Goal: Task Accomplishment & Management: Use online tool/utility

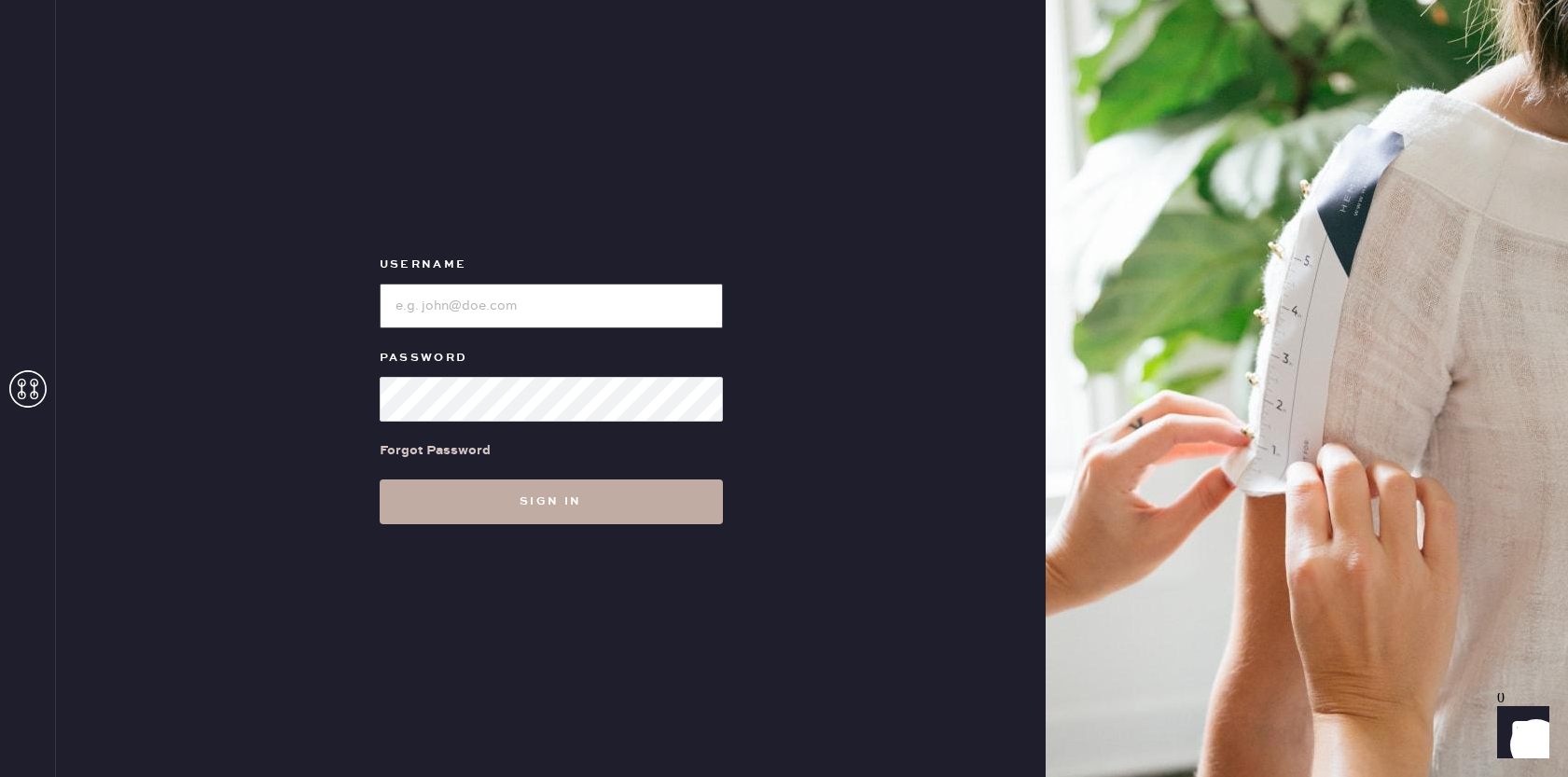
type input "[EMAIL_ADDRESS][DOMAIN_NAME]"
click at [565, 515] on button "Sign in" at bounding box center [551, 502] width 343 height 45
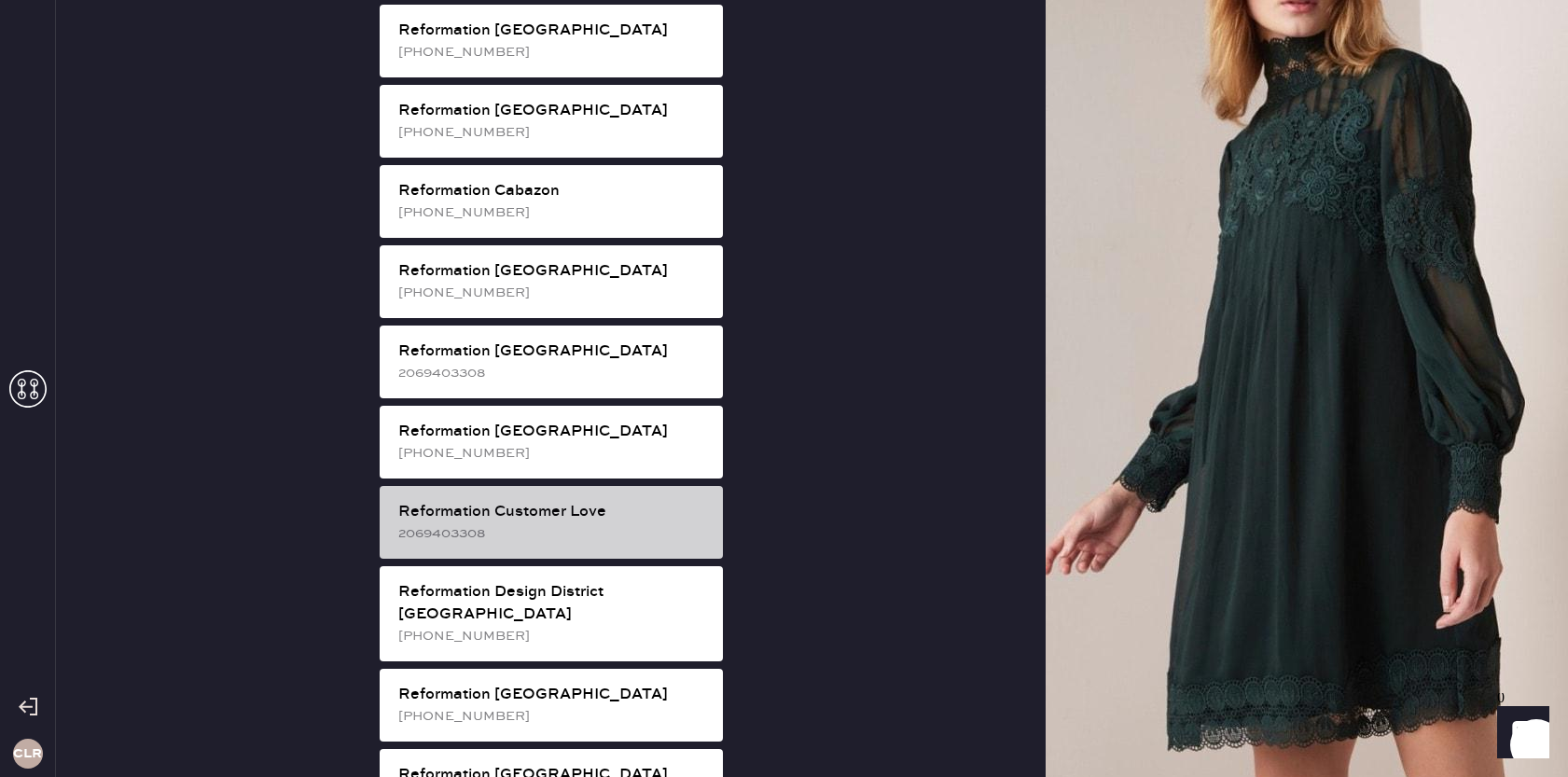
scroll to position [571, 0]
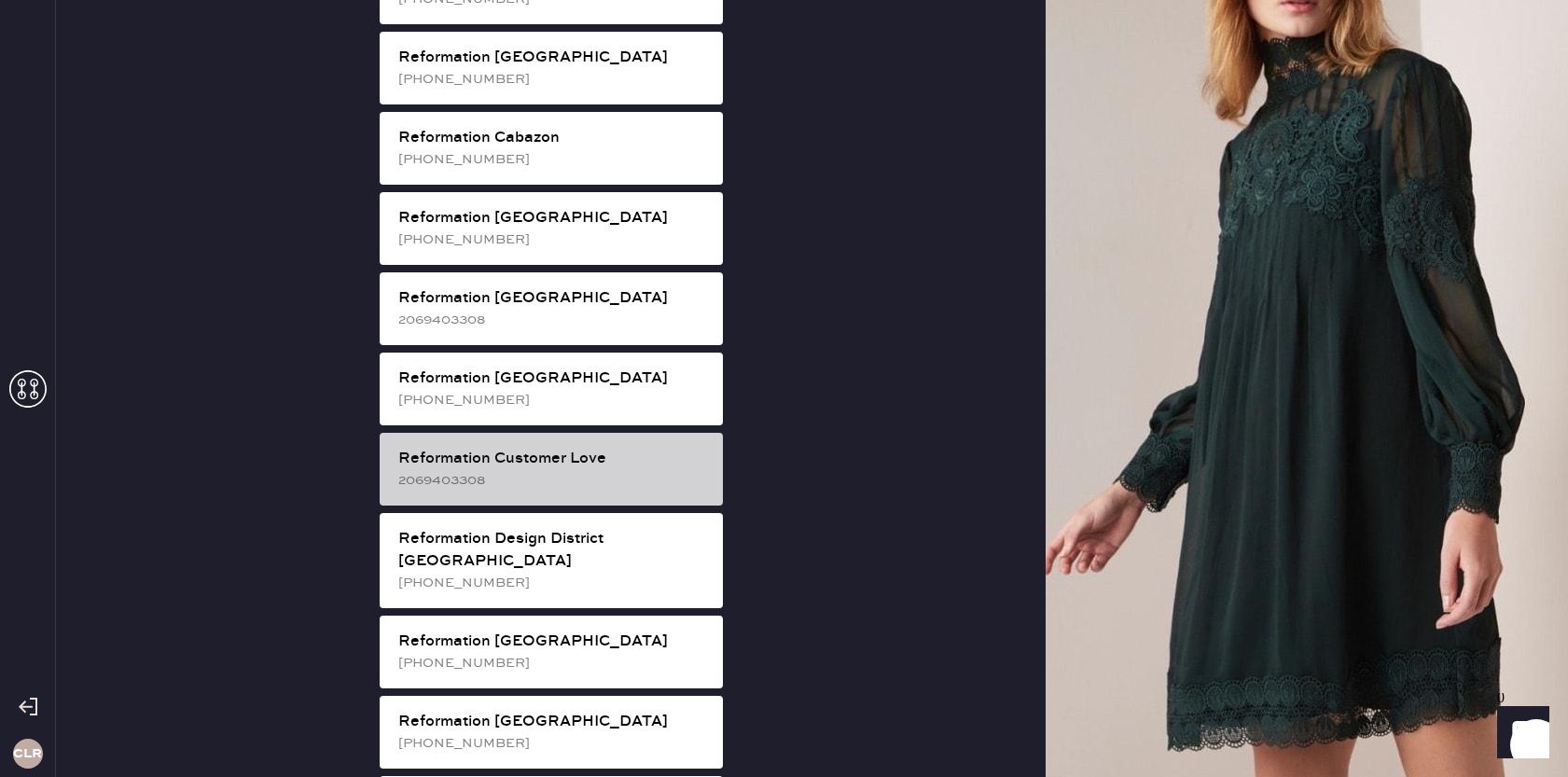
click at [585, 470] on div "2069403308" at bounding box center [553, 481] width 309 height 21
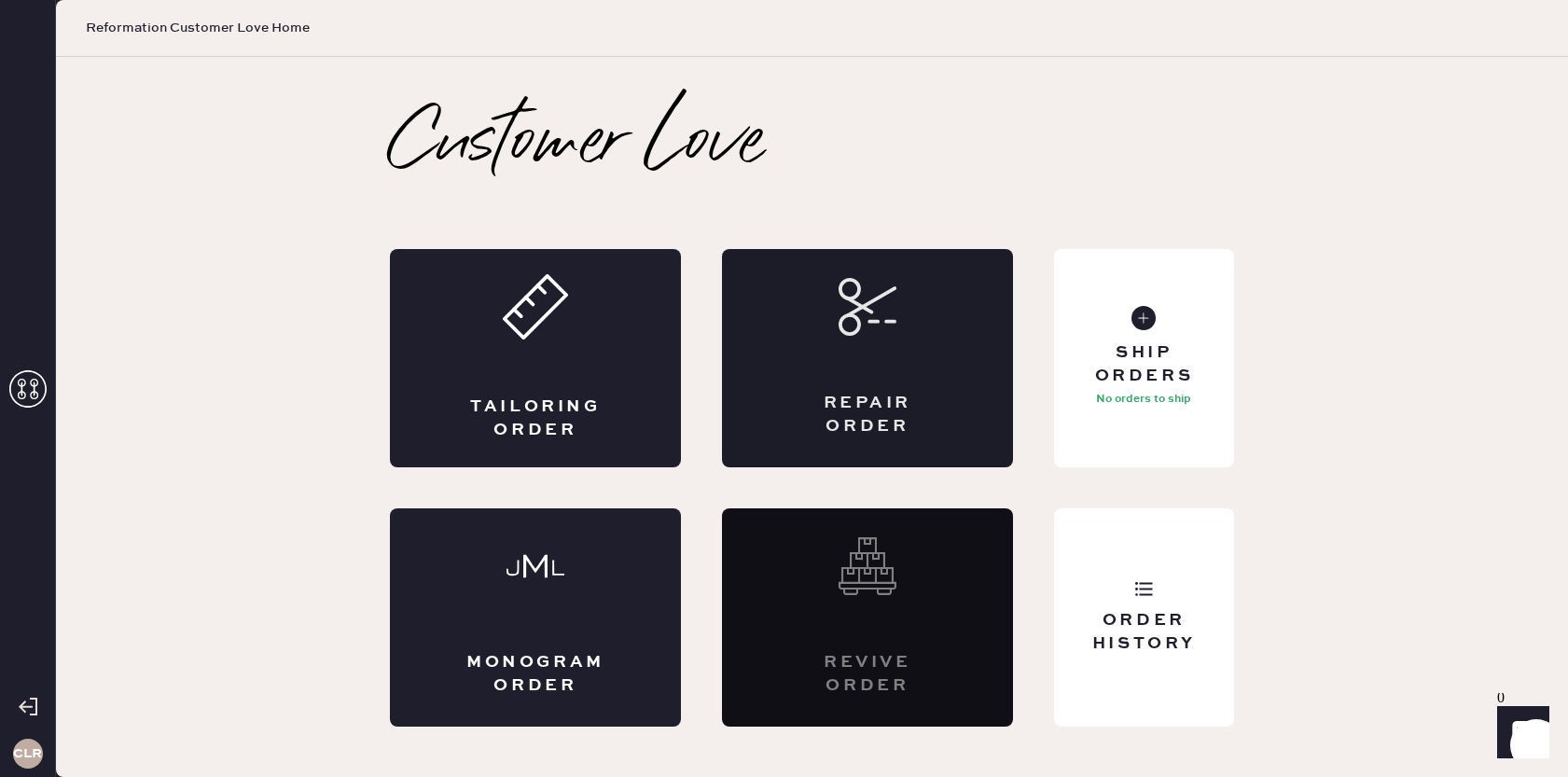
click at [889, 385] on div "Repair Order" at bounding box center [867, 358] width 291 height 218
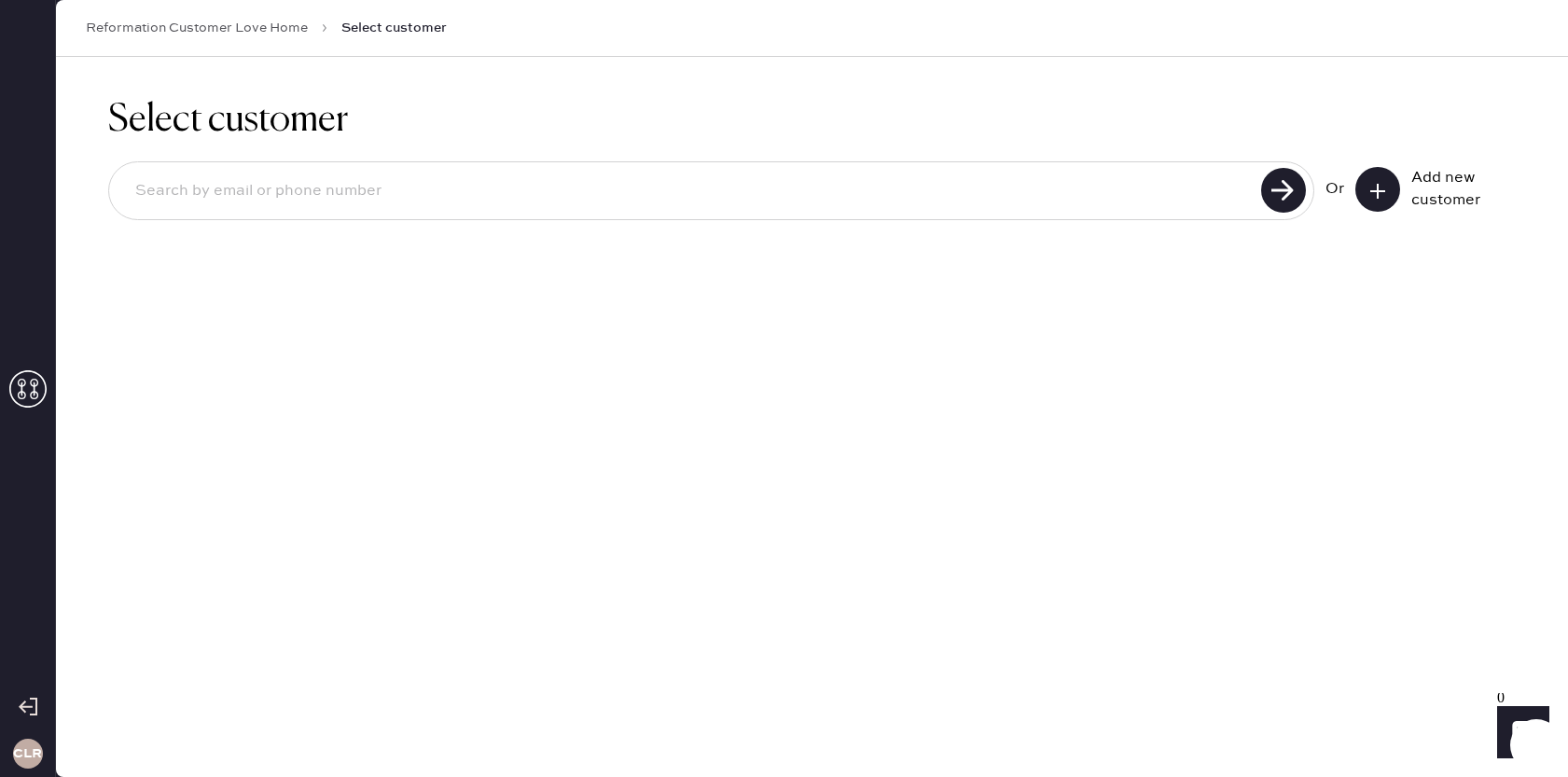
click at [636, 176] on input at bounding box center [688, 192] width 1135 height 43
paste input "[EMAIL_ADDRESS][DOMAIN_NAME]"
type input "[EMAIL_ADDRESS][DOMAIN_NAME]"
click at [1275, 187] on use at bounding box center [1284, 191] width 45 height 45
click at [1366, 197] on button at bounding box center [1378, 190] width 45 height 45
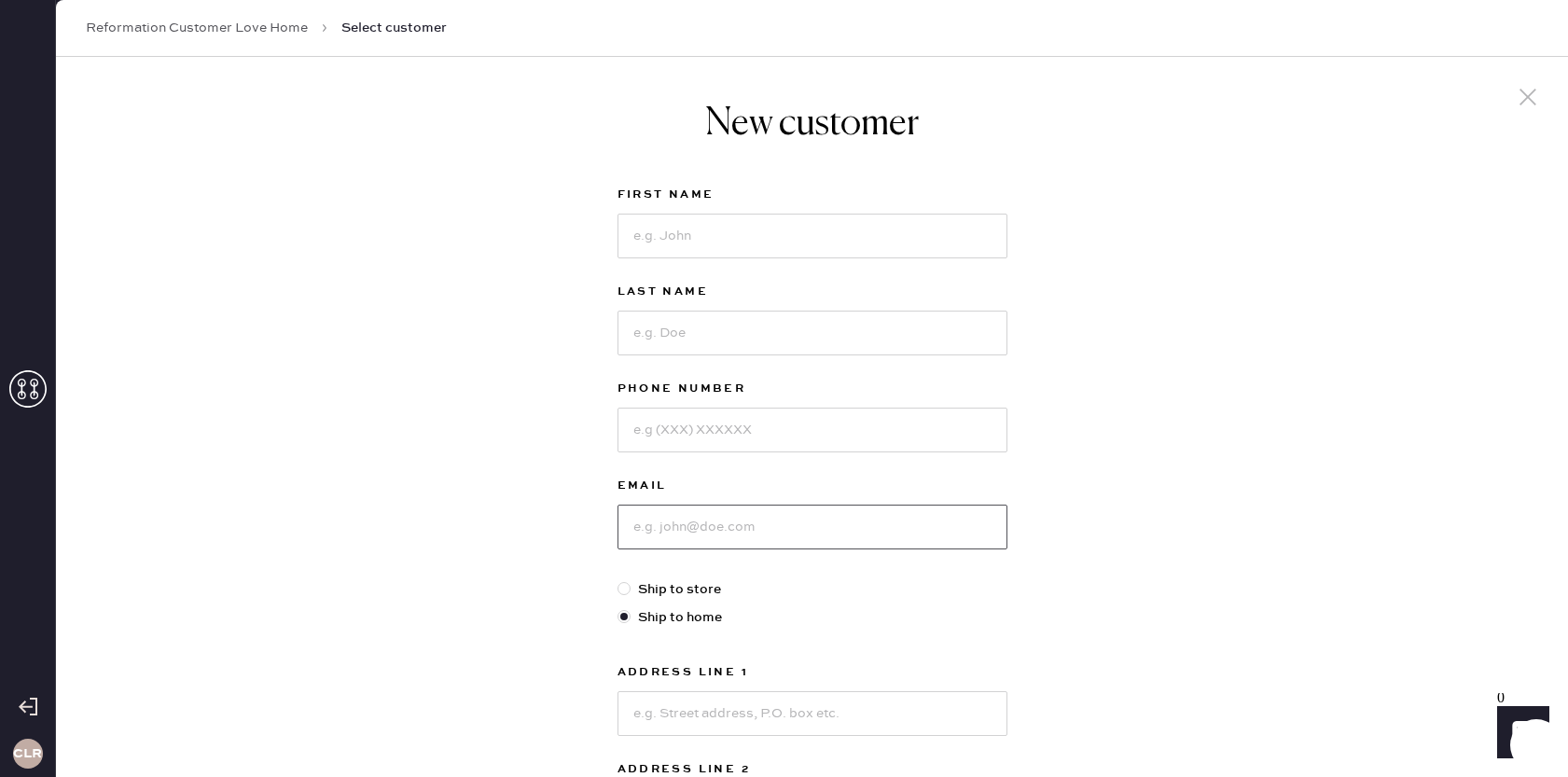
click at [716, 517] on input at bounding box center [813, 528] width 390 height 45
paste input "[EMAIL_ADDRESS][DOMAIN_NAME]"
type input "[EMAIL_ADDRESS][DOMAIN_NAME]"
click at [810, 246] on input at bounding box center [813, 236] width 390 height 45
paste input "[PERSON_NAME]"
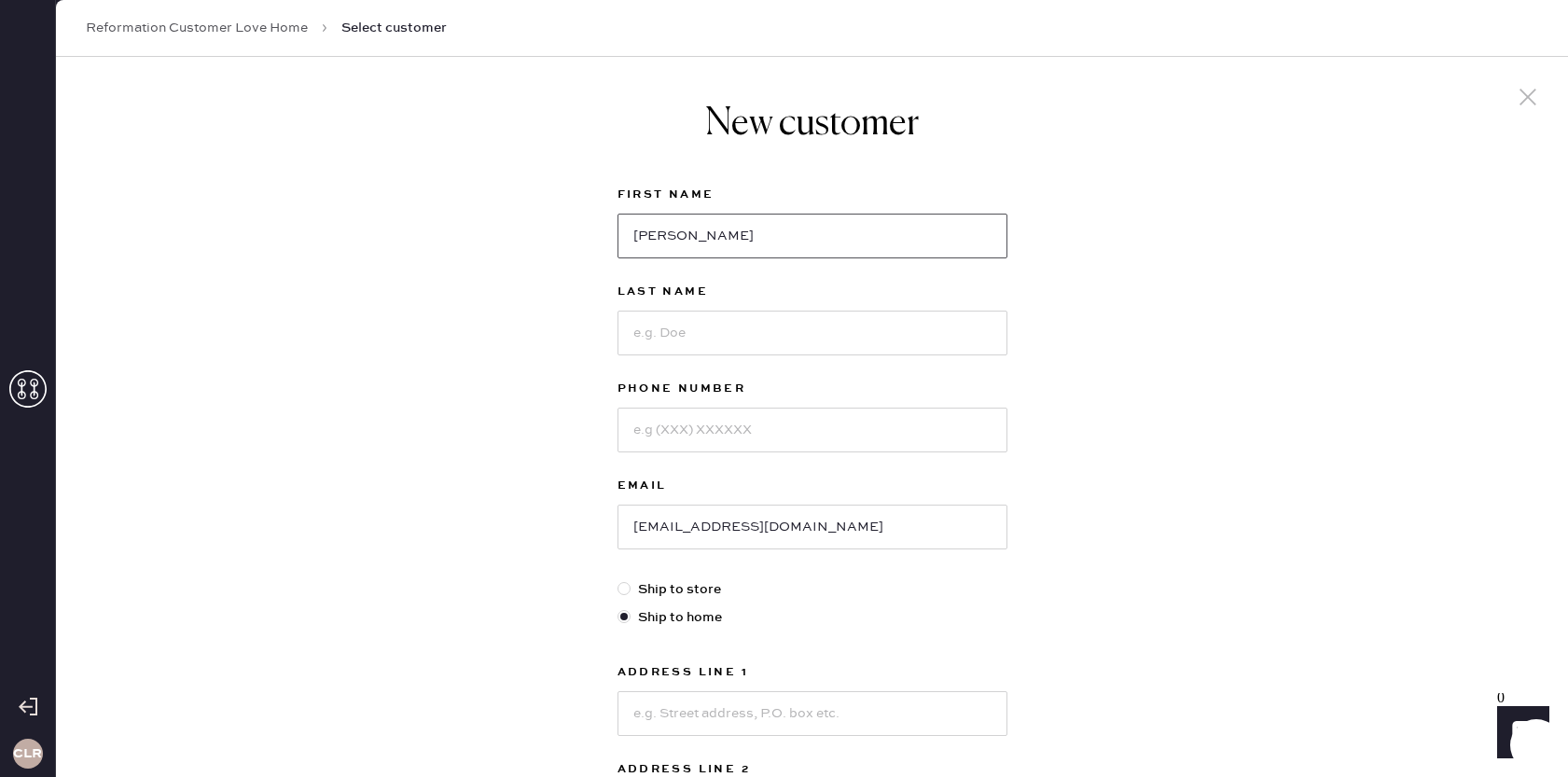
click at [706, 239] on input "[PERSON_NAME]" at bounding box center [813, 236] width 390 height 45
click at [705, 240] on input "[PERSON_NAME]" at bounding box center [813, 236] width 390 height 45
type input "[PERSON_NAME]"
click at [729, 323] on input at bounding box center [813, 333] width 390 height 45
paste input "[PERSON_NAME]"
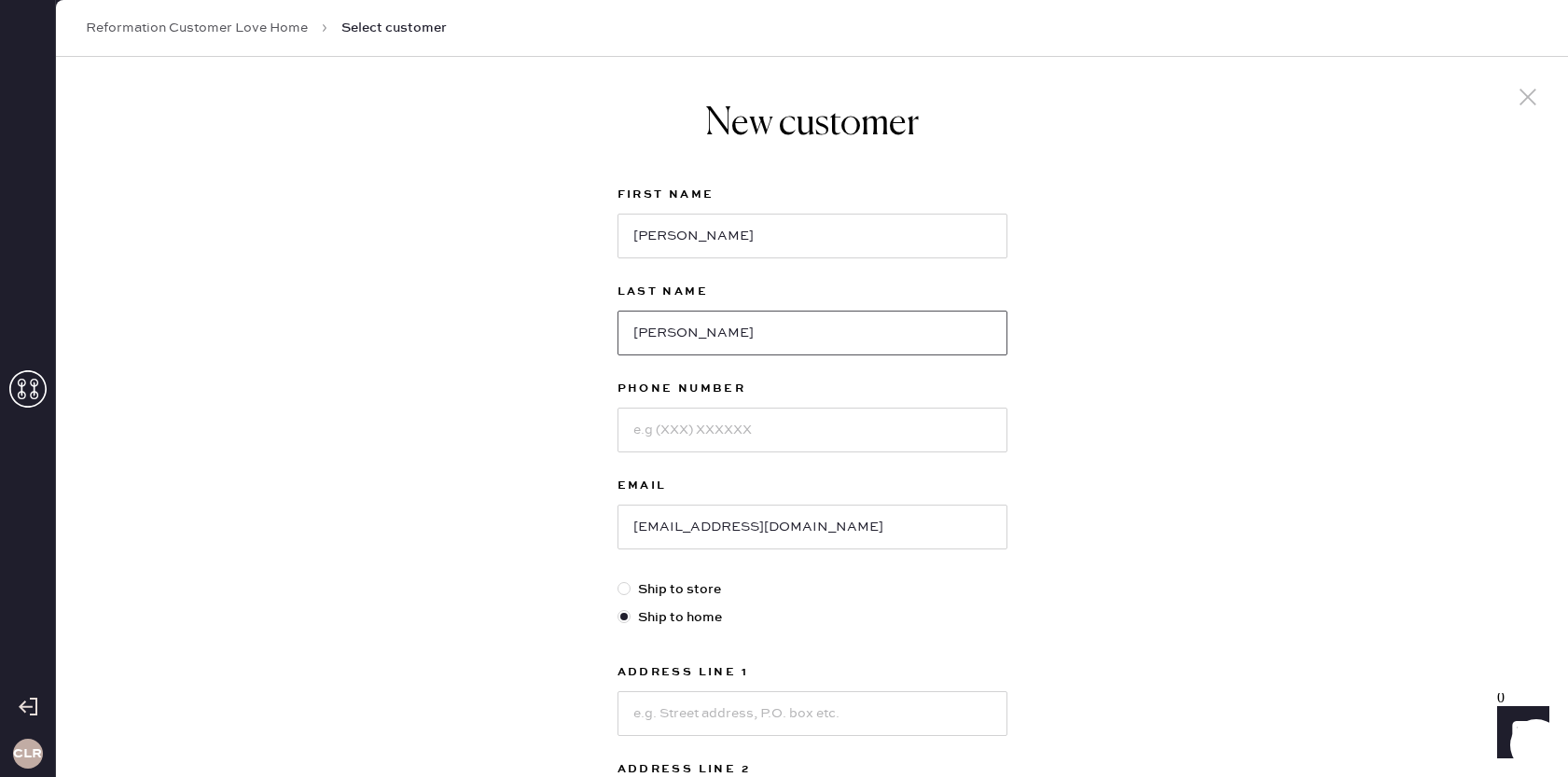
type input "[PERSON_NAME]"
click at [752, 437] on input at bounding box center [813, 430] width 390 height 45
paste input "7086012342"
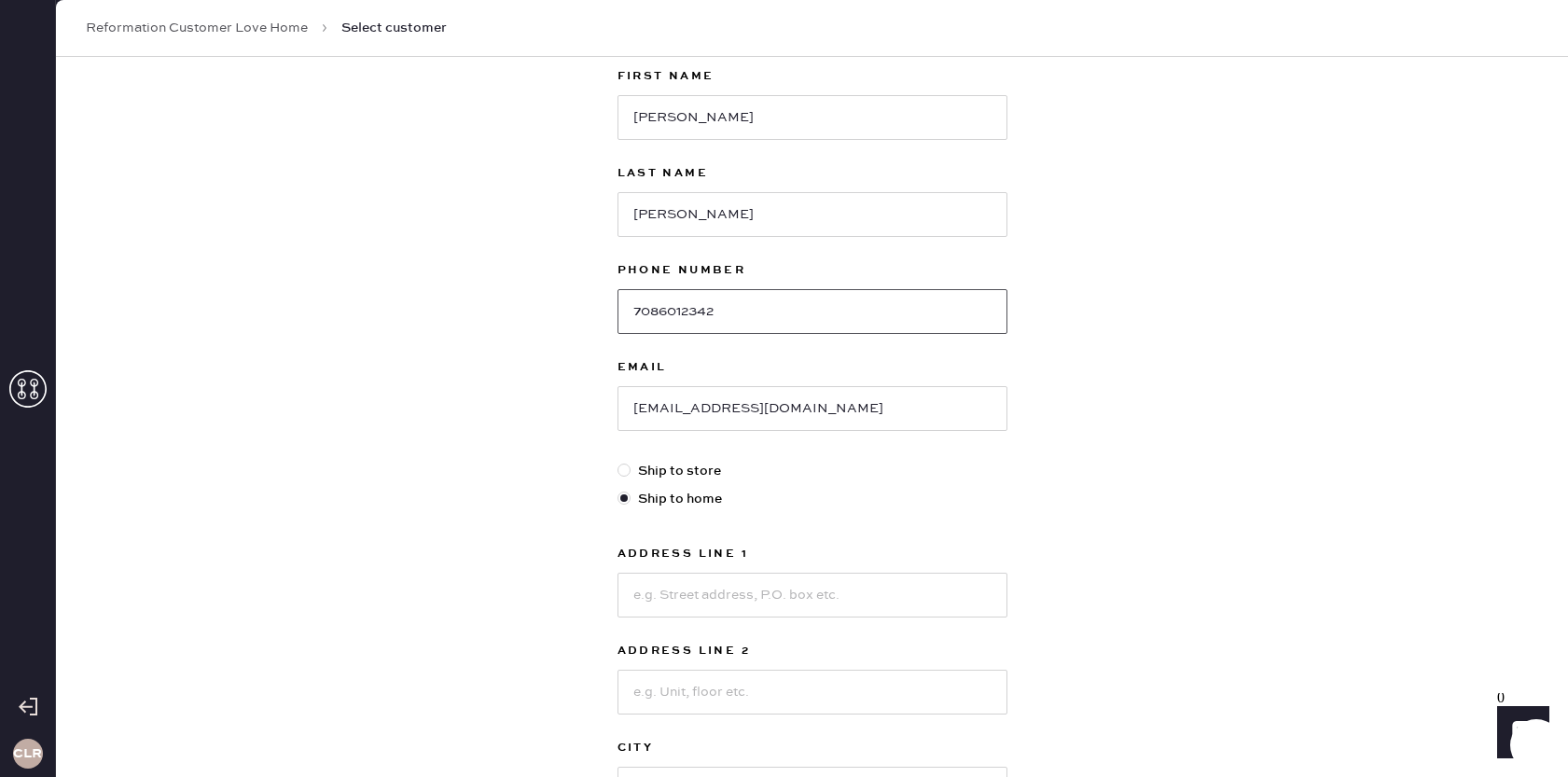
scroll to position [135, 0]
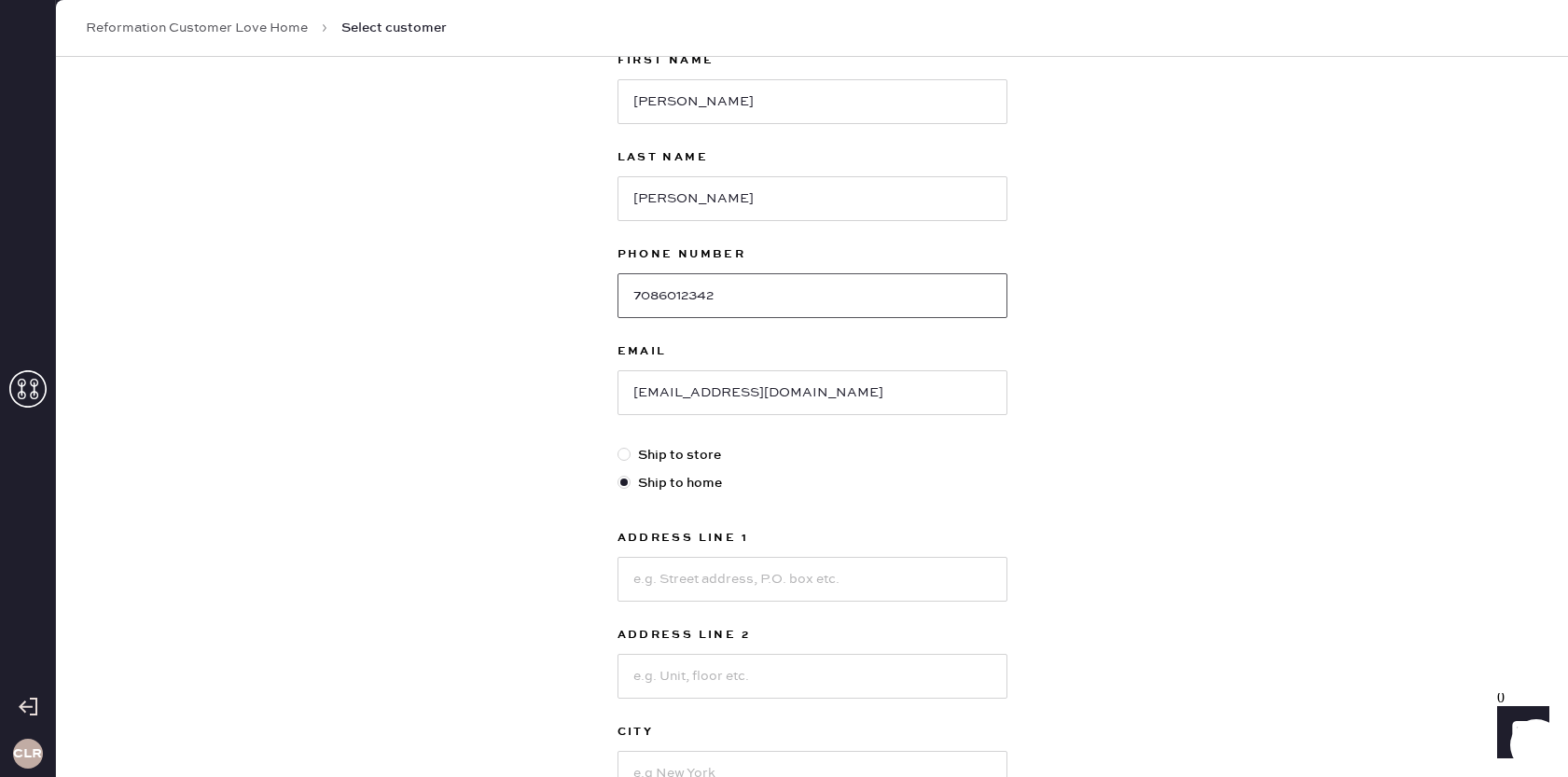
type input "7086012342"
click at [732, 587] on input at bounding box center [813, 579] width 390 height 45
paste input "664A Rr 2"
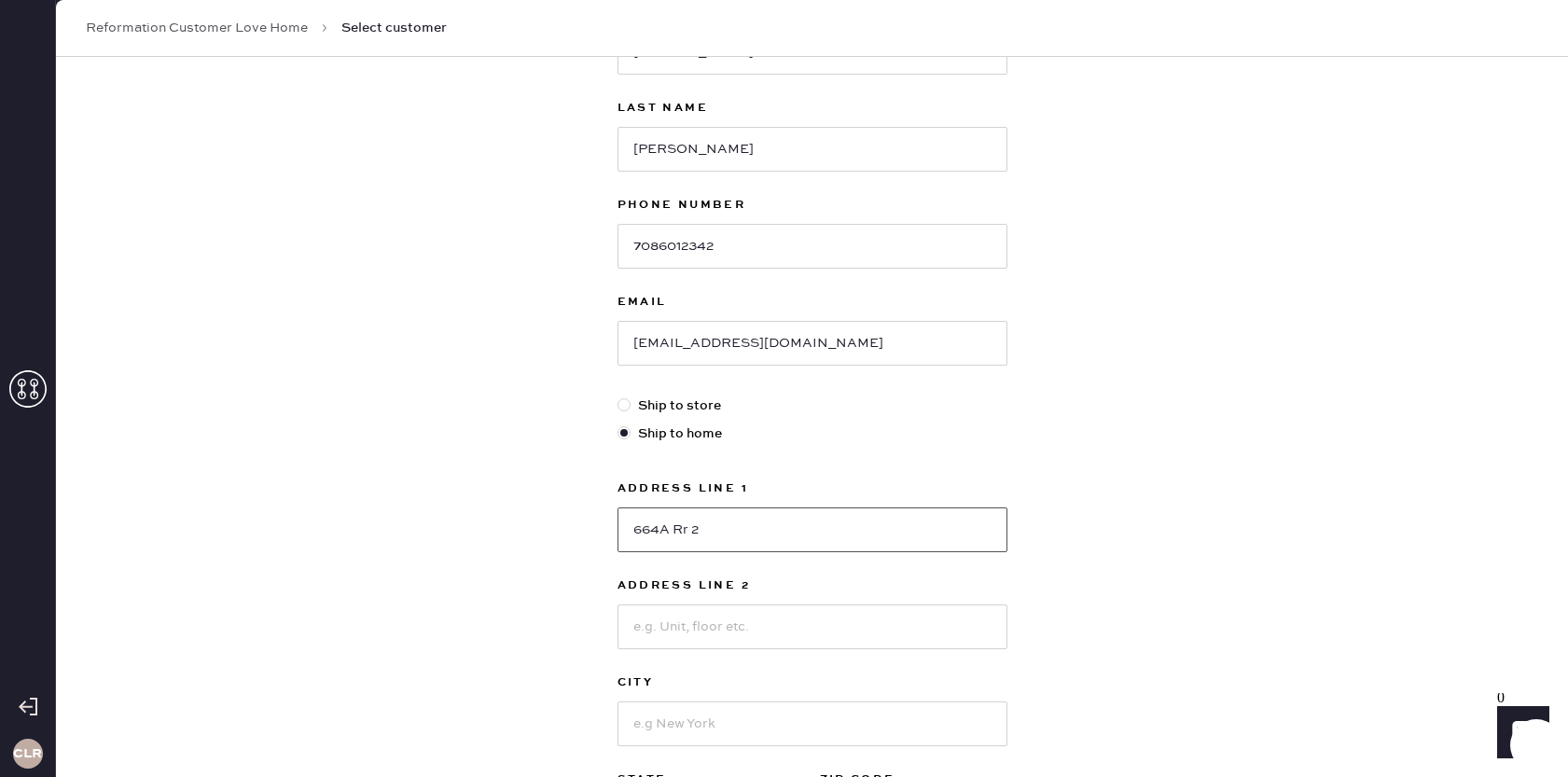
scroll to position [188, 0]
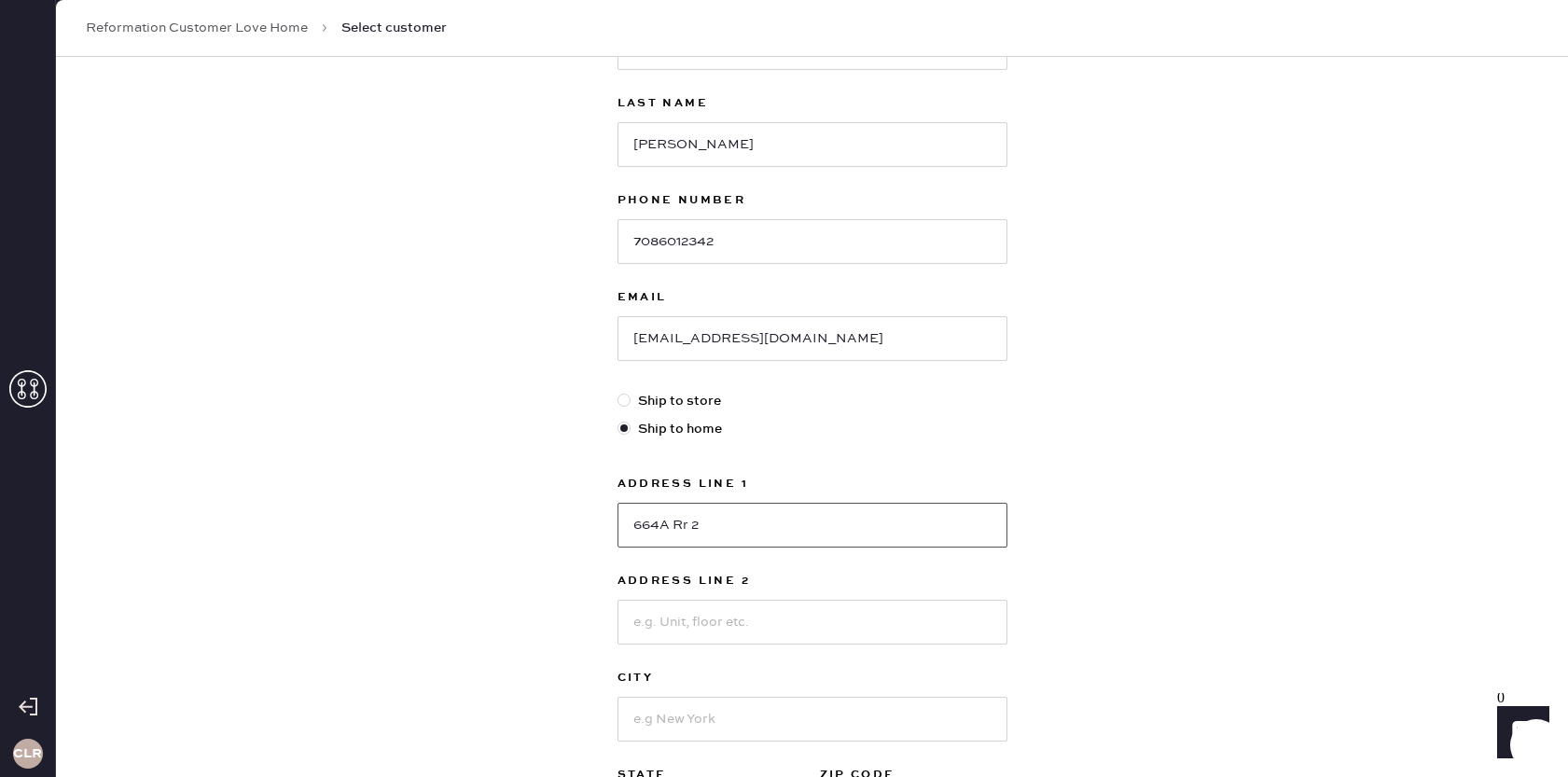
type input "664A Rr 2"
click at [715, 633] on input at bounding box center [813, 623] width 390 height 45
click at [676, 712] on input at bounding box center [813, 720] width 390 height 45
paste input "Ava"
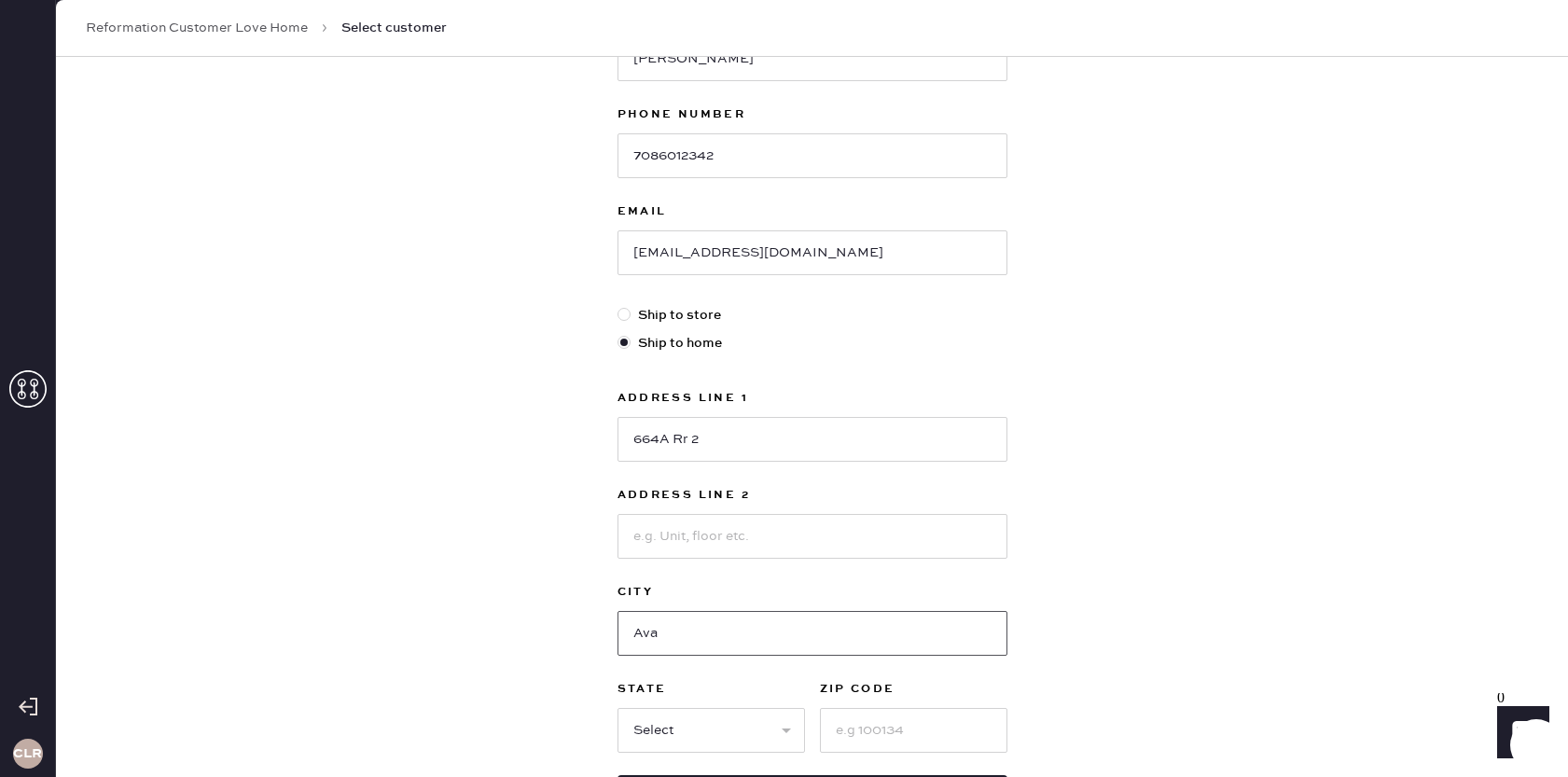
scroll to position [287, 0]
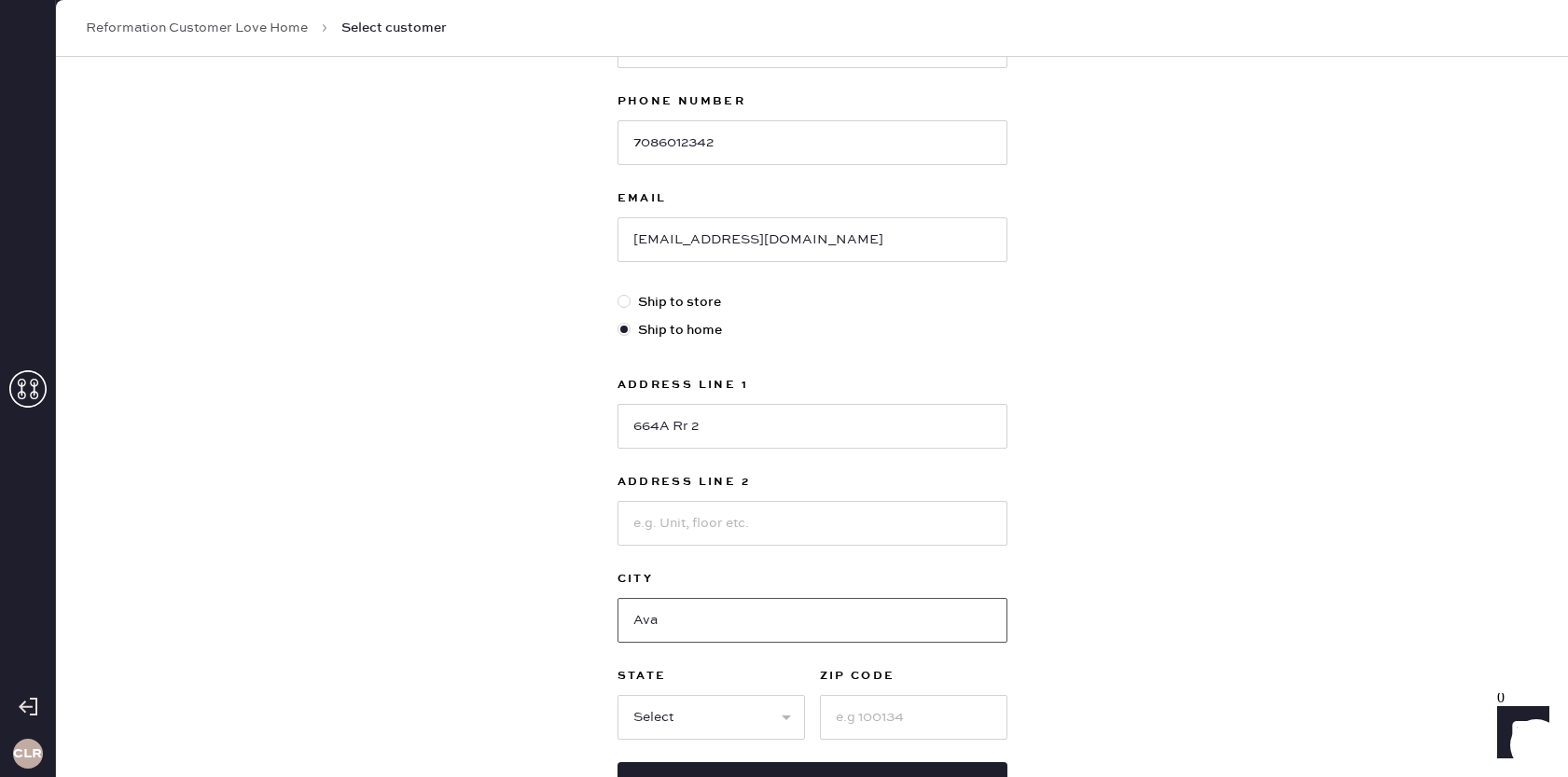
type input "Ava"
click at [660, 726] on select "Select AK AL AR AZ CA CO CT [GEOGRAPHIC_DATA] DE FL [GEOGRAPHIC_DATA] HI [GEOGR…" at bounding box center [711, 718] width 187 height 45
select select "MO"
click at [618, 695] on select "Select AK AL AR AZ CA CO CT [GEOGRAPHIC_DATA] DE FL [GEOGRAPHIC_DATA] HI [GEOGR…" at bounding box center [711, 718] width 187 height 45
click at [892, 709] on input at bounding box center [913, 718] width 187 height 45
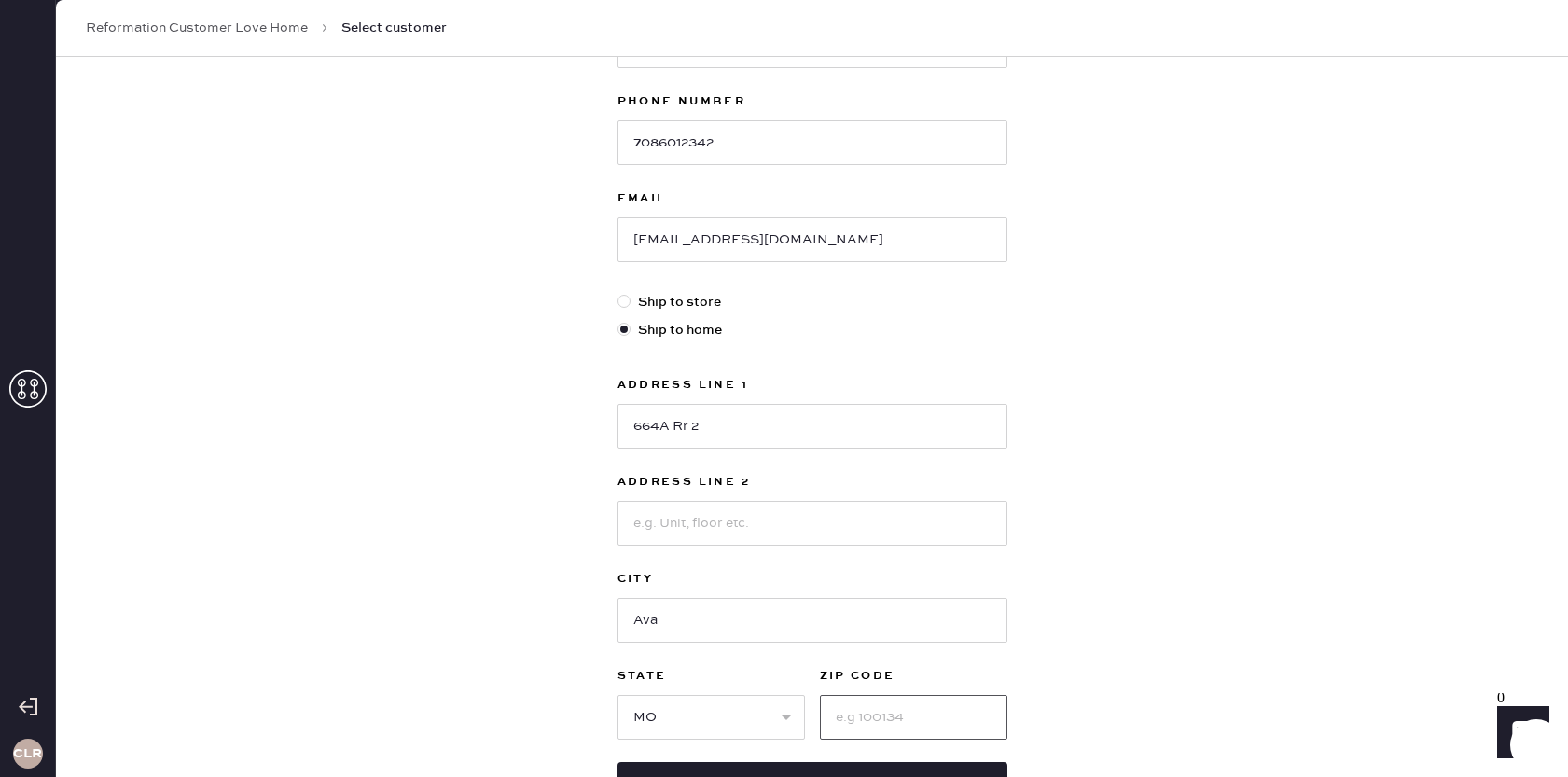
paste input "70860"
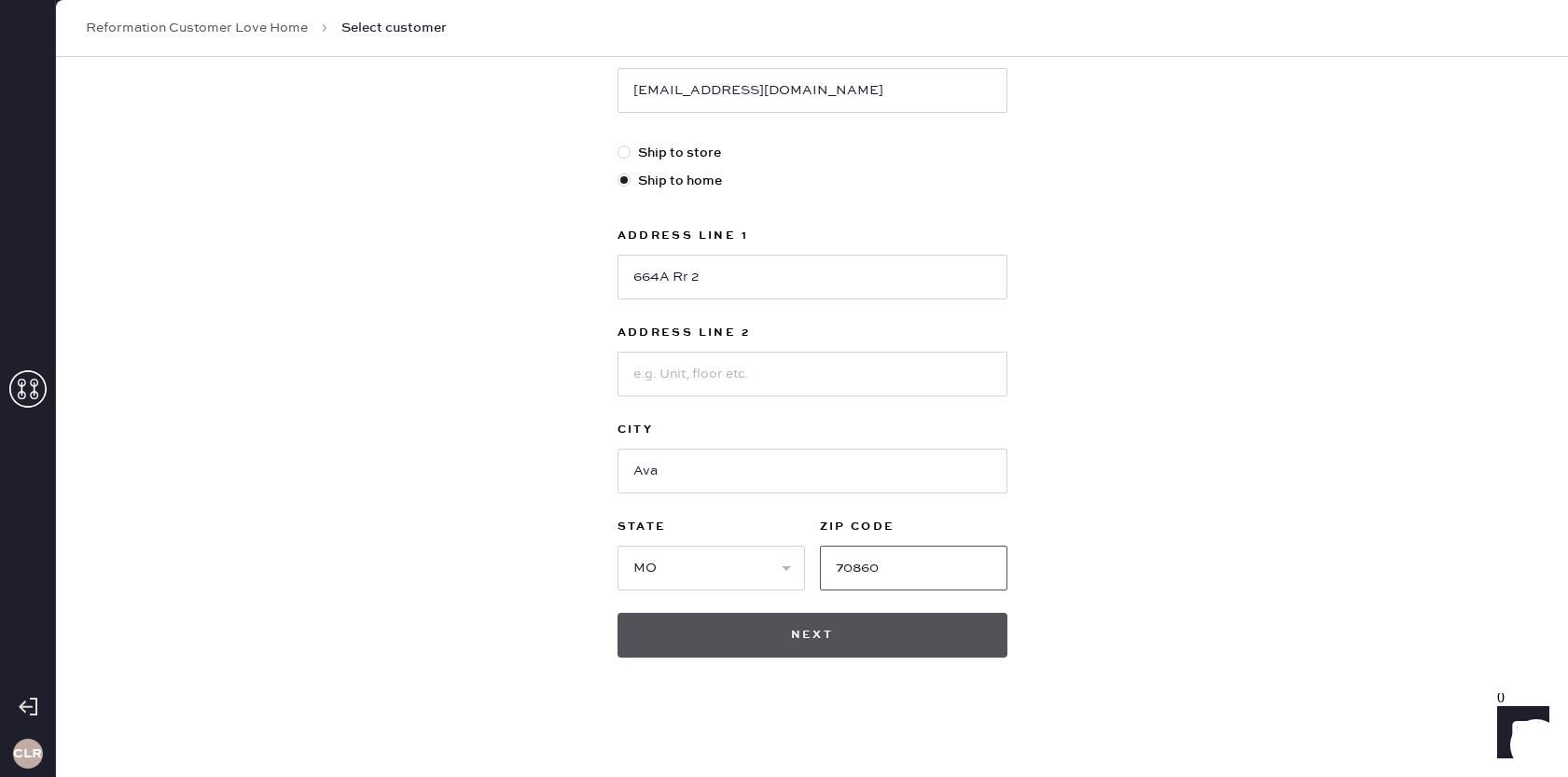
type input "70860"
click at [813, 640] on button "Next" at bounding box center [813, 636] width 390 height 45
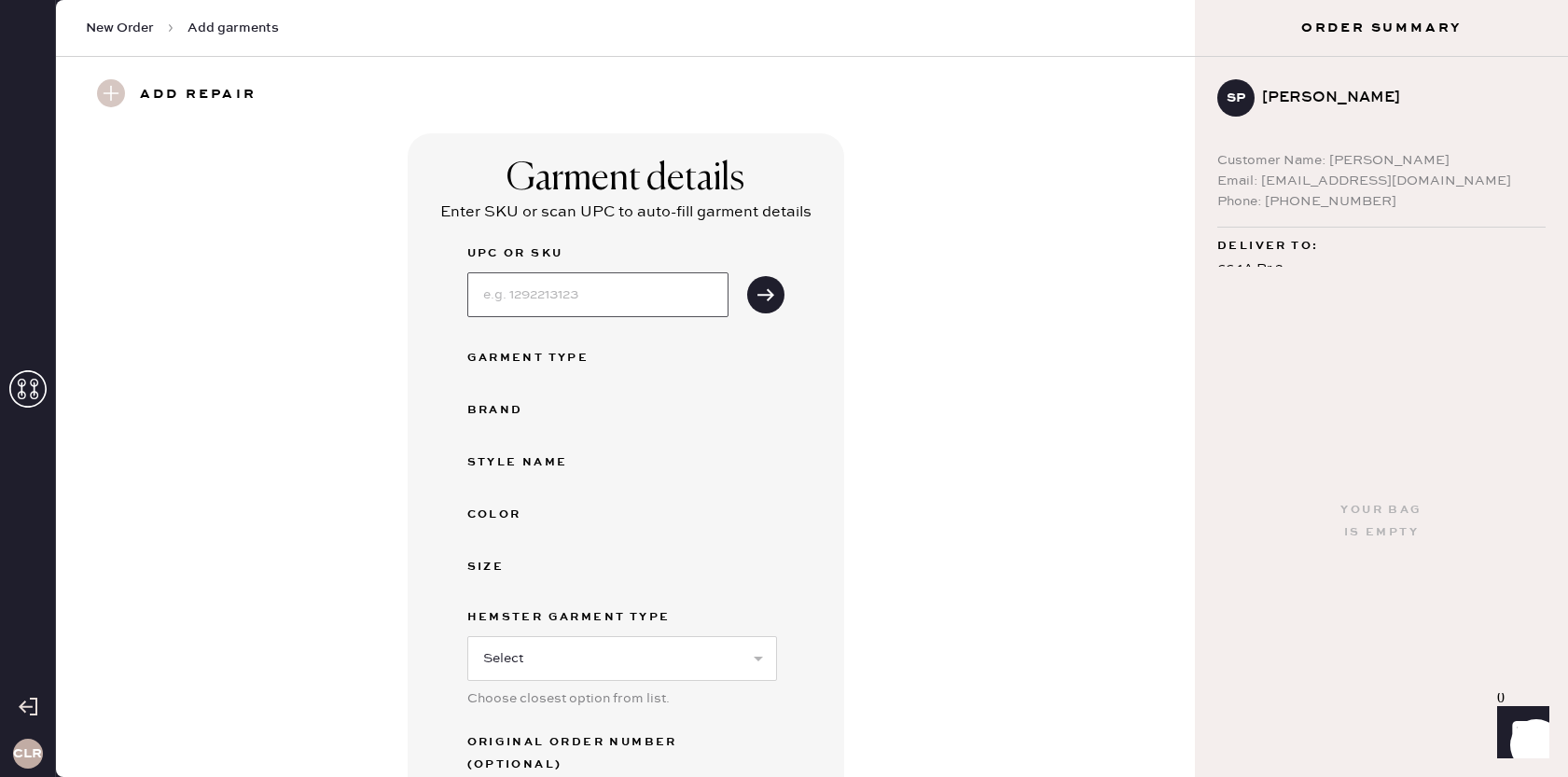
click at [655, 289] on input at bounding box center [598, 295] width 261 height 45
paste input "1314884SPS002"
type input "1314884SPS002"
click at [771, 294] on use "submit" at bounding box center [766, 293] width 17 height 12
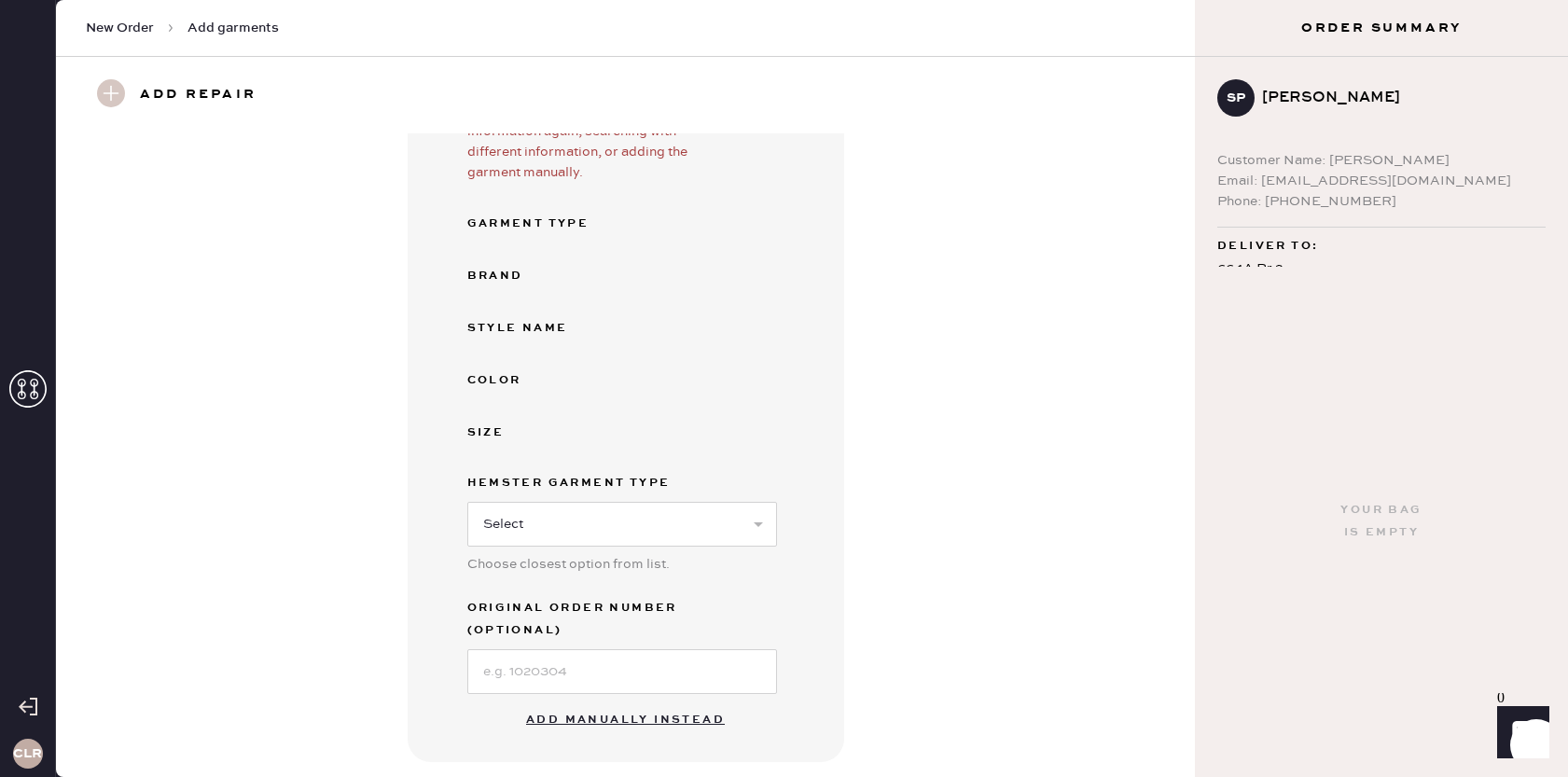
scroll to position [226, 0]
click at [598, 517] on select "Select Basic Skirt Jeans Leggings Pants Shorts Basic Sleeved Dress Basic Sleeve…" at bounding box center [622, 523] width 309 height 45
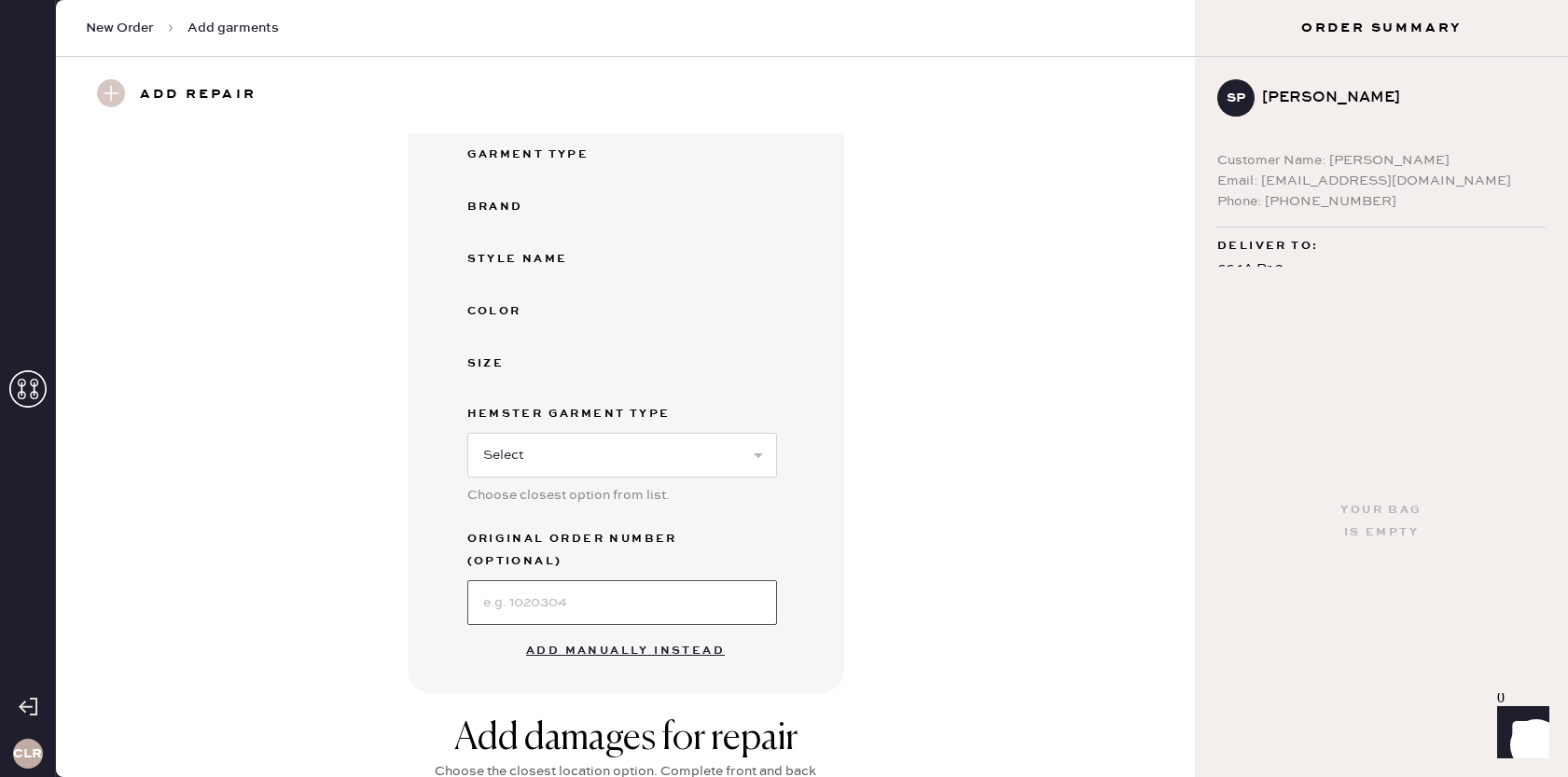
click at [576, 586] on input at bounding box center [622, 603] width 309 height 45
paste input "S11279386"
type input "S11279386"
click at [617, 632] on button "Add manually instead" at bounding box center [625, 651] width 221 height 38
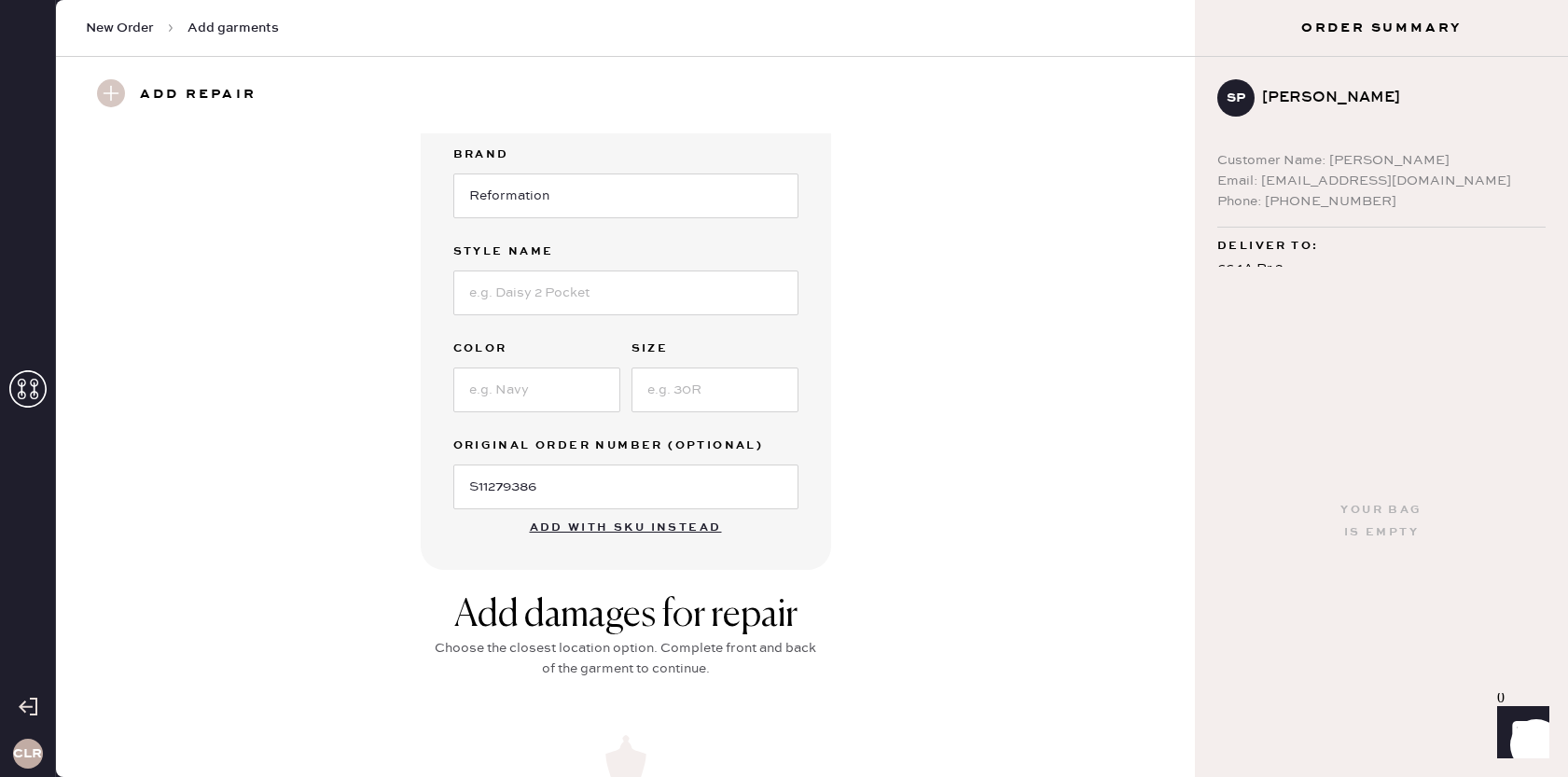
scroll to position [0, 0]
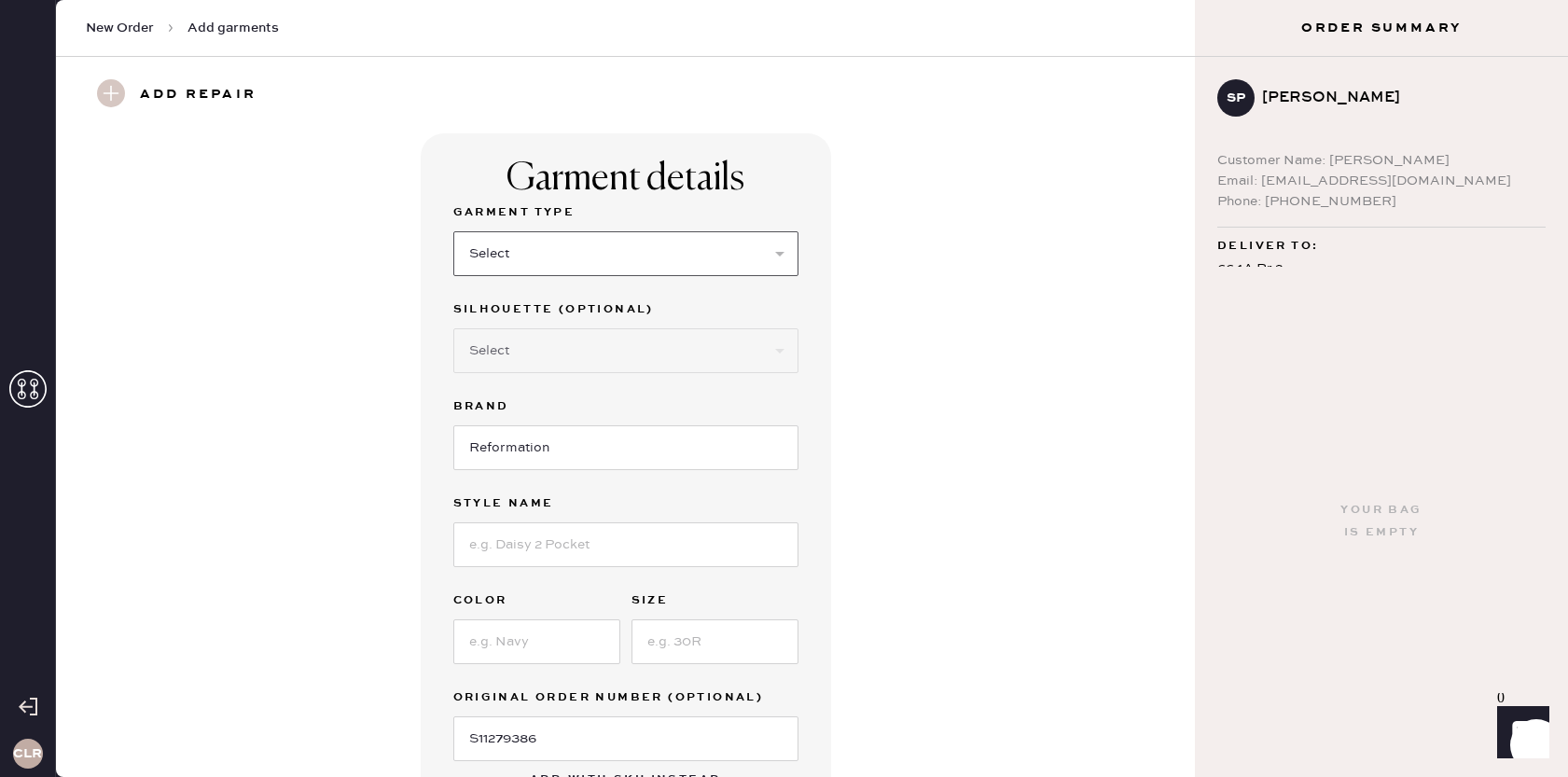
click at [617, 257] on select "Select Basic Skirt Jeans Leggings Pants Shorts Basic Sleeved Dress Basic Sleeve…" at bounding box center [626, 254] width 345 height 45
select select "7"
click at [453, 231] on select "Select Basic Skirt Jeans Leggings Pants Shorts Basic Sleeved Dress Basic Sleeve…" at bounding box center [626, 254] width 345 height 45
click at [627, 341] on select "Select Maxi Dress Midi Dress Mini Dress Other" at bounding box center [626, 351] width 345 height 45
select select "32"
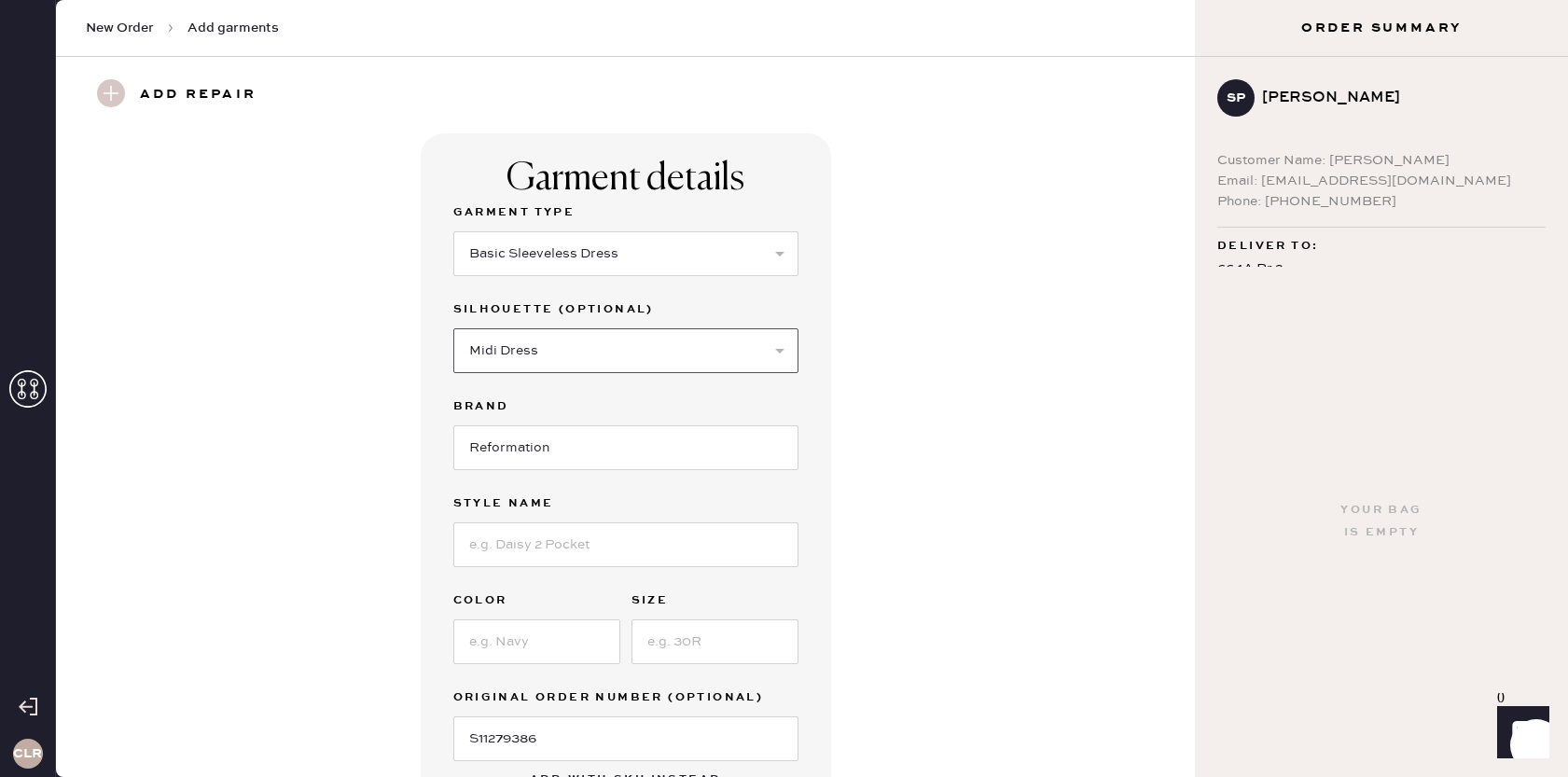
click at [453, 328] on select "Select Maxi Dress Midi Dress Mini Dress Other" at bounding box center [626, 351] width 345 height 45
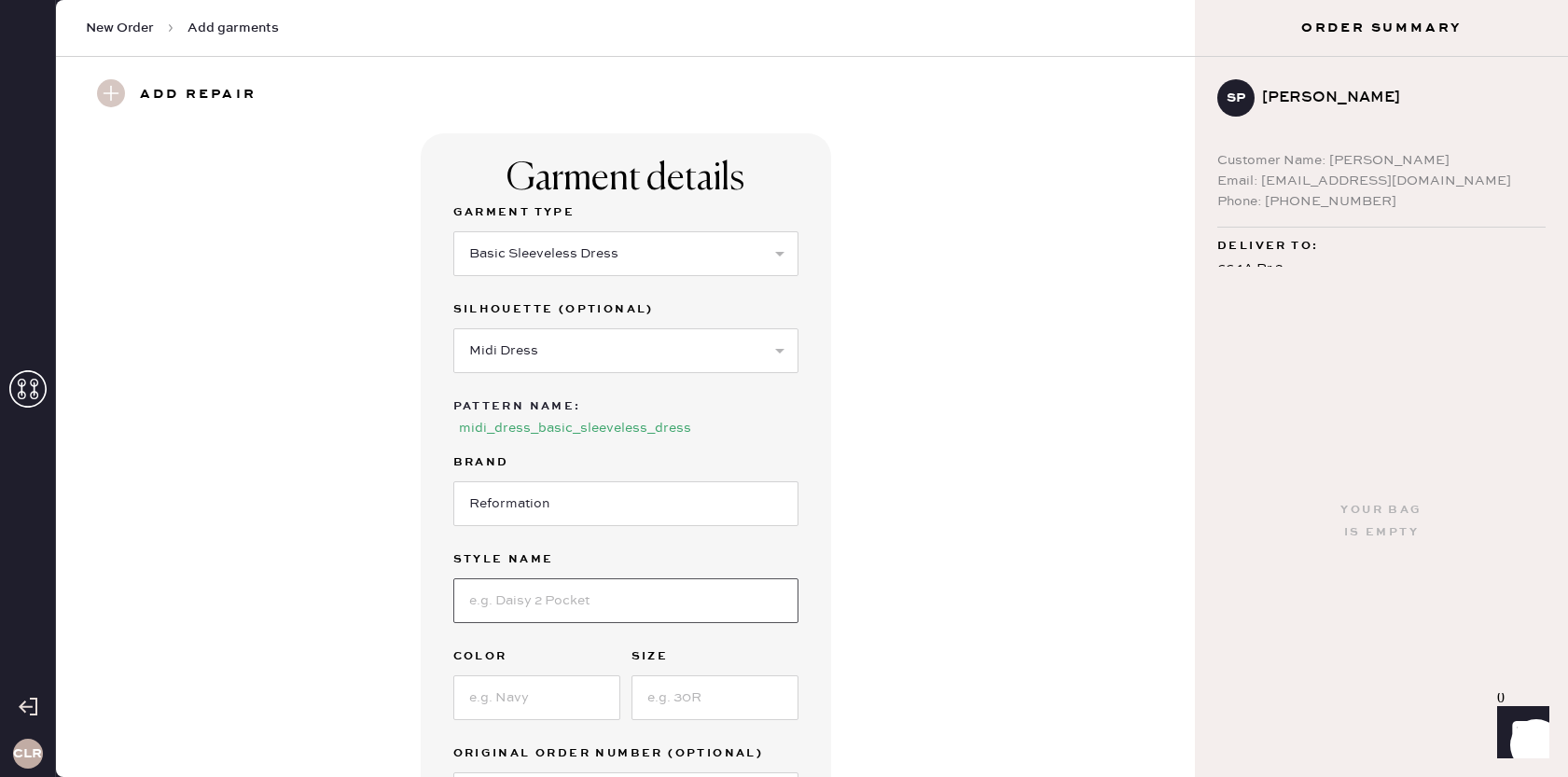
click at [564, 590] on input at bounding box center [626, 601] width 345 height 45
paste input "Balia Linen Dress"
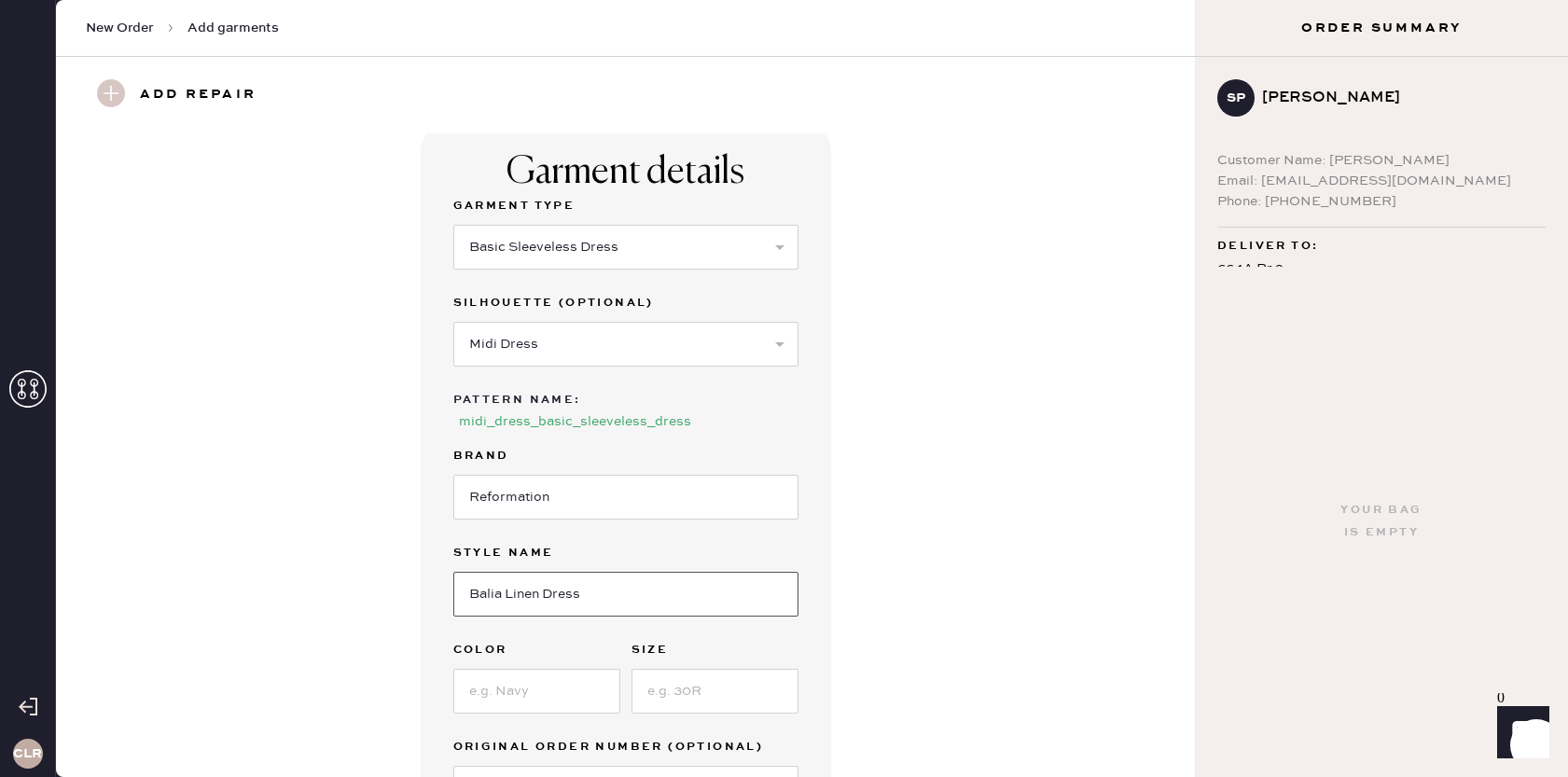
type input "Balia Linen Dress"
click at [542, 683] on input at bounding box center [537, 691] width 167 height 45
paste input "[PERSON_NAME]"
type input "[PERSON_NAME] Stripe"
click at [684, 692] on input at bounding box center [715, 691] width 167 height 45
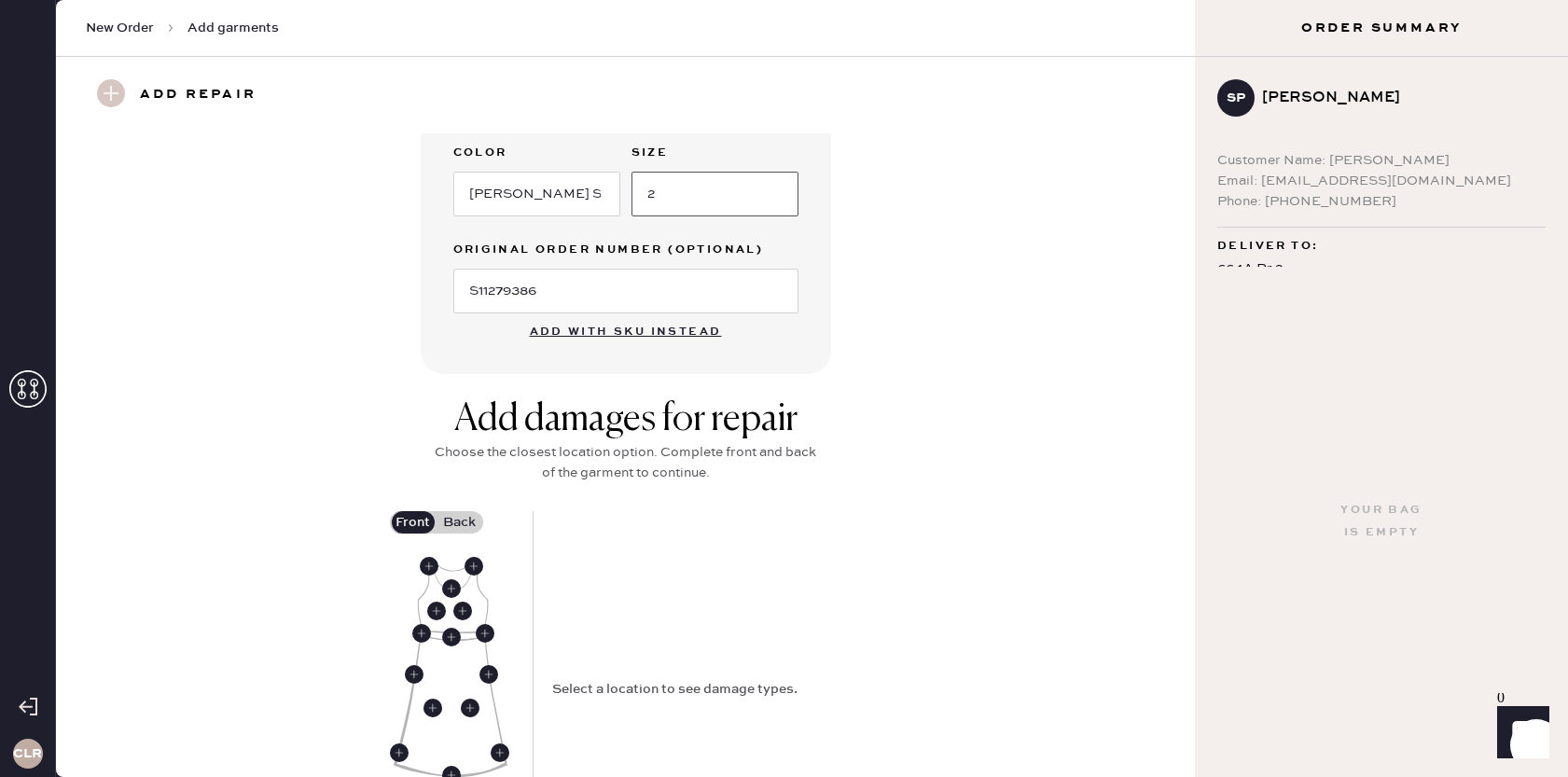
scroll to position [507, 0]
type input "2"
click at [452, 585] on use at bounding box center [451, 586] width 19 height 19
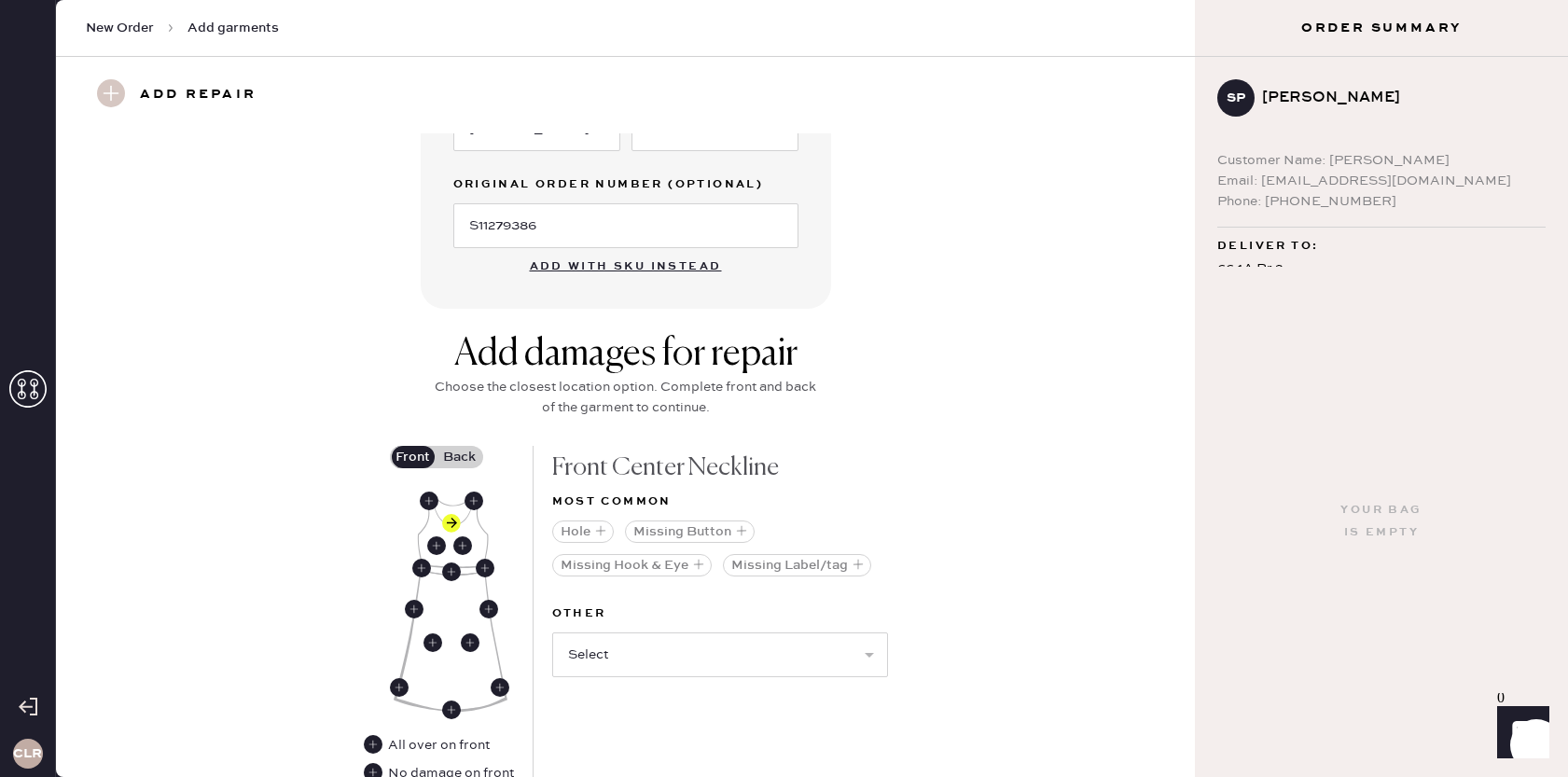
scroll to position [575, 0]
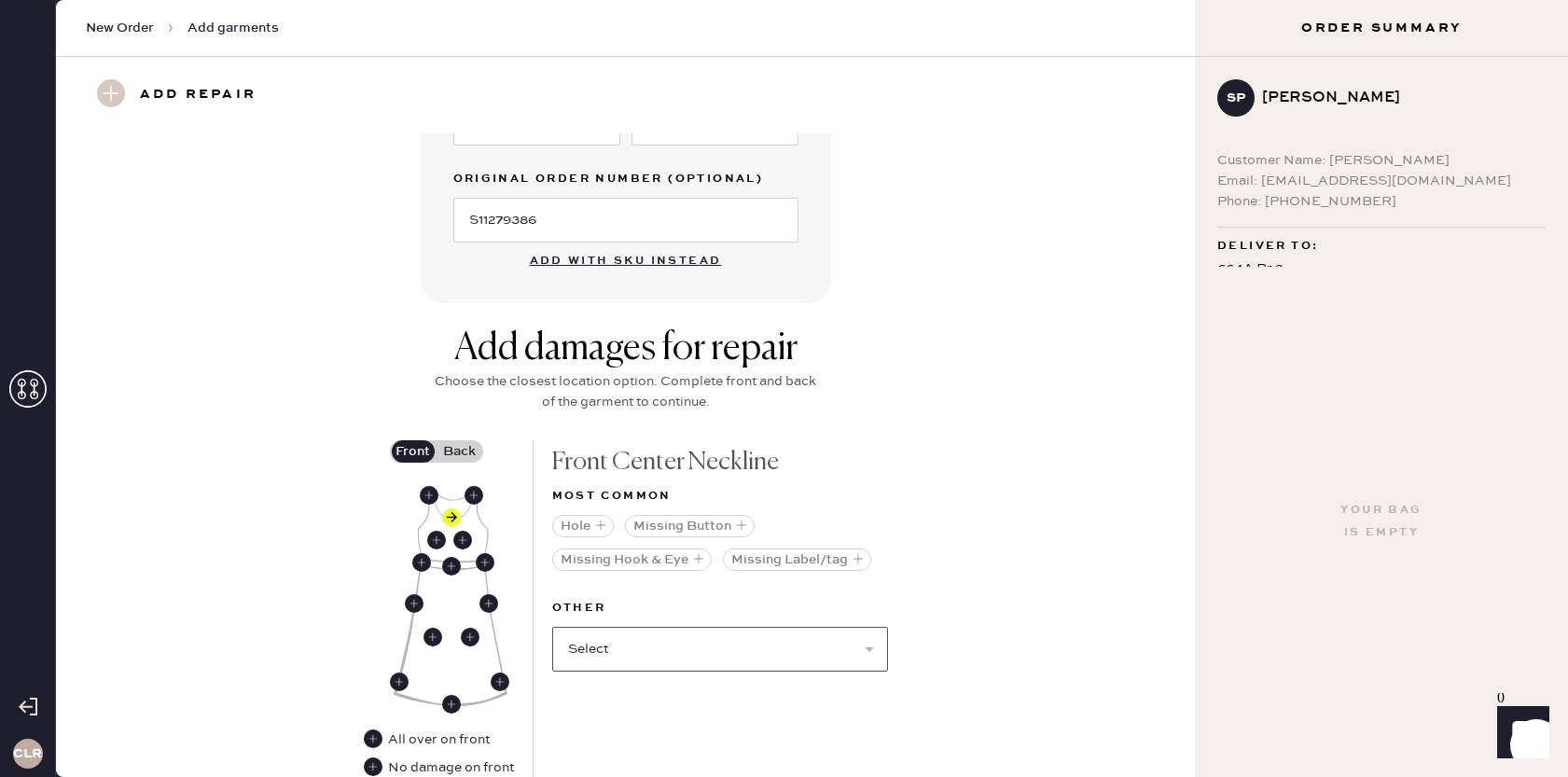
click at [727, 647] on select "Select Broken / Ripped Hem Broken Beads Broken Belt Loop Broken Button Broken C…" at bounding box center [720, 650] width 336 height 45
select select "1621"
click at [552, 627] on select "Select Broken / Ripped Hem Broken Beads Broken Belt Loop Broken Button Broken C…" at bounding box center [720, 650] width 336 height 45
click at [648, 643] on select "Select Broken / Ripped Hem Broken Beads Broken Belt Loop Broken Button Broken C…" at bounding box center [720, 650] width 336 height 45
select select "1622"
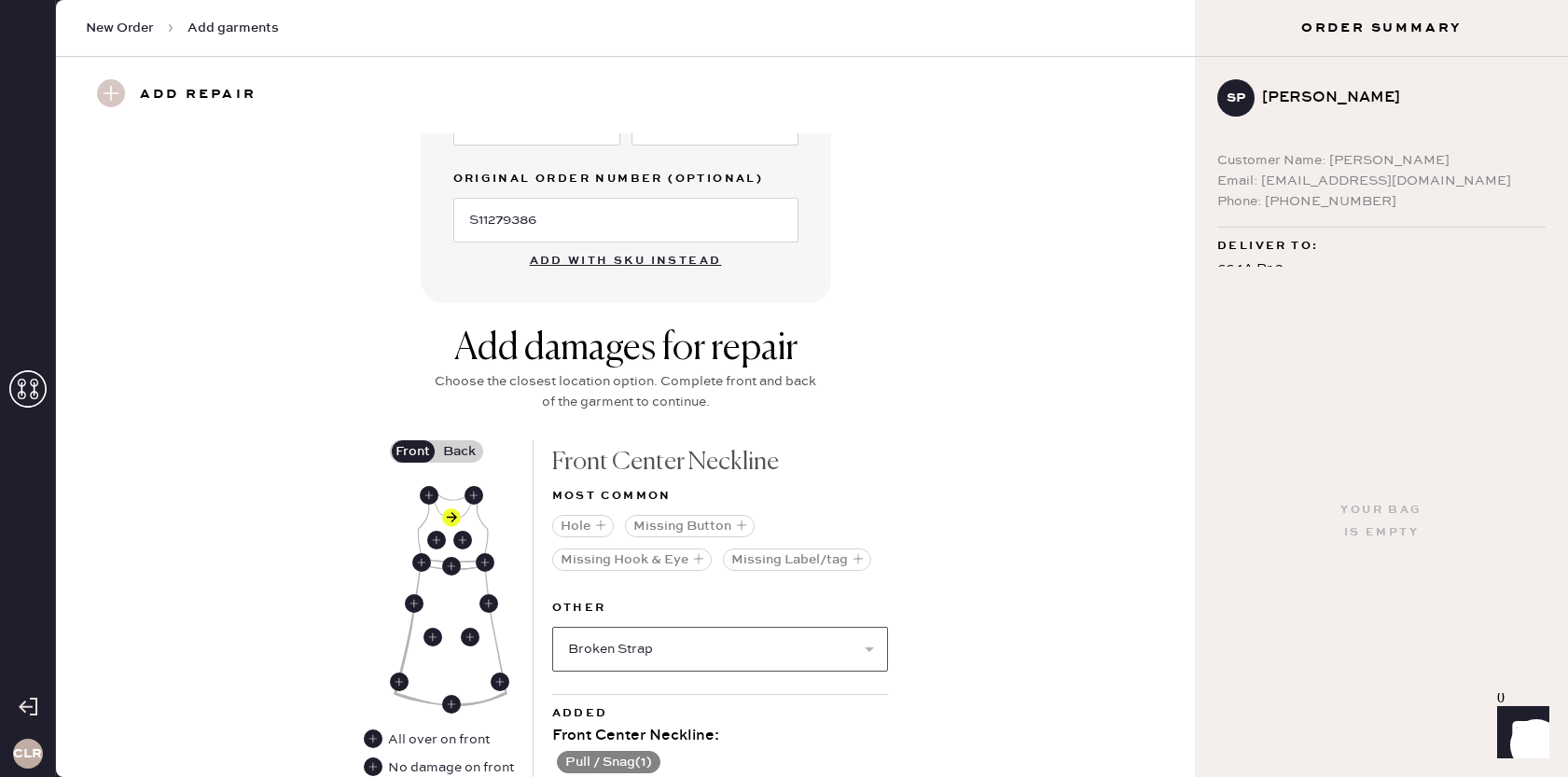
click at [552, 627] on select "Select Broken / Ripped Hem Broken Beads Broken Belt Loop Broken Button Broken C…" at bounding box center [720, 650] width 336 height 45
select select
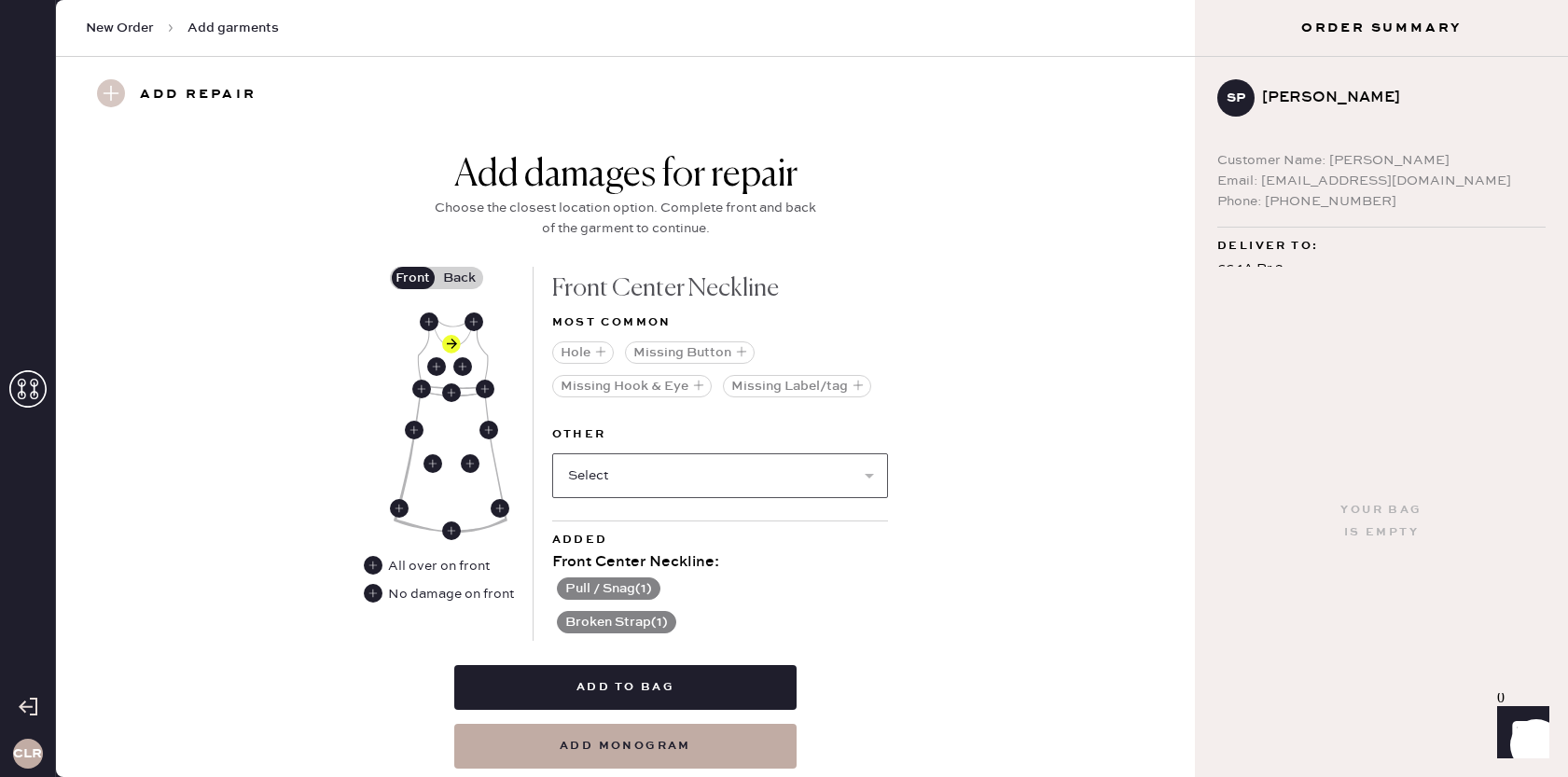
scroll to position [807, 0]
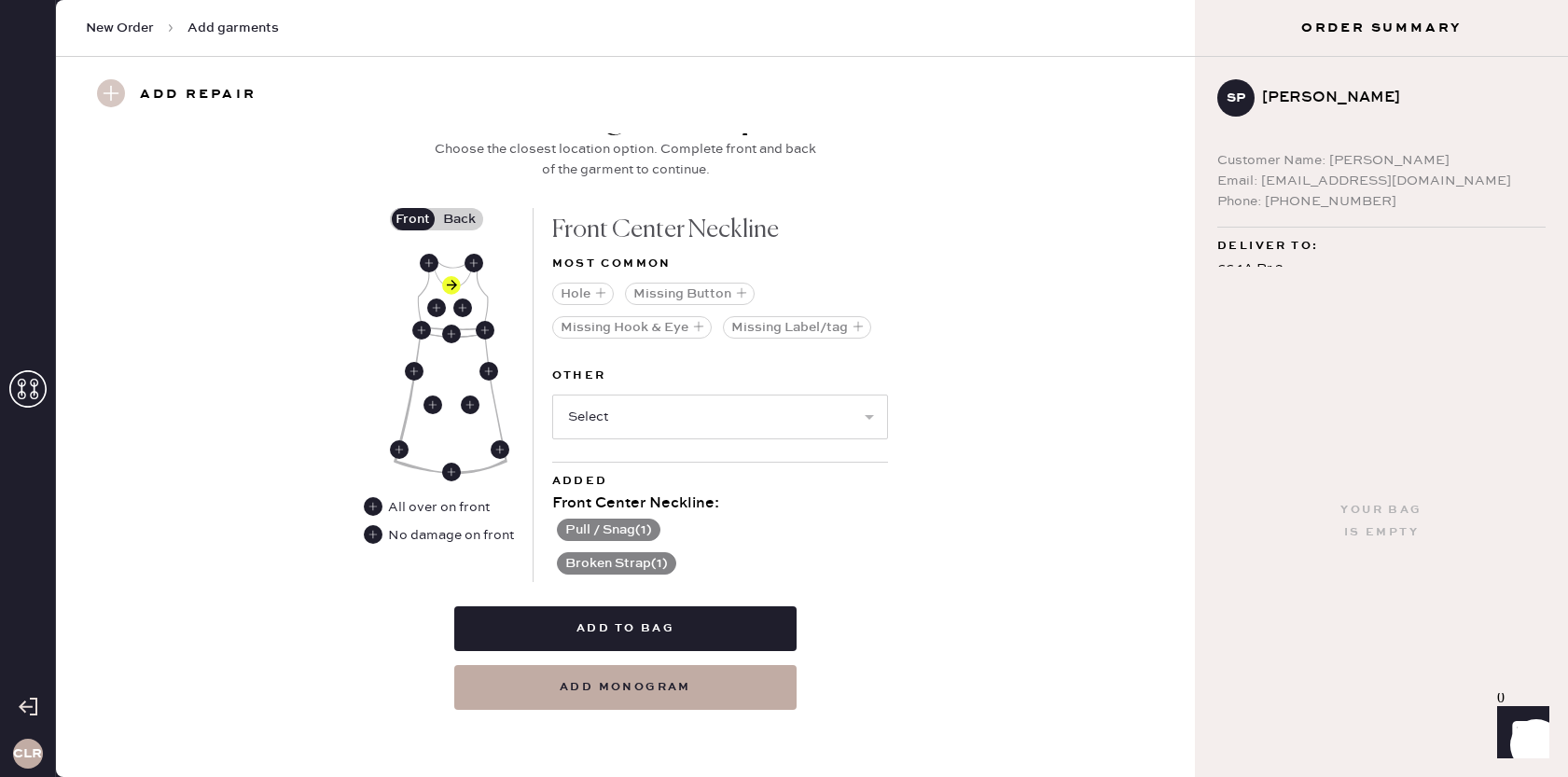
click at [458, 212] on label "Back" at bounding box center [460, 219] width 47 height 23
click at [460, 219] on input "Back" at bounding box center [460, 219] width 0 height 0
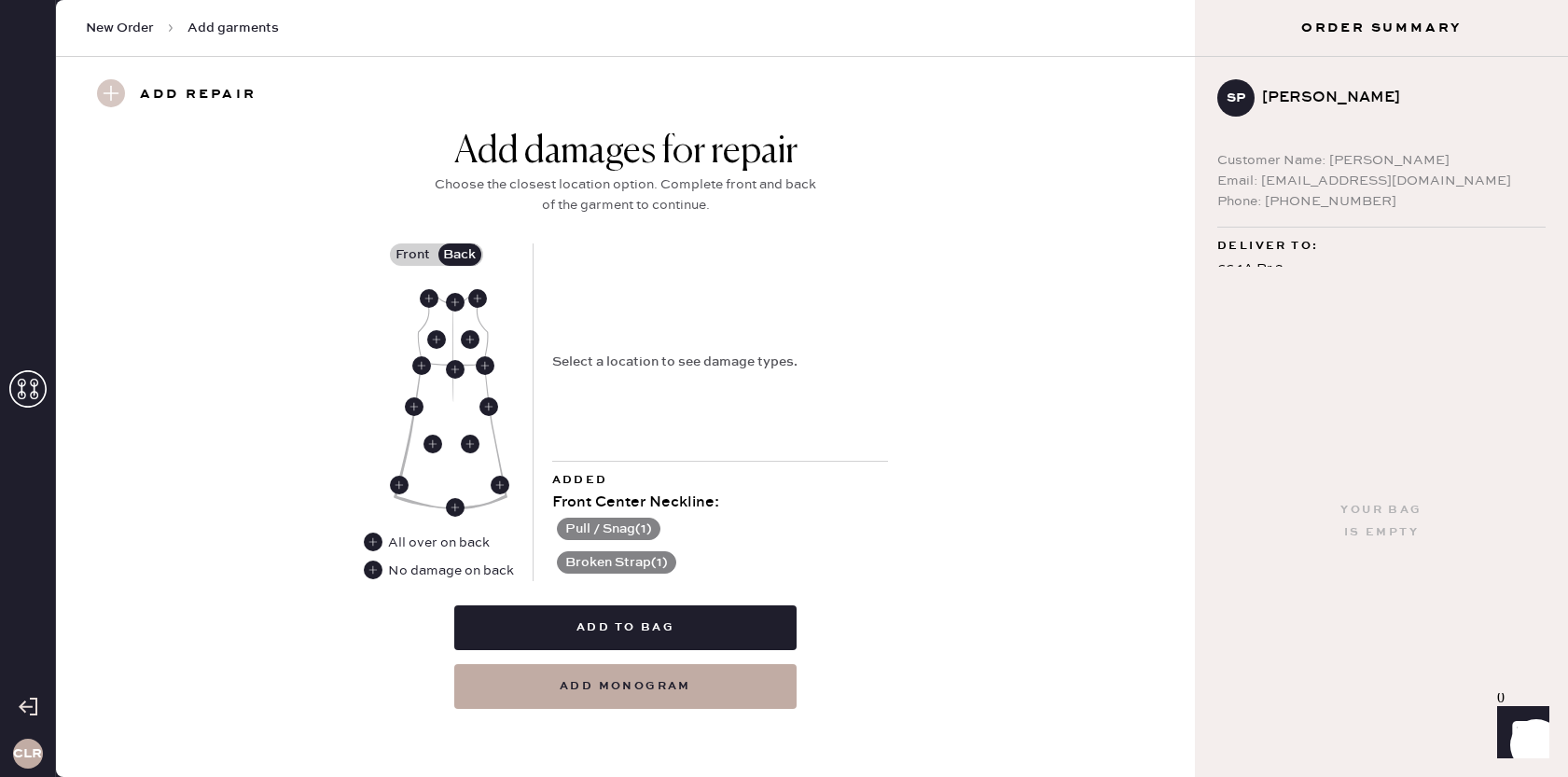
scroll to position [770, 0]
click at [374, 572] on use at bounding box center [373, 571] width 19 height 19
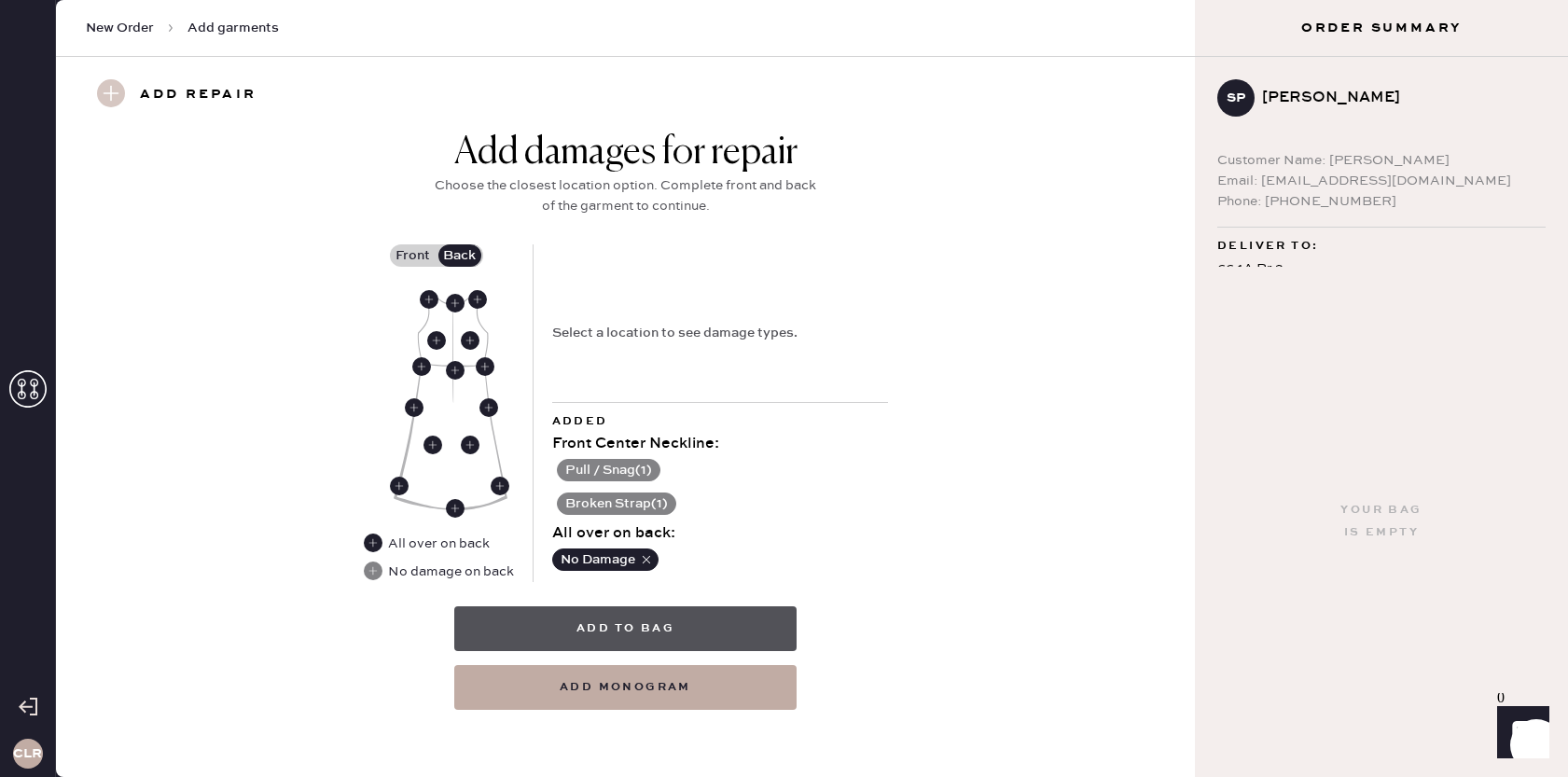
click at [595, 628] on button "Add to bag" at bounding box center [626, 629] width 342 height 45
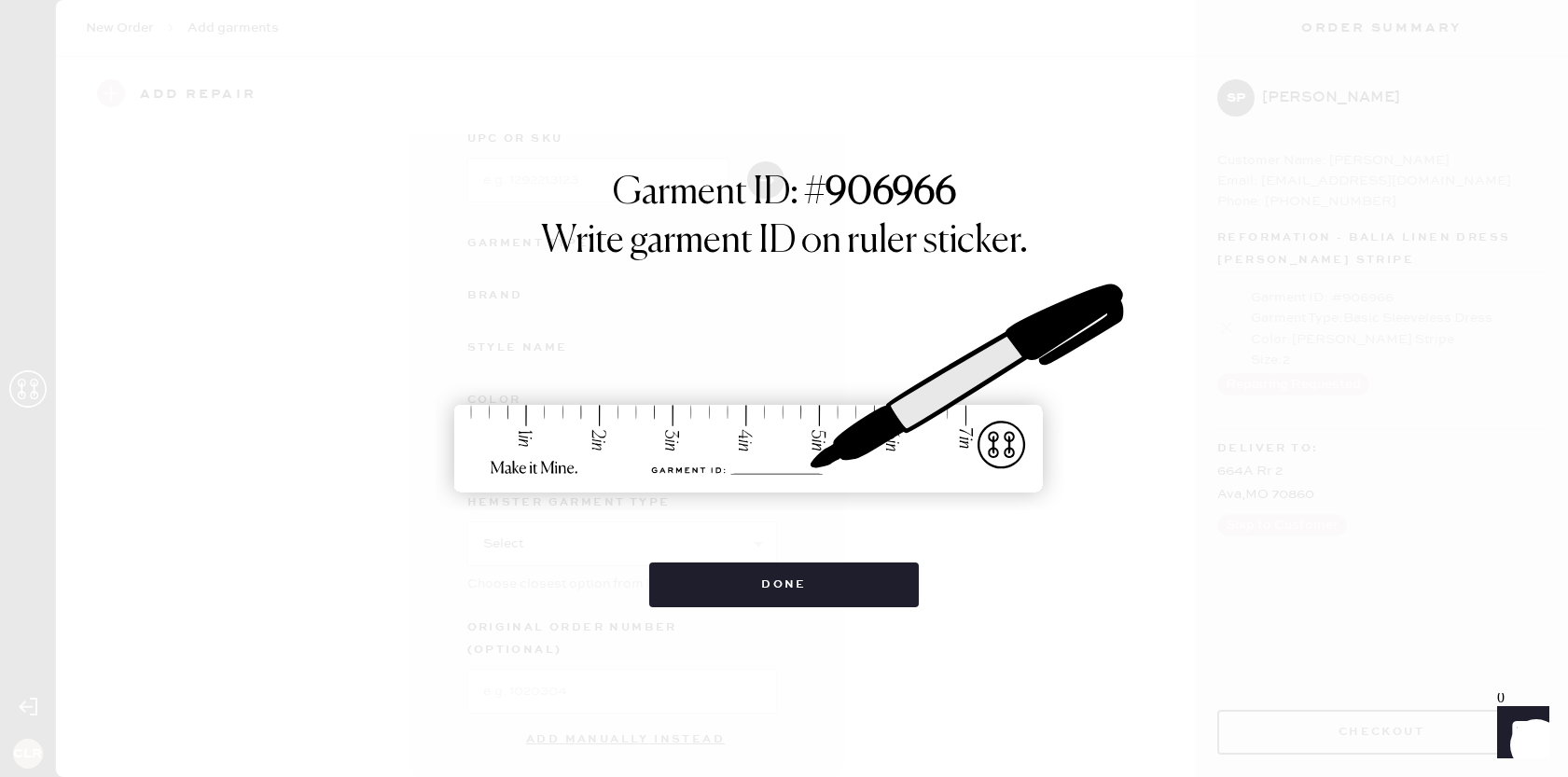
scroll to position [108, 0]
click at [786, 581] on button "Done" at bounding box center [784, 585] width 270 height 45
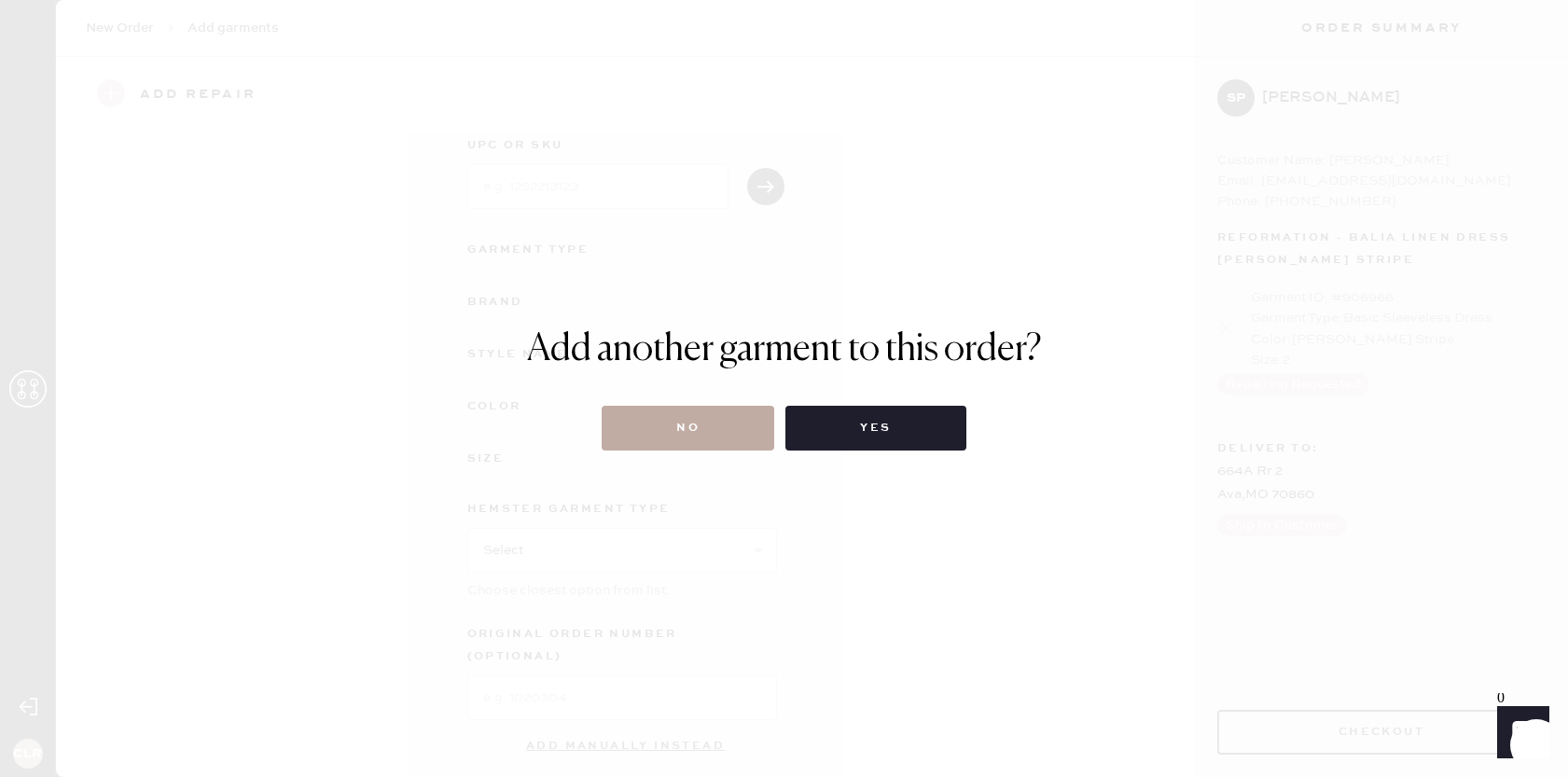
click at [667, 421] on button "No" at bounding box center [688, 428] width 172 height 45
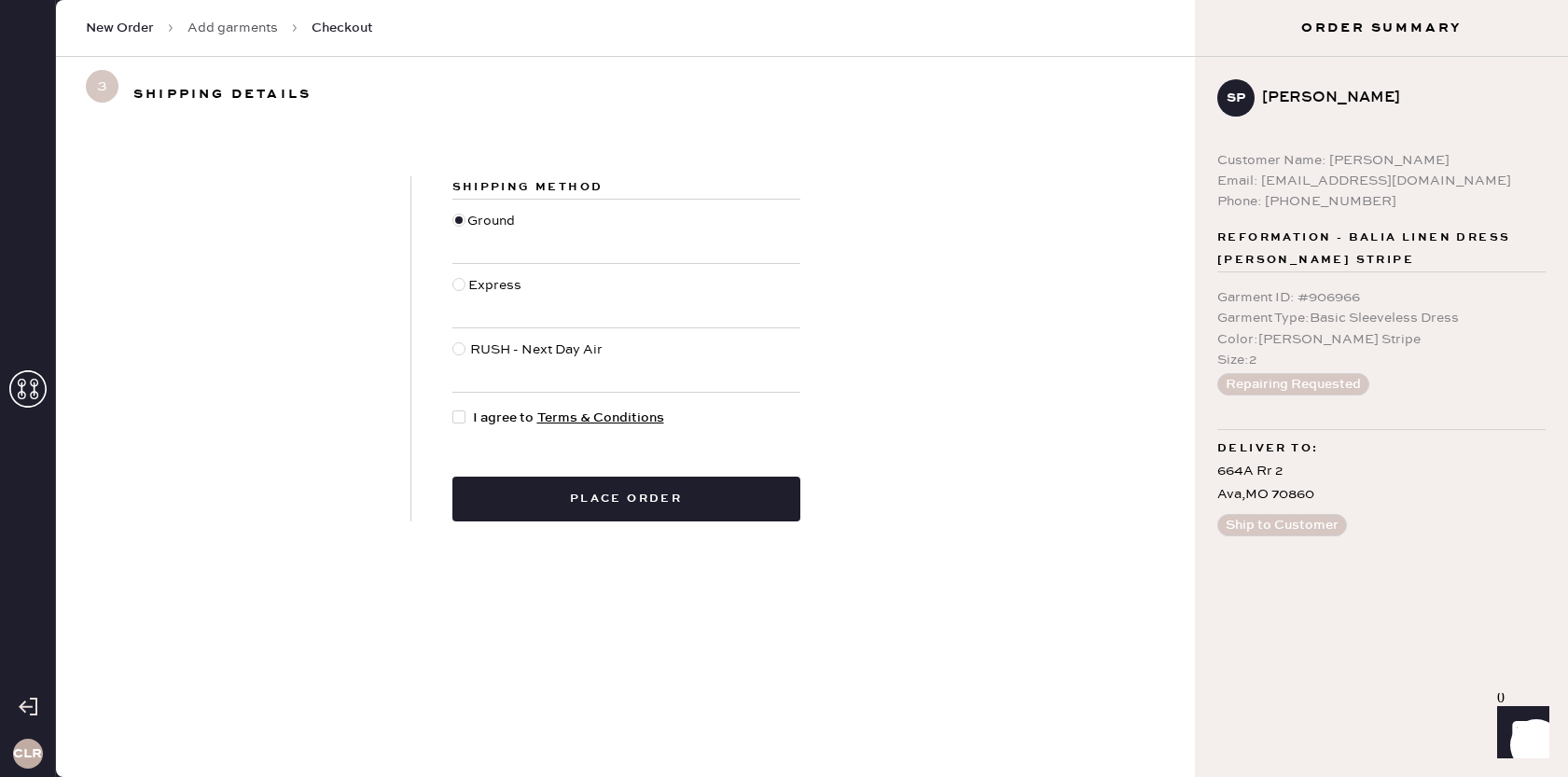
click at [458, 415] on div at bounding box center [459, 417] width 13 height 13
click at [453, 408] on input "I agree to Terms & Conditions" at bounding box center [452, 407] width 1 height 1
checkbox input "true"
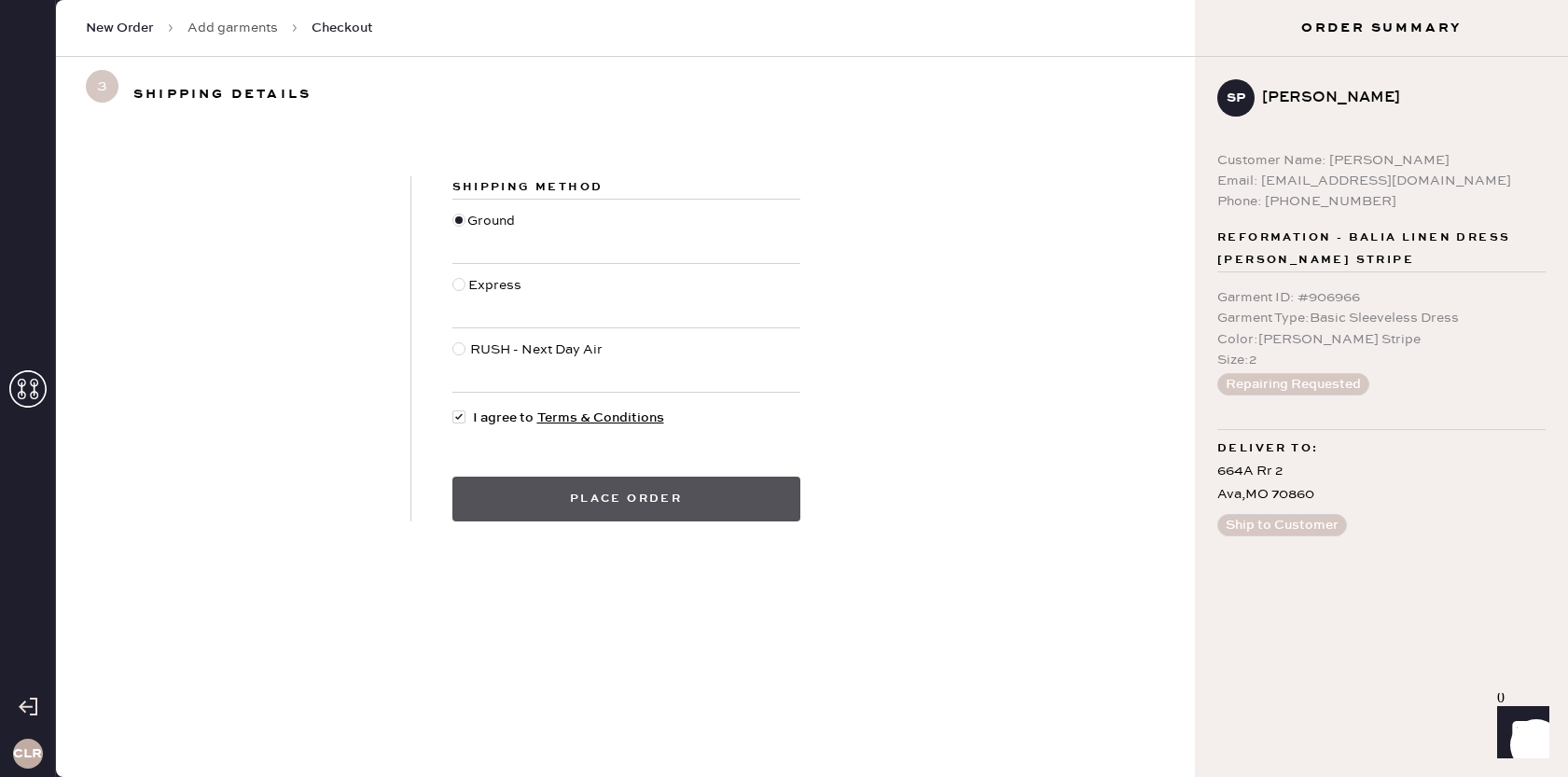
click at [623, 501] on button "Place order" at bounding box center [626, 500] width 348 height 45
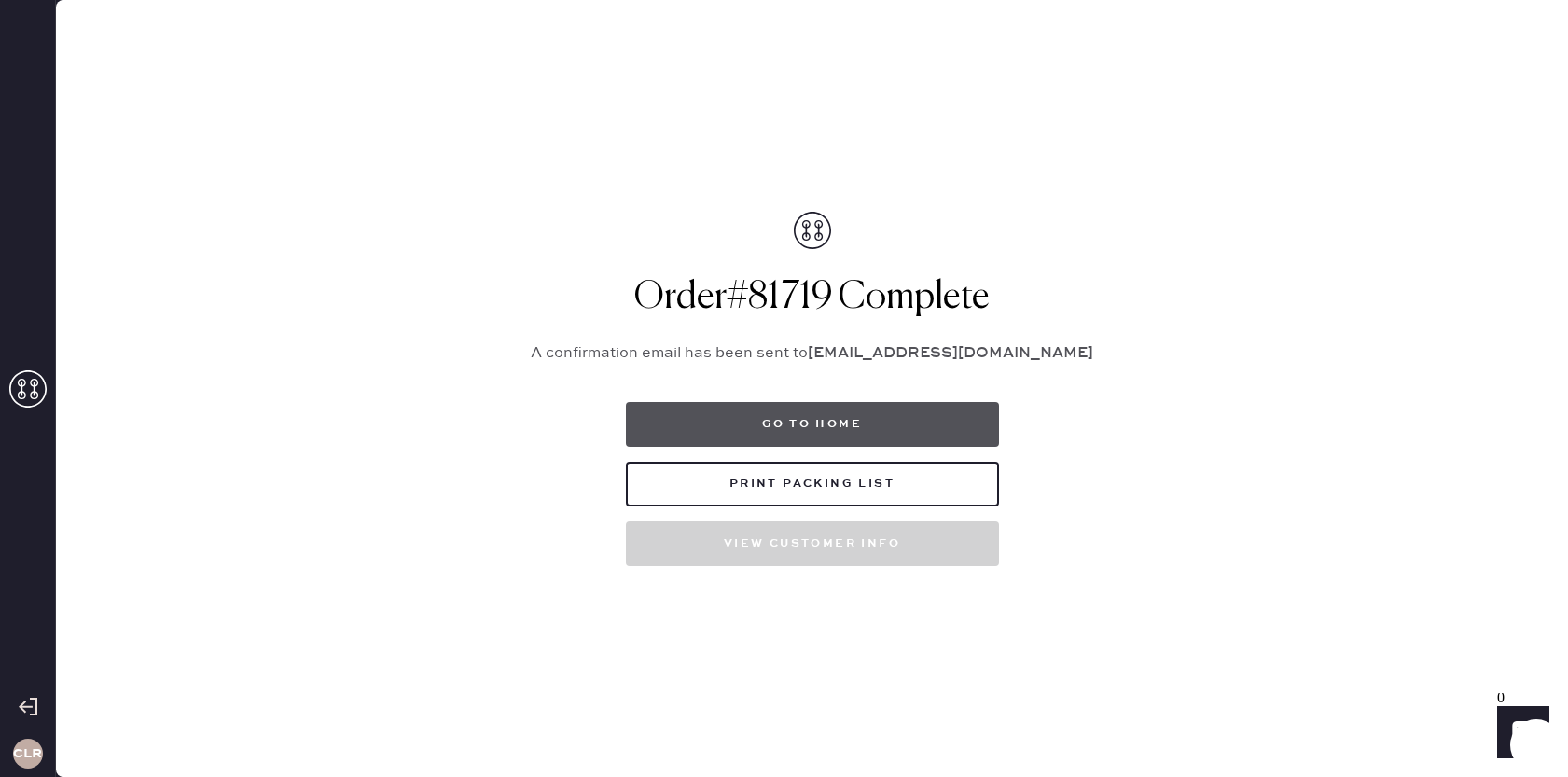
click at [819, 431] on button "Go to home" at bounding box center [813, 424] width 373 height 45
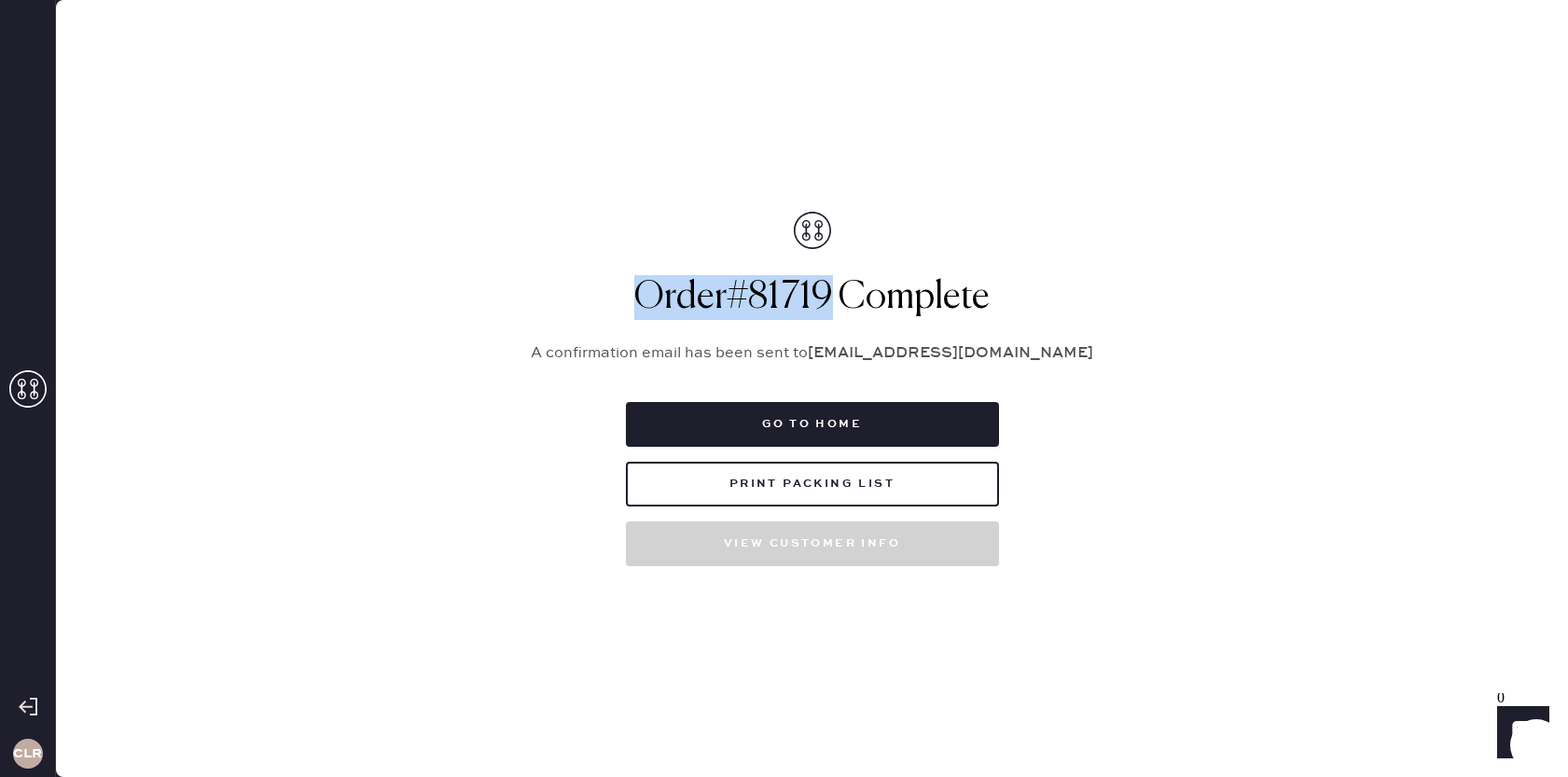
drag, startPoint x: 765, startPoint y: 293, endPoint x: 653, endPoint y: 293, distance: 112.0
click at [619, 293] on h1 "Order # 81719 Complete" at bounding box center [813, 298] width 607 height 45
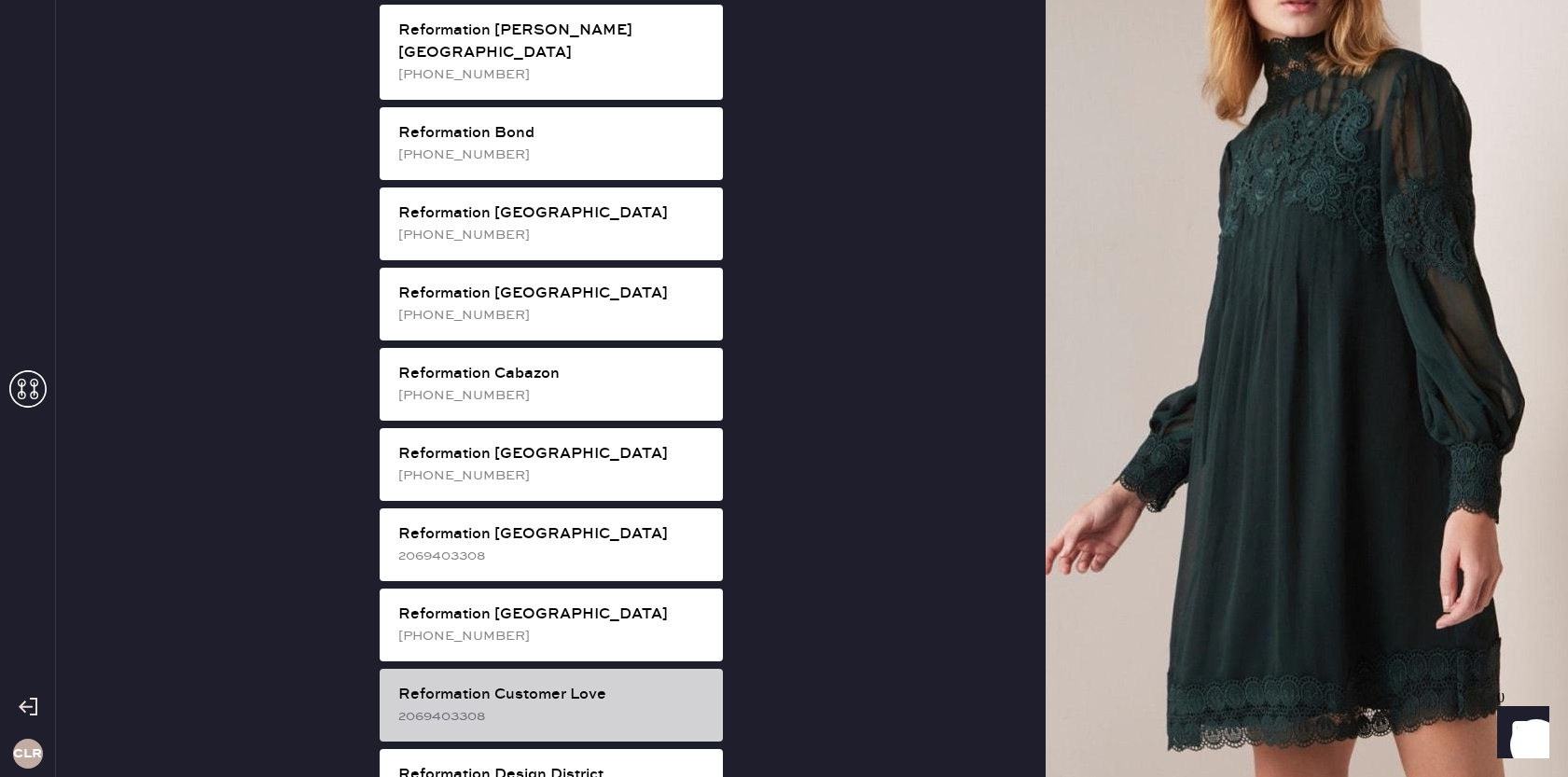
scroll to position [337, 0]
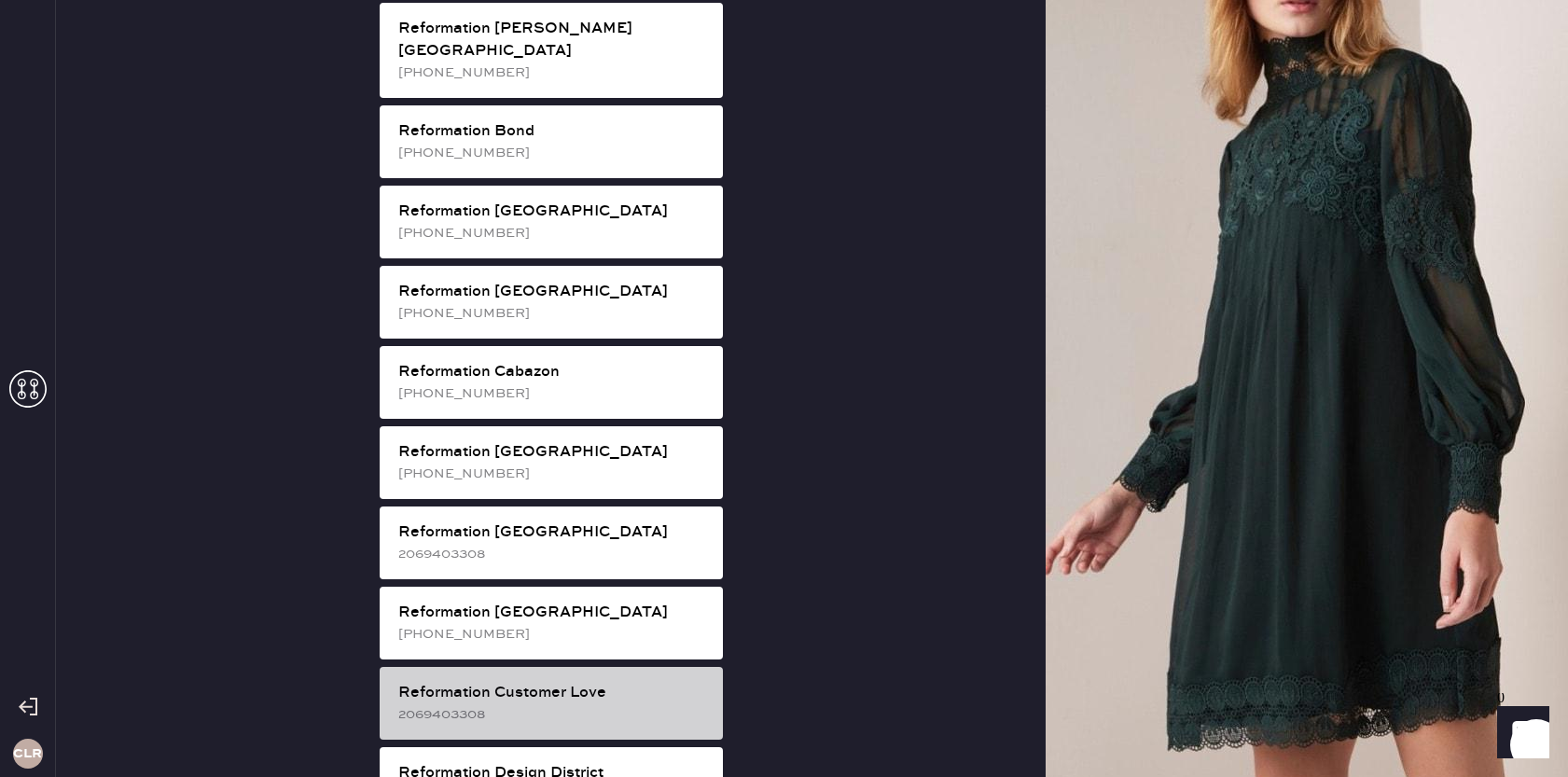
click at [583, 682] on div "Reformation Customer Love" at bounding box center [553, 693] width 309 height 23
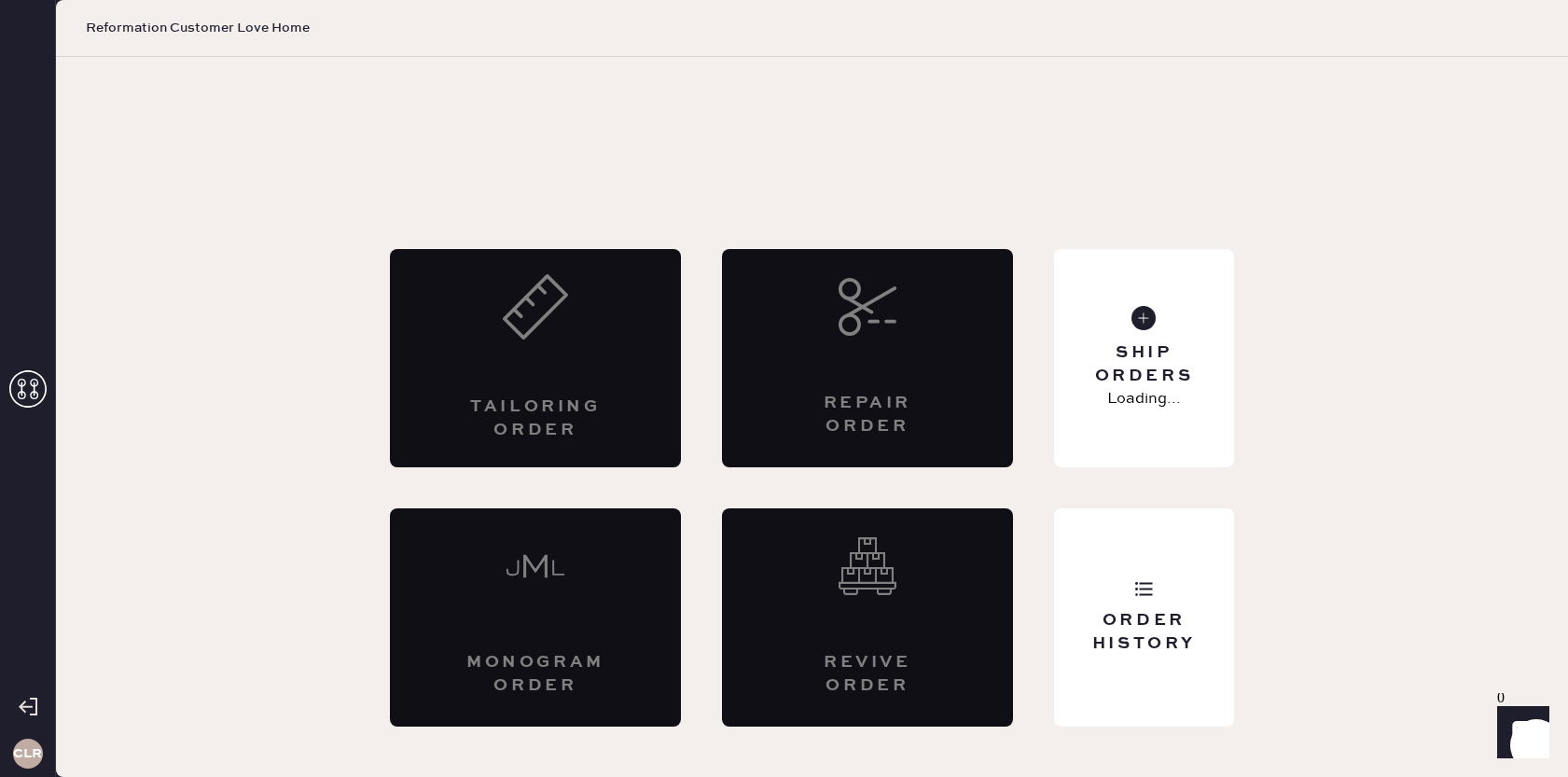
scroll to position [0, 0]
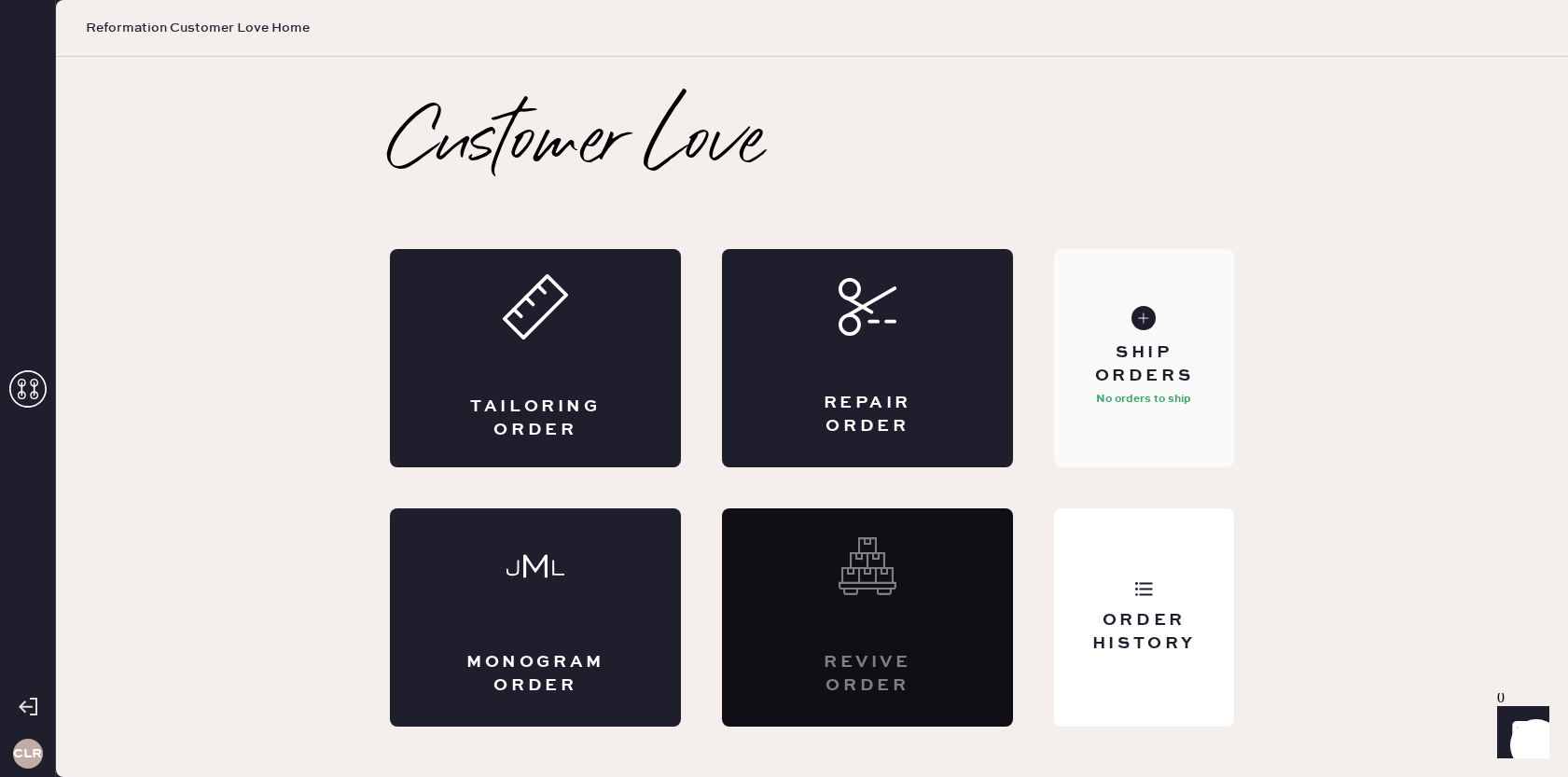
click at [1155, 420] on div "Ship Orders No orders to ship" at bounding box center [1144, 358] width 180 height 218
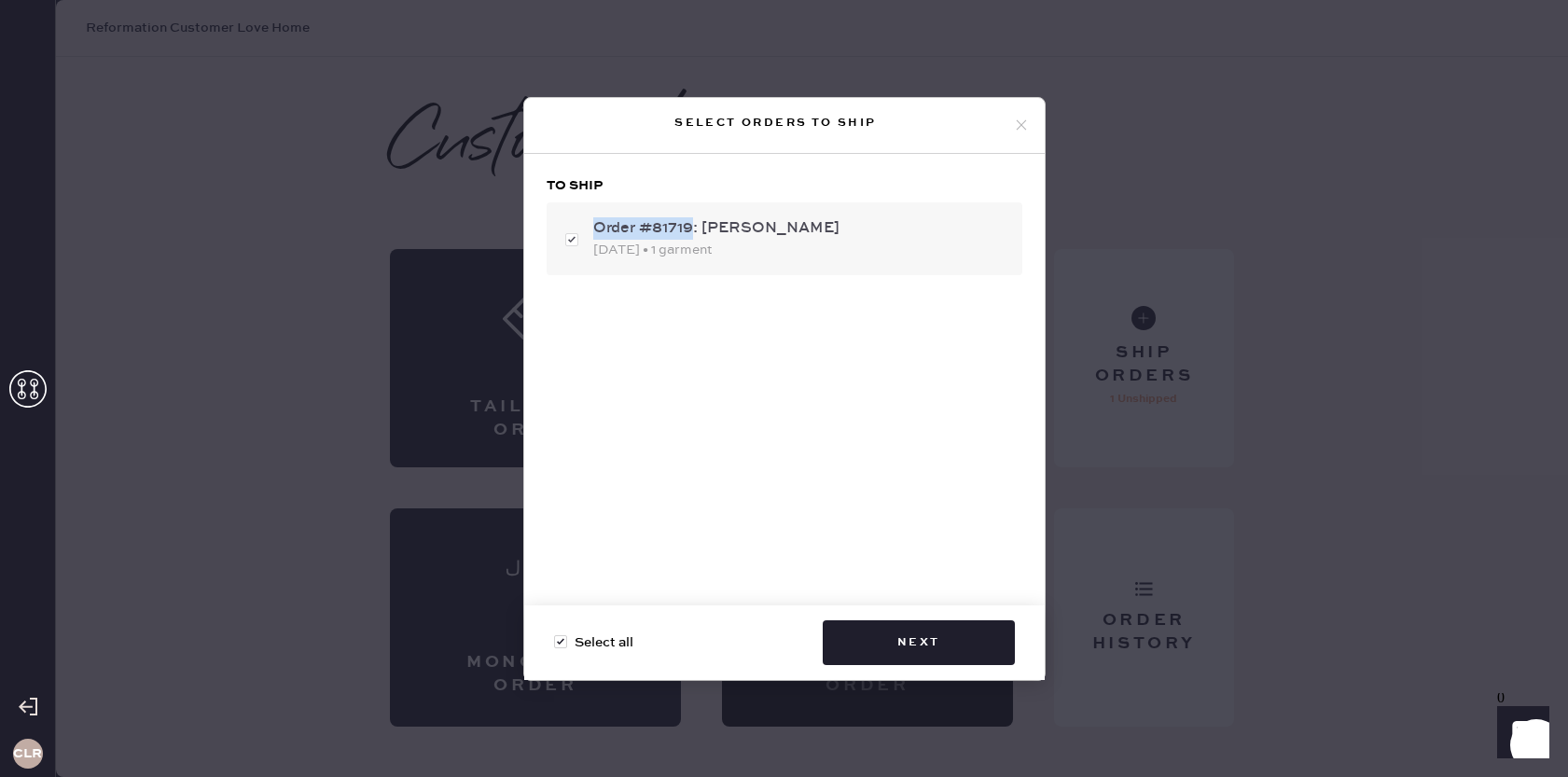
drag, startPoint x: 688, startPoint y: 231, endPoint x: 601, endPoint y: 230, distance: 87.0
click at [595, 231] on div "Order #81719: [PERSON_NAME]" at bounding box center [800, 229] width 414 height 23
checkbox input "false"
copy div "Order #81719"
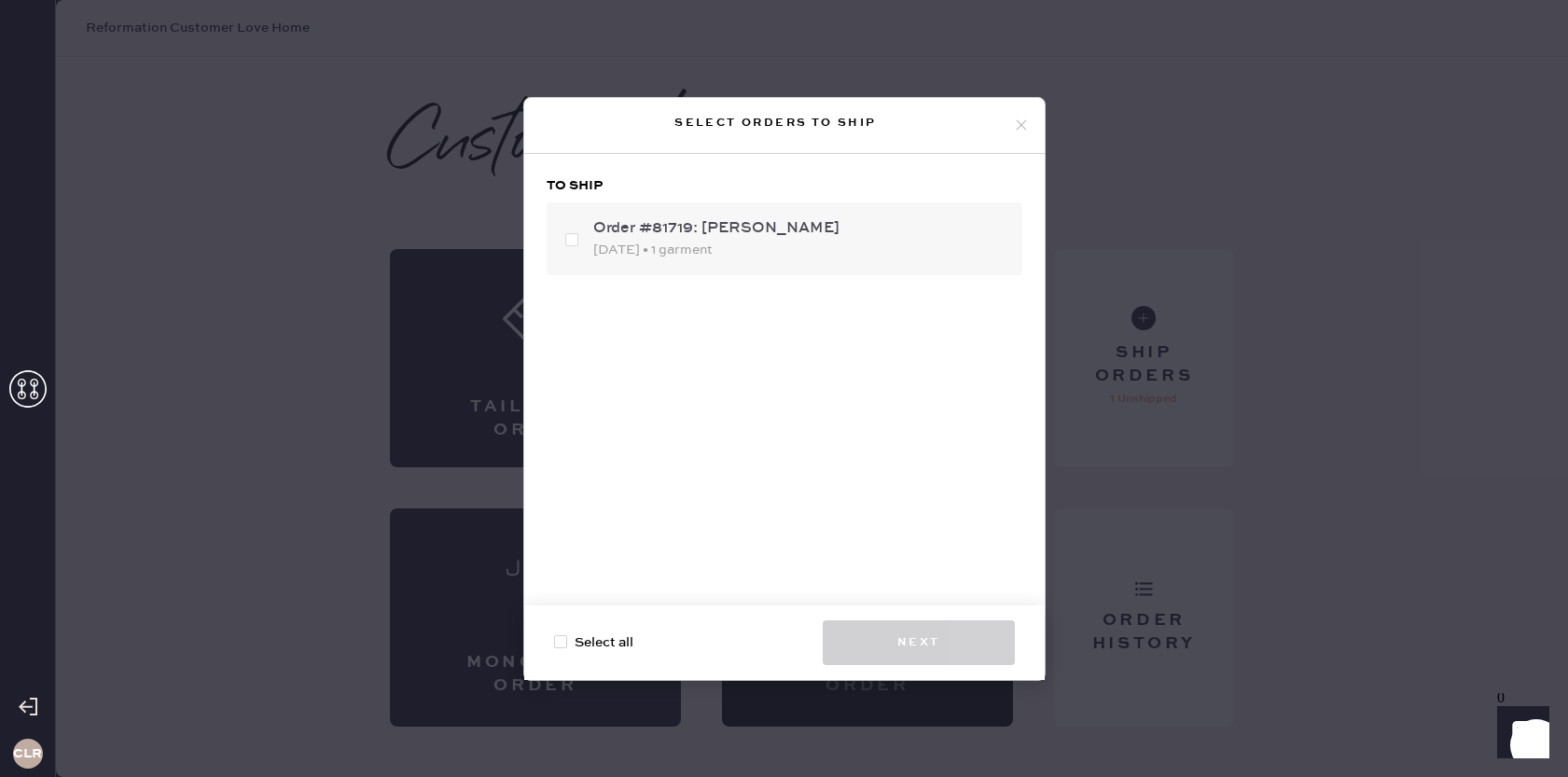
click at [572, 243] on div "Order #81719: [PERSON_NAME] [DATE] • 1 garment" at bounding box center [784, 238] width 476 height 72
checkbox input "true"
click at [950, 636] on button "Next" at bounding box center [919, 643] width 192 height 45
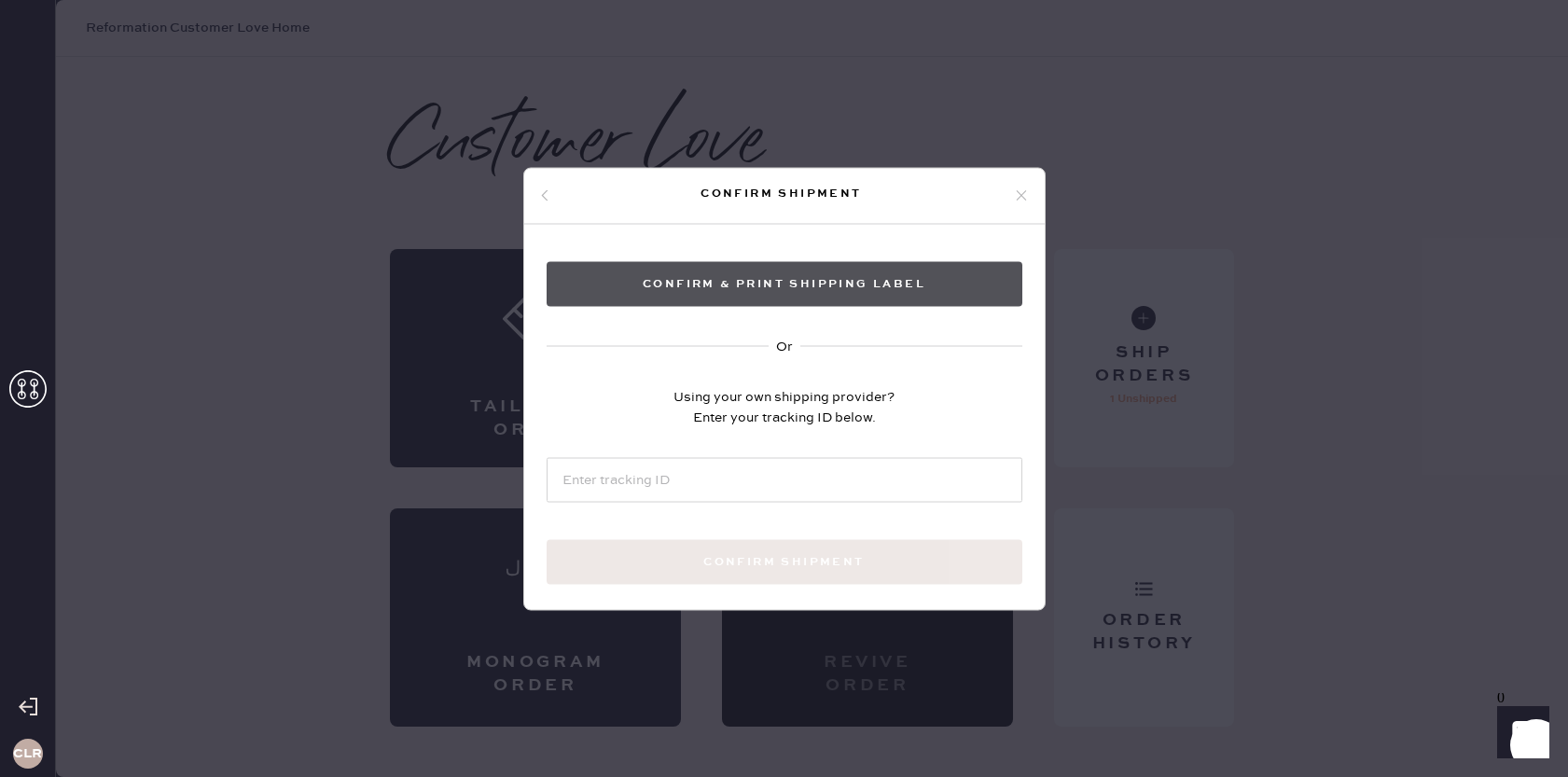
click at [799, 284] on button "Confirm & Print shipping label" at bounding box center [784, 284] width 476 height 45
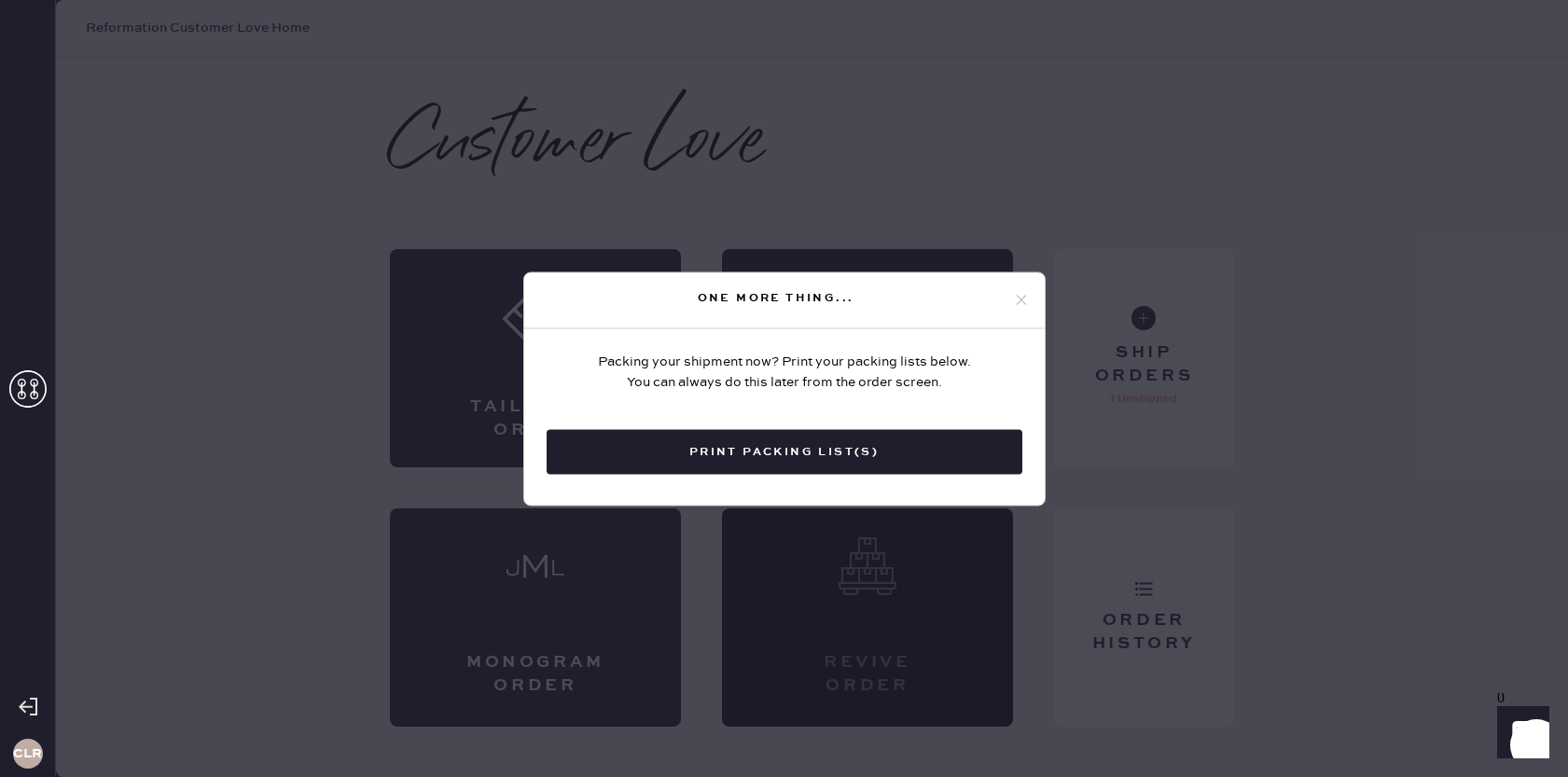
click at [749, 452] on button "Print Packing List(s)" at bounding box center [784, 452] width 476 height 45
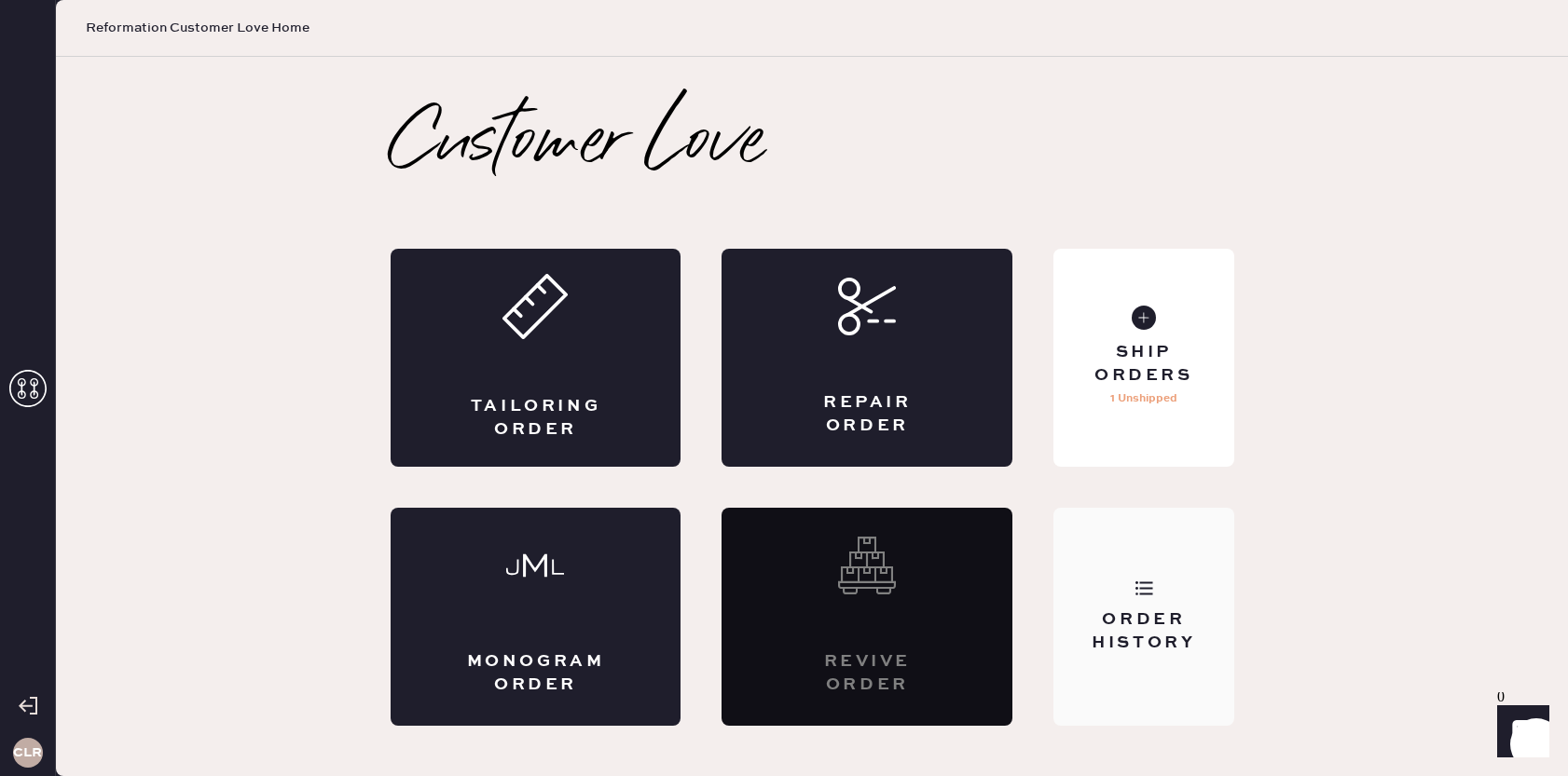
click at [1119, 578] on div "Order History" at bounding box center [1143, 617] width 180 height 218
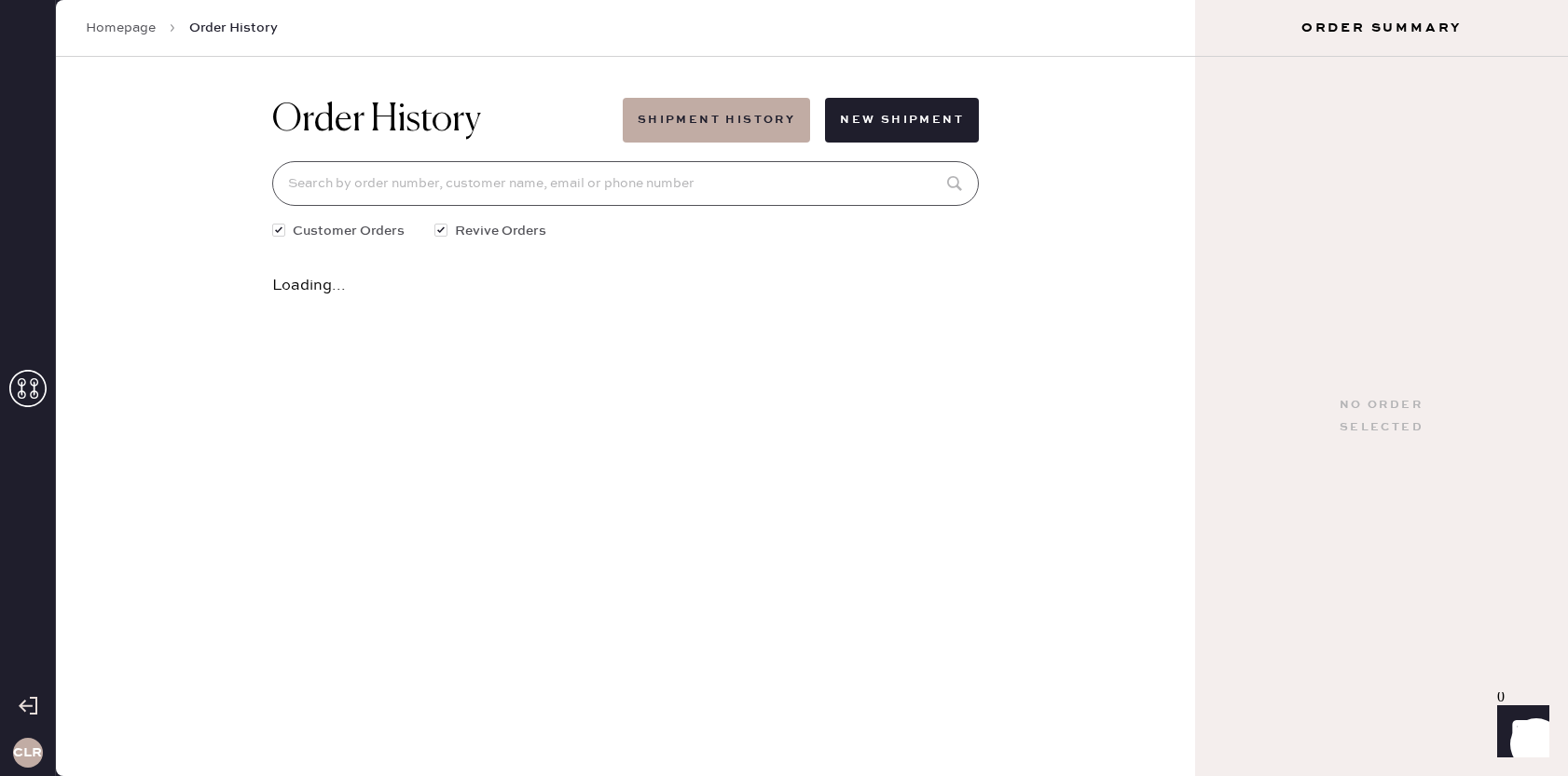
click at [619, 178] on input at bounding box center [626, 184] width 707 height 45
paste input "[EMAIL_ADDRESS][DOMAIN_NAME]"
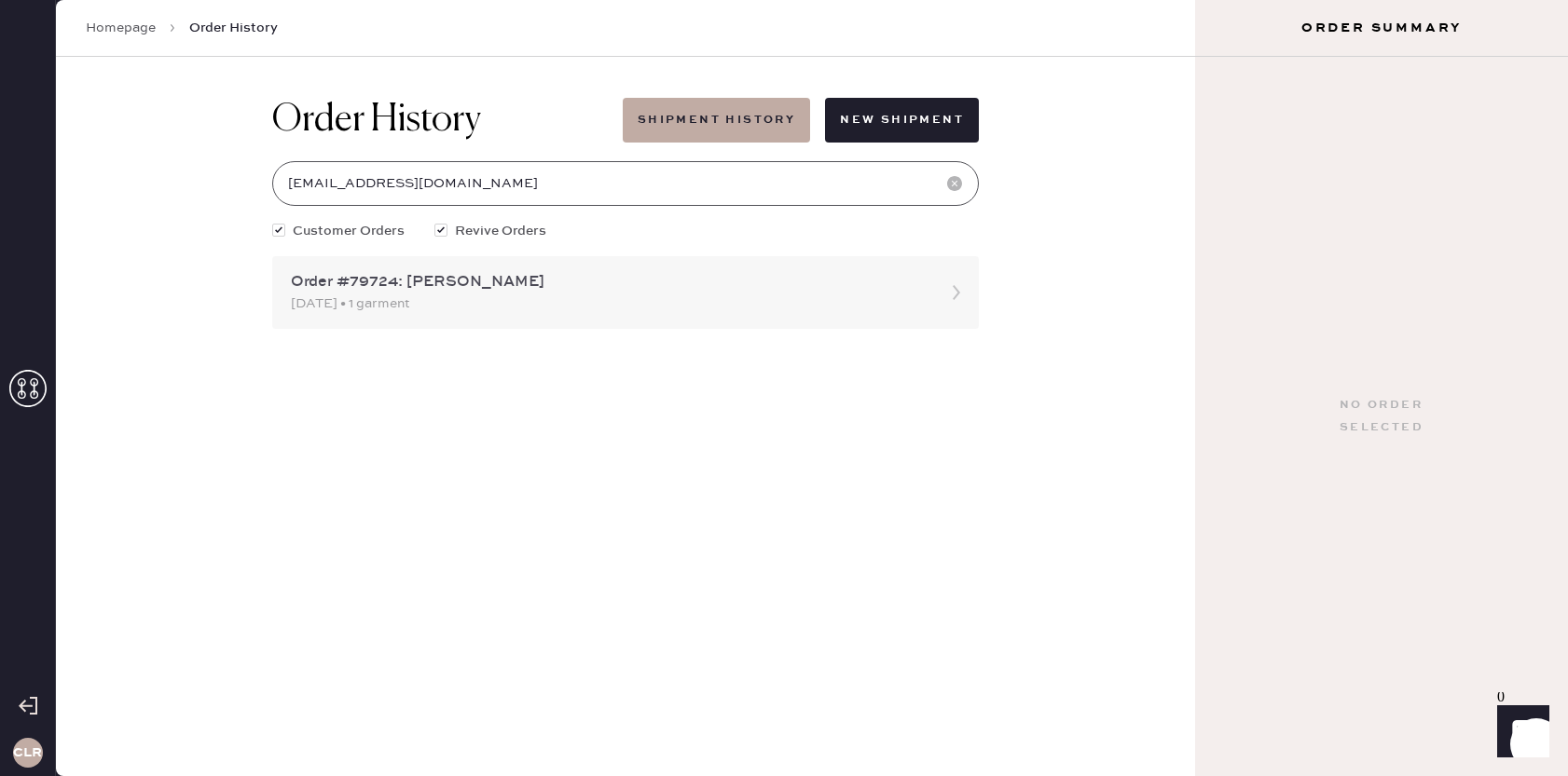
type input "[EMAIL_ADDRESS][DOMAIN_NAME]"
click at [578, 285] on div "Order #79724: [PERSON_NAME]" at bounding box center [608, 283] width 635 height 23
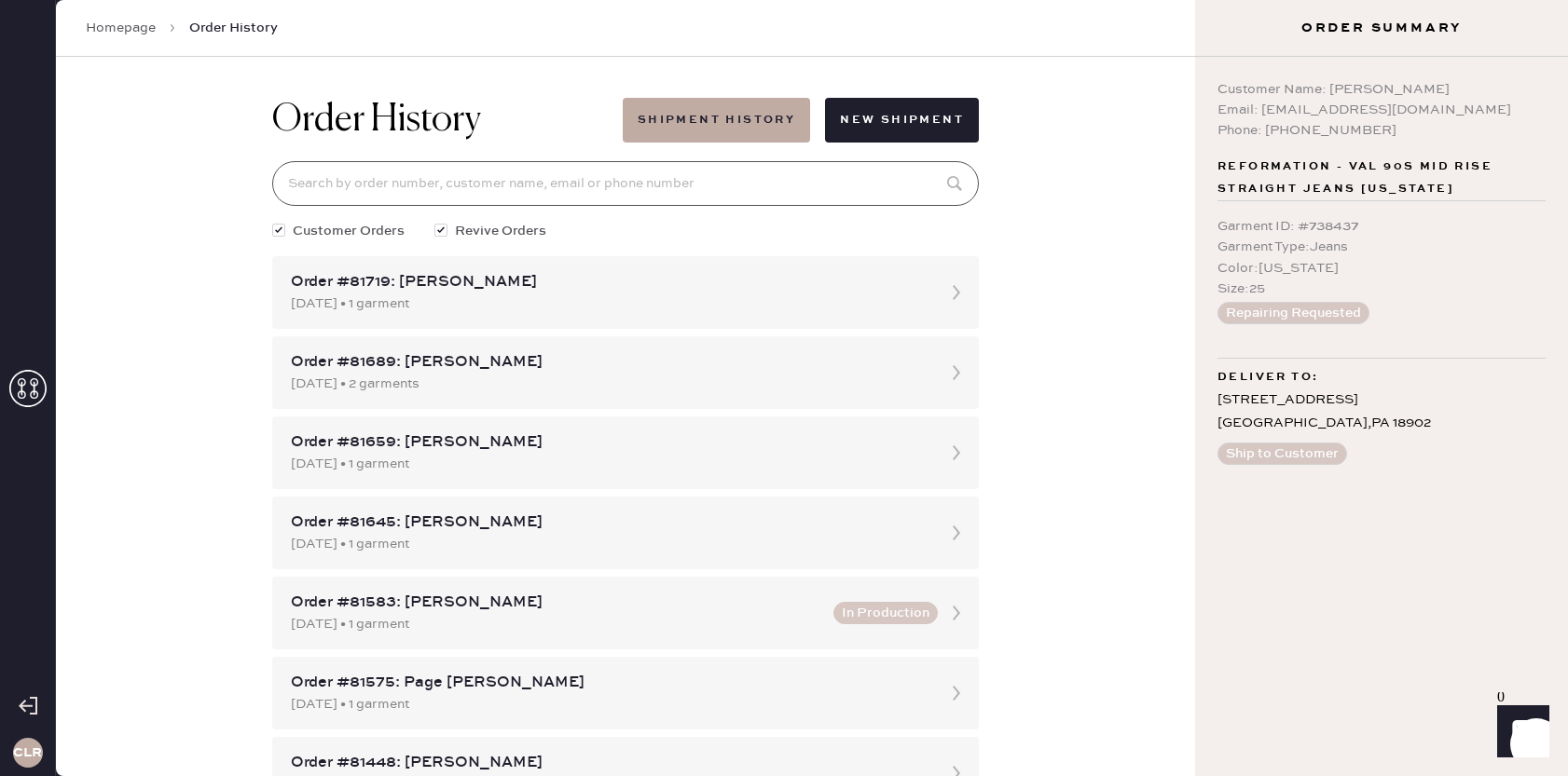
click at [609, 187] on input at bounding box center [626, 184] width 707 height 45
paste input "[EMAIL_ADDRESS][DOMAIN_NAME]"
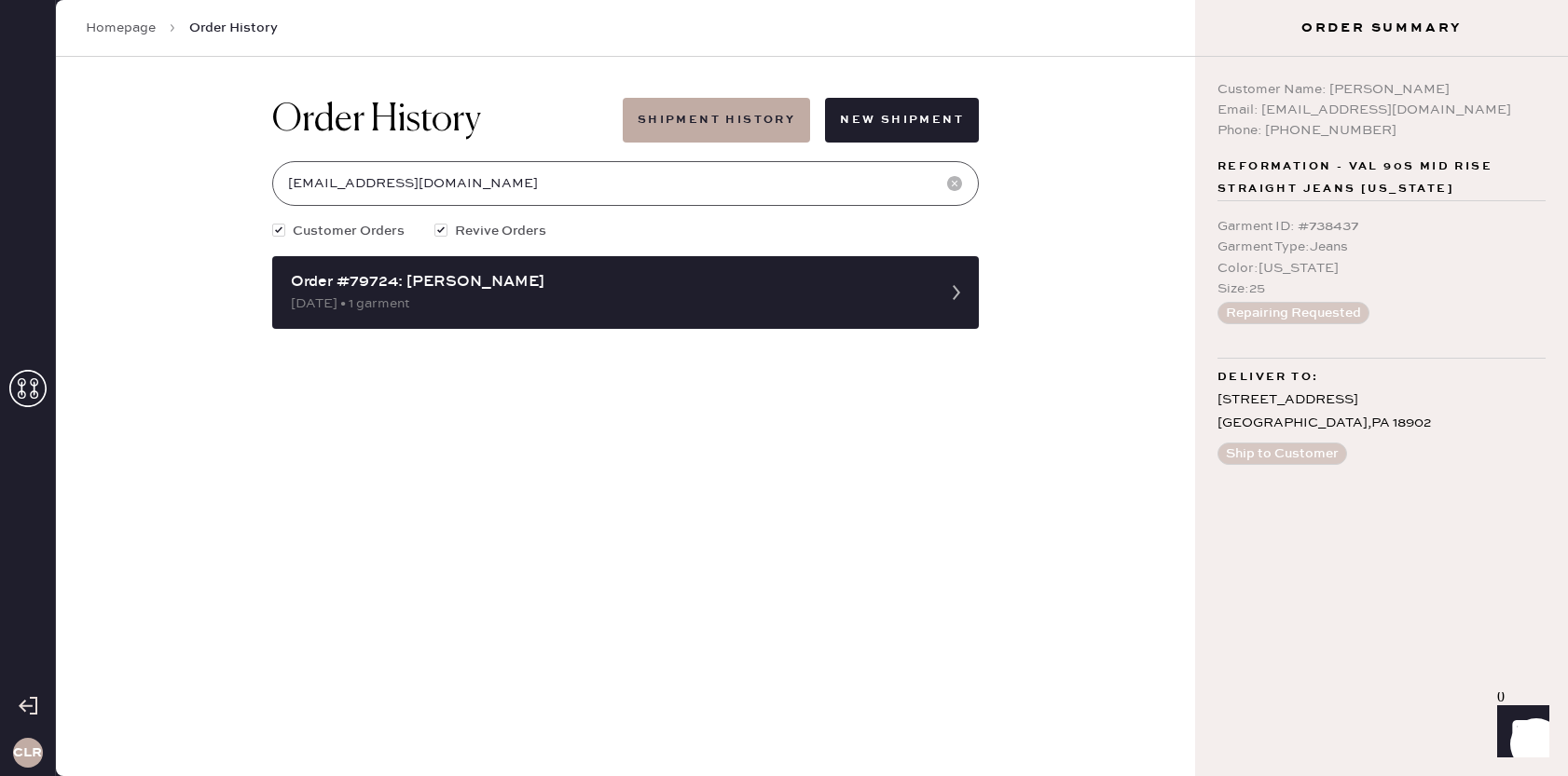
type input "[EMAIL_ADDRESS][DOMAIN_NAME]"
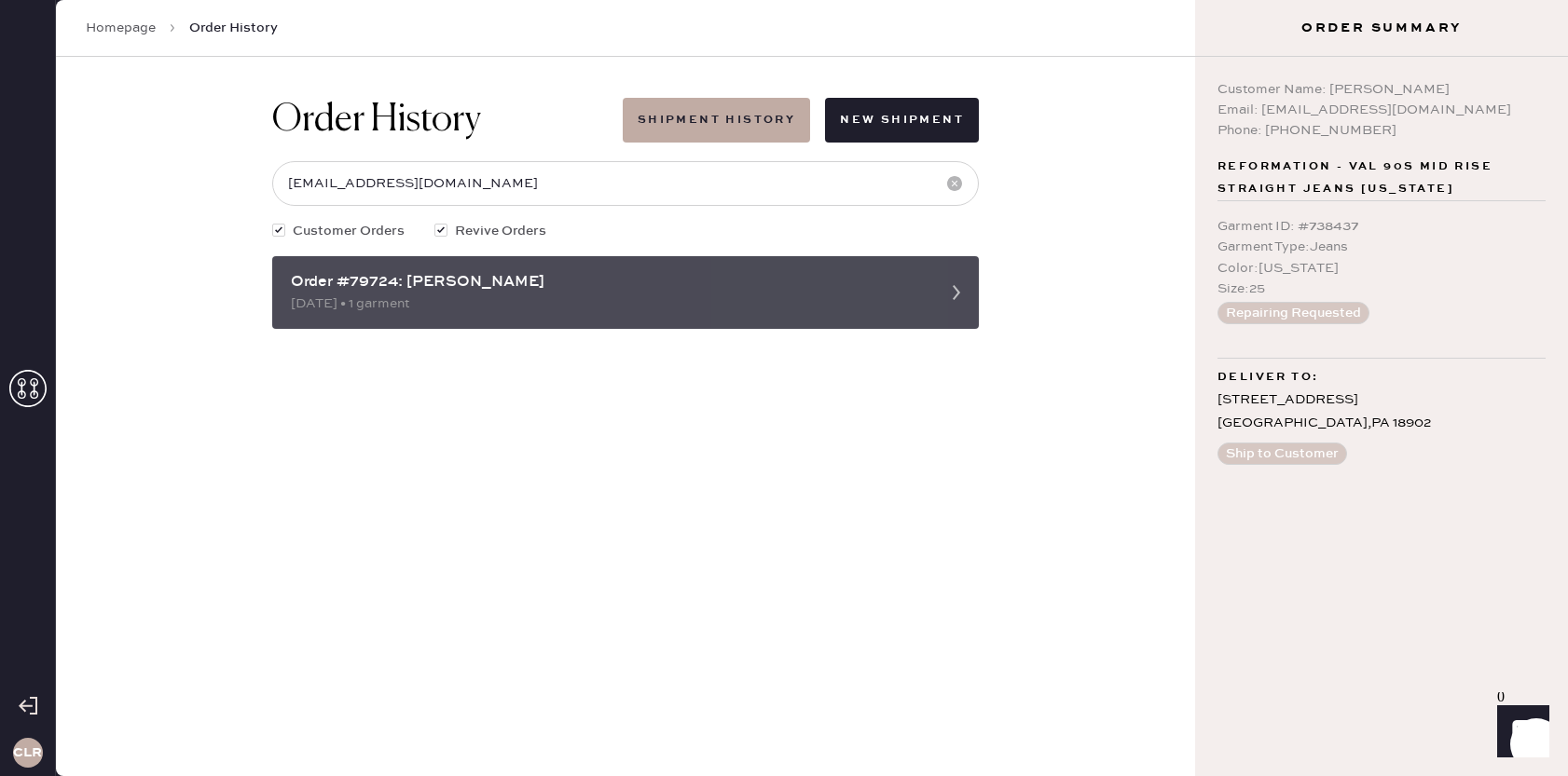
click at [566, 283] on div "Order #79724: [PERSON_NAME]" at bounding box center [608, 283] width 635 height 23
click at [950, 288] on icon at bounding box center [957, 293] width 38 height 38
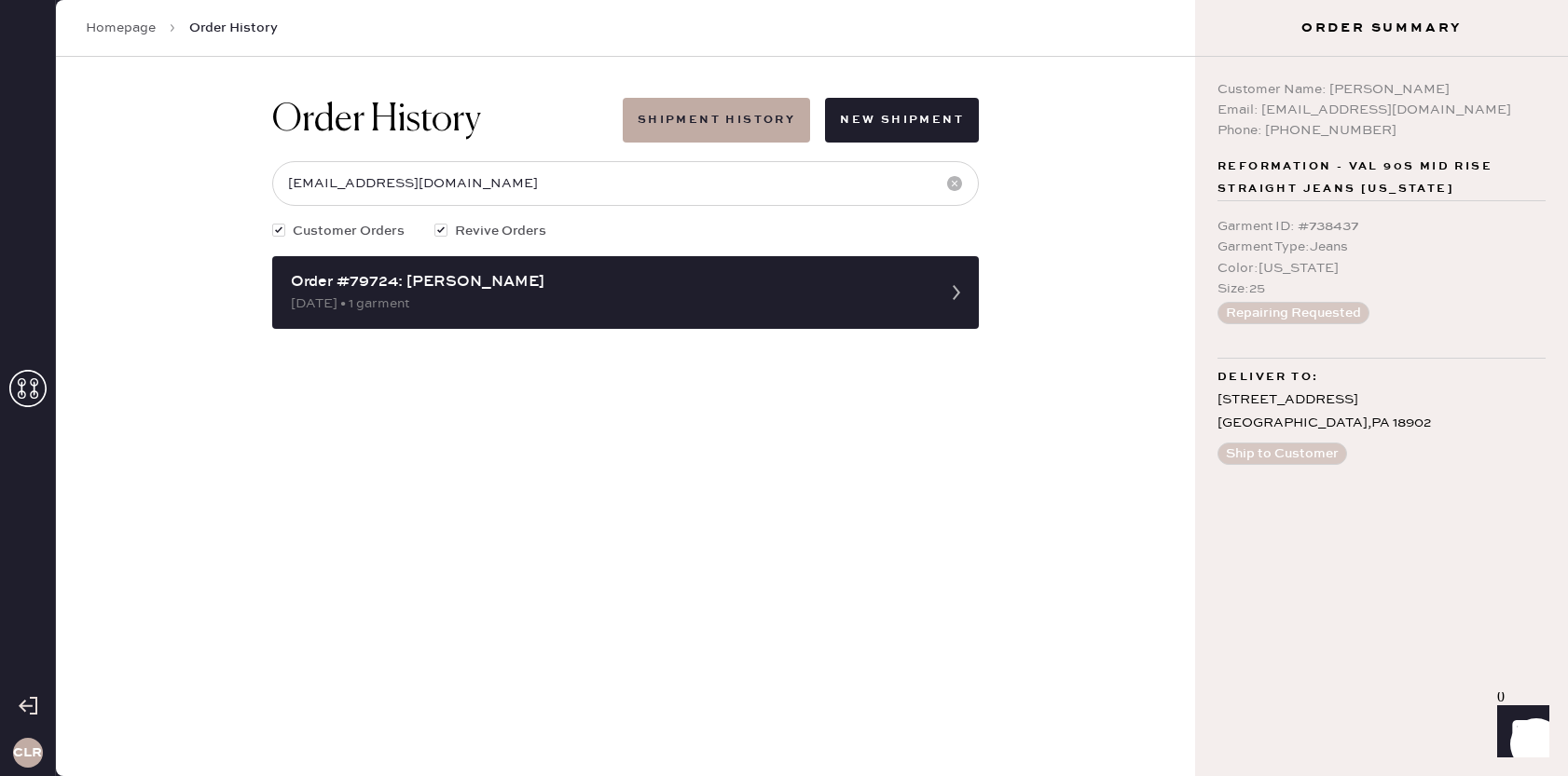
click at [14, 379] on icon at bounding box center [28, 389] width 38 height 38
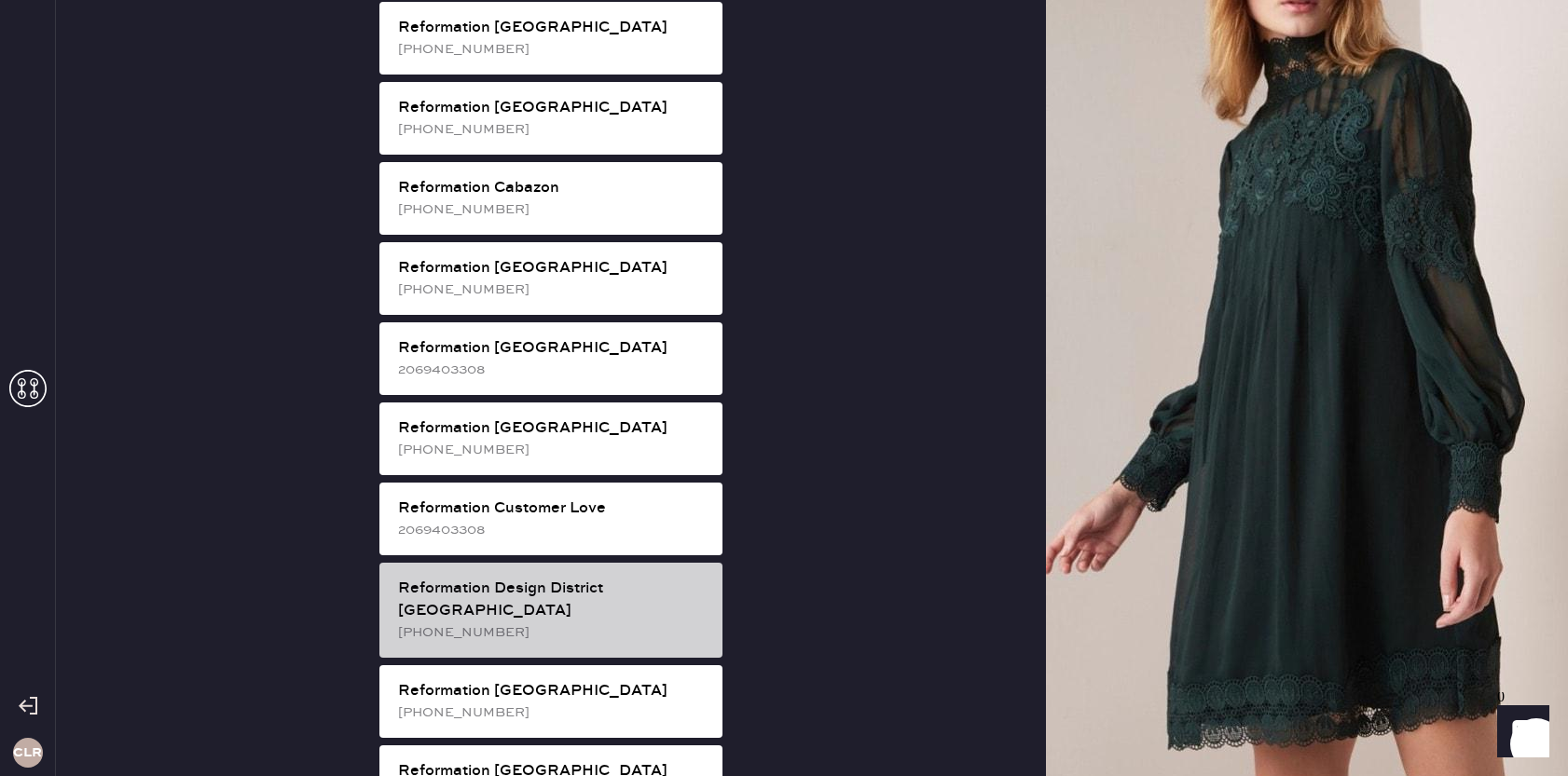
scroll to position [519, 0]
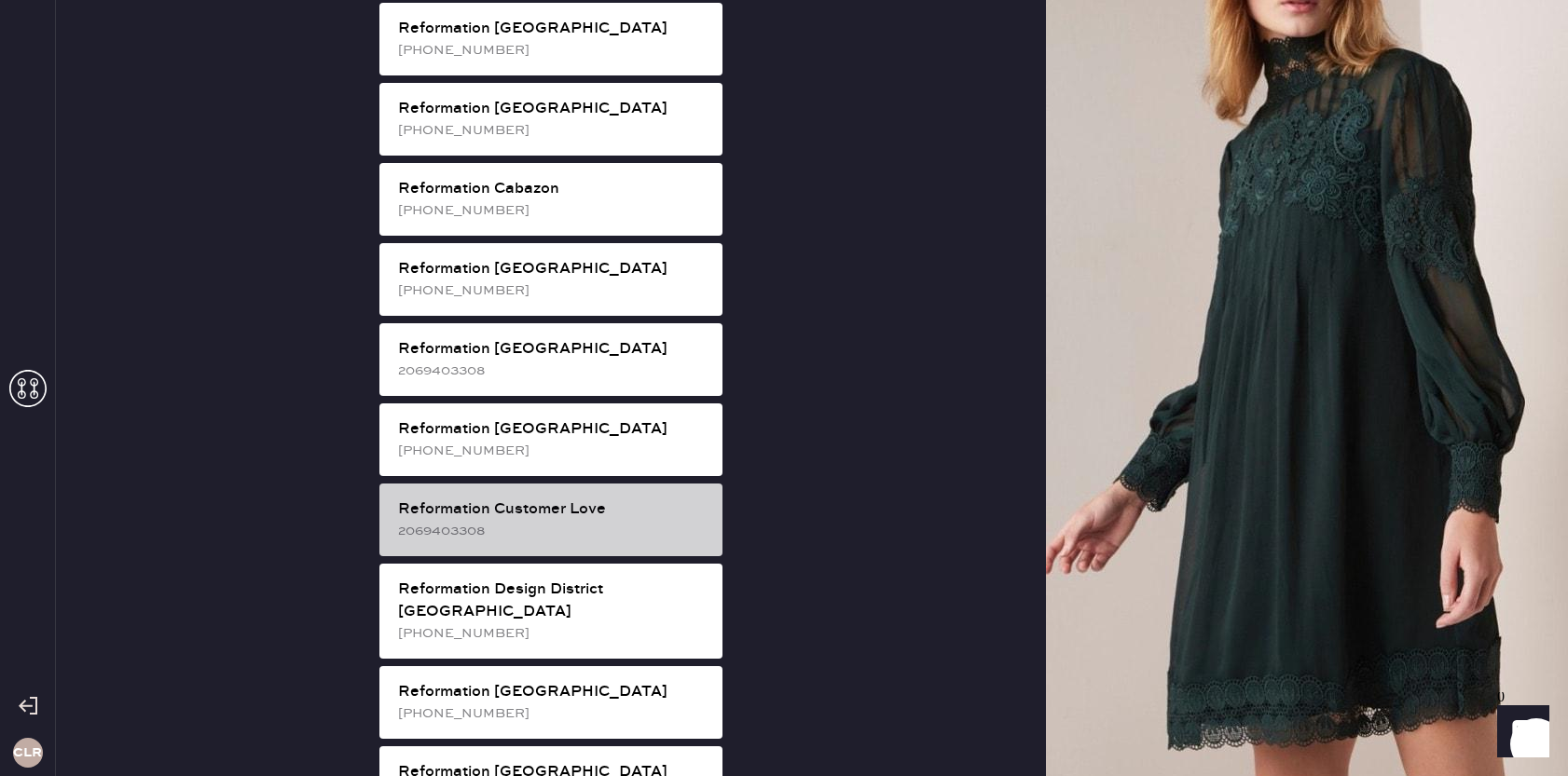
click at [601, 499] on div "Reformation Customer Love" at bounding box center [553, 510] width 309 height 23
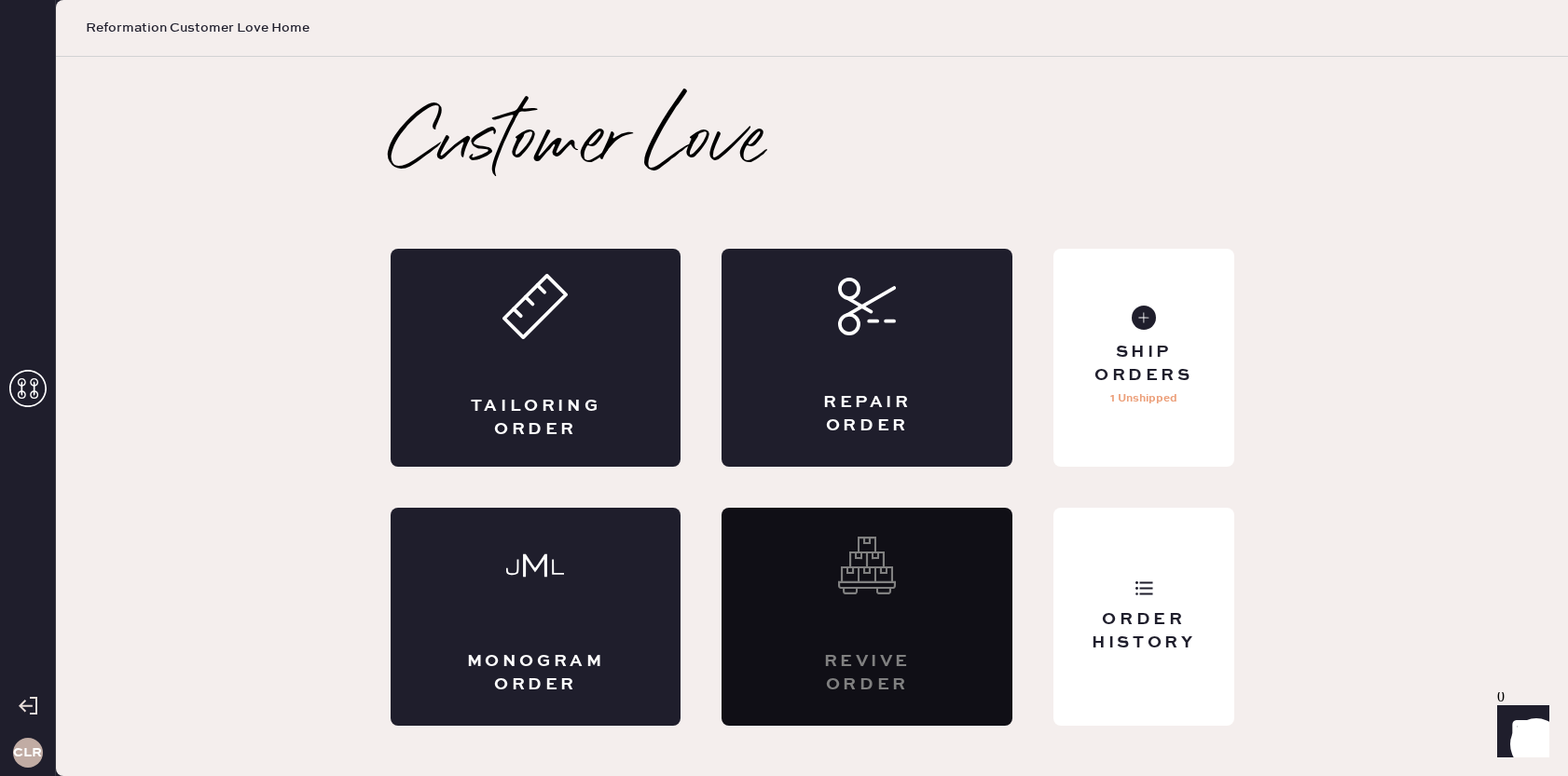
scroll to position [0, 0]
click at [878, 418] on div "Repair Order" at bounding box center [867, 415] width 142 height 47
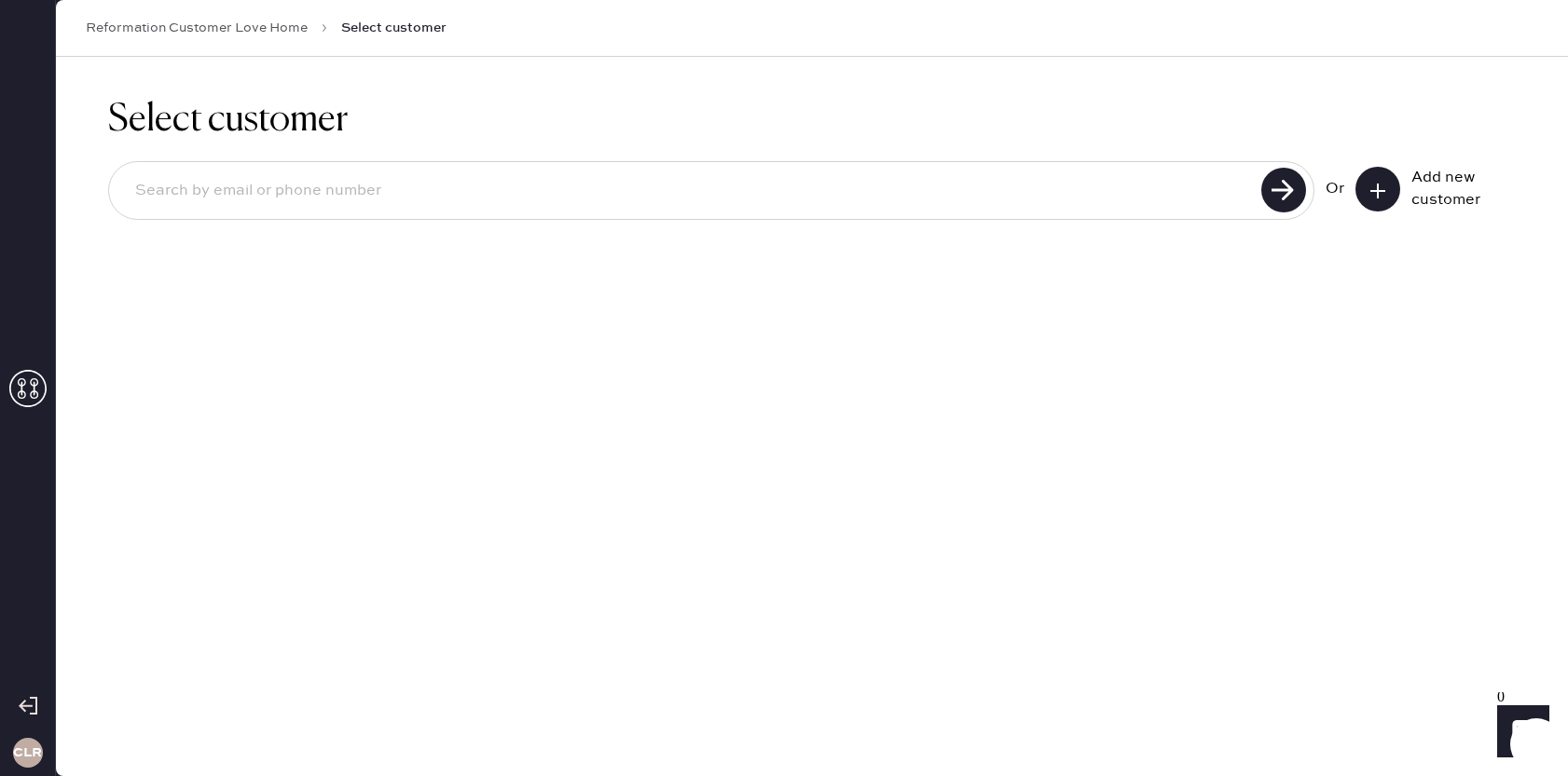
click at [810, 203] on input at bounding box center [688, 192] width 1136 height 43
paste input "[EMAIL_ADDRESS][DOMAIN_NAME]"
type input "[EMAIL_ADDRESS][DOMAIN_NAME]"
click at [1269, 194] on use at bounding box center [1284, 191] width 45 height 45
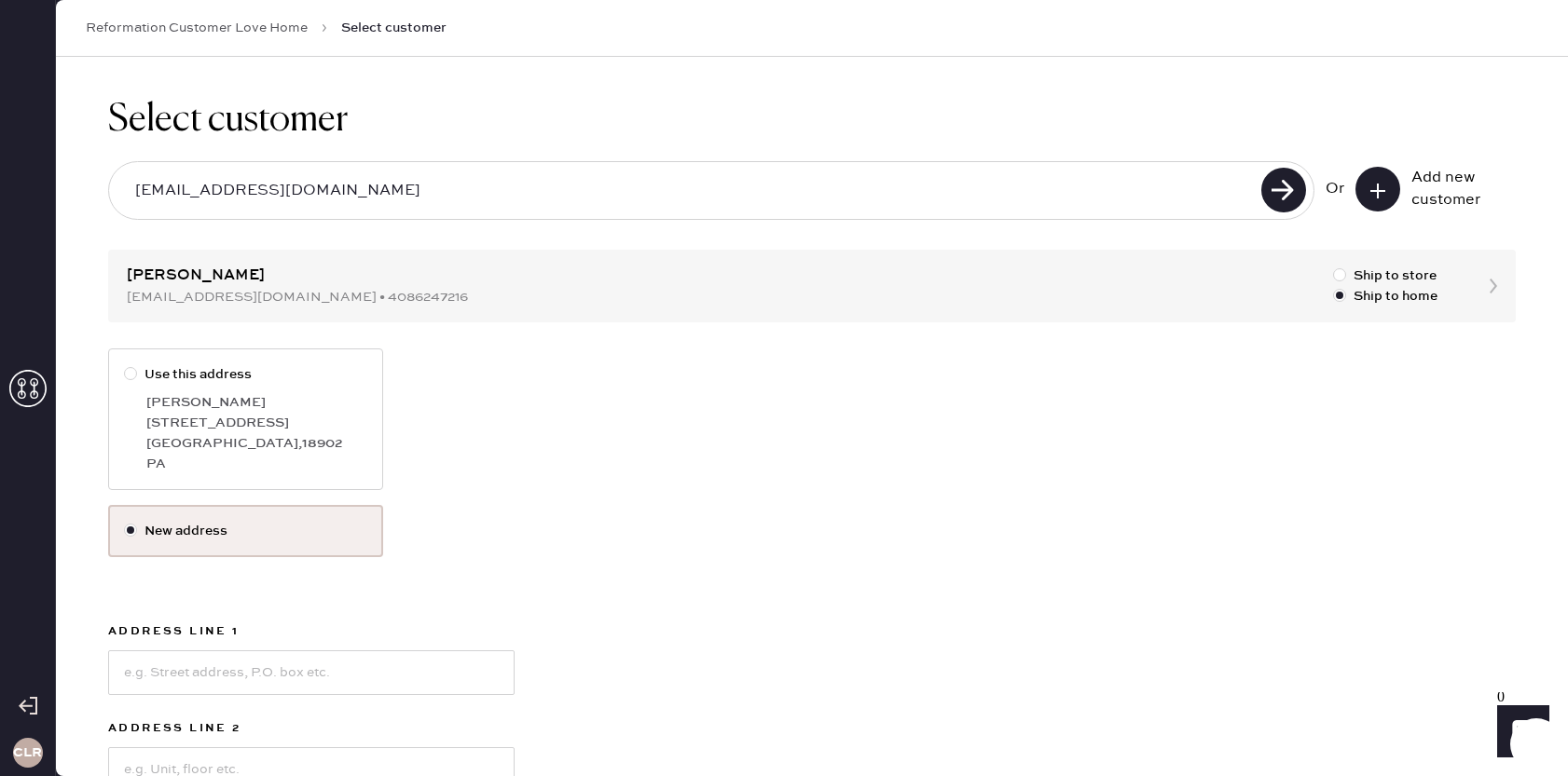
click at [128, 373] on div at bounding box center [131, 374] width 13 height 13
click at [125, 365] on input "Use this address" at bounding box center [124, 365] width 1 height 1
radio input "true"
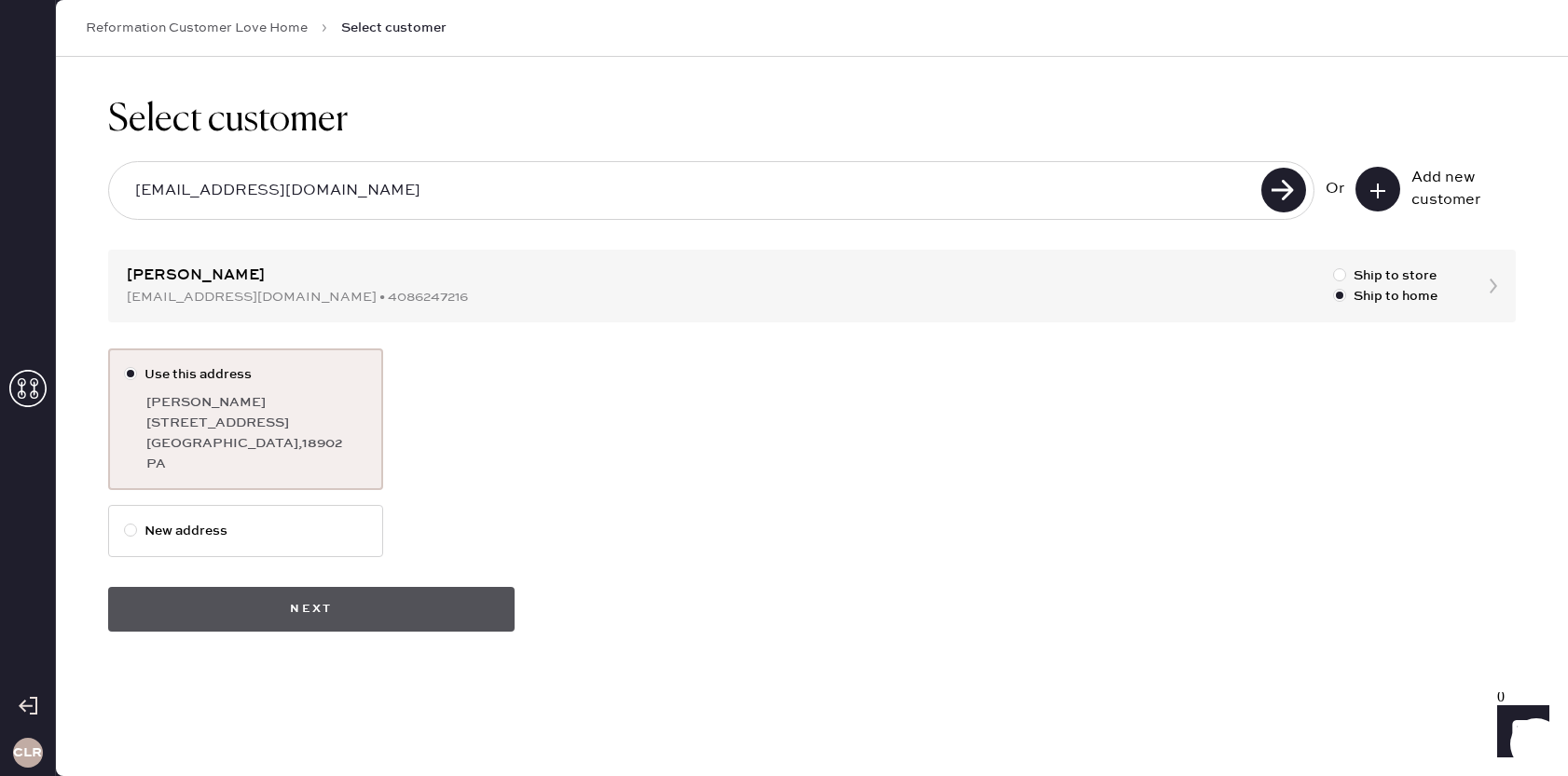
click at [315, 616] on button "Next" at bounding box center [311, 610] width 406 height 45
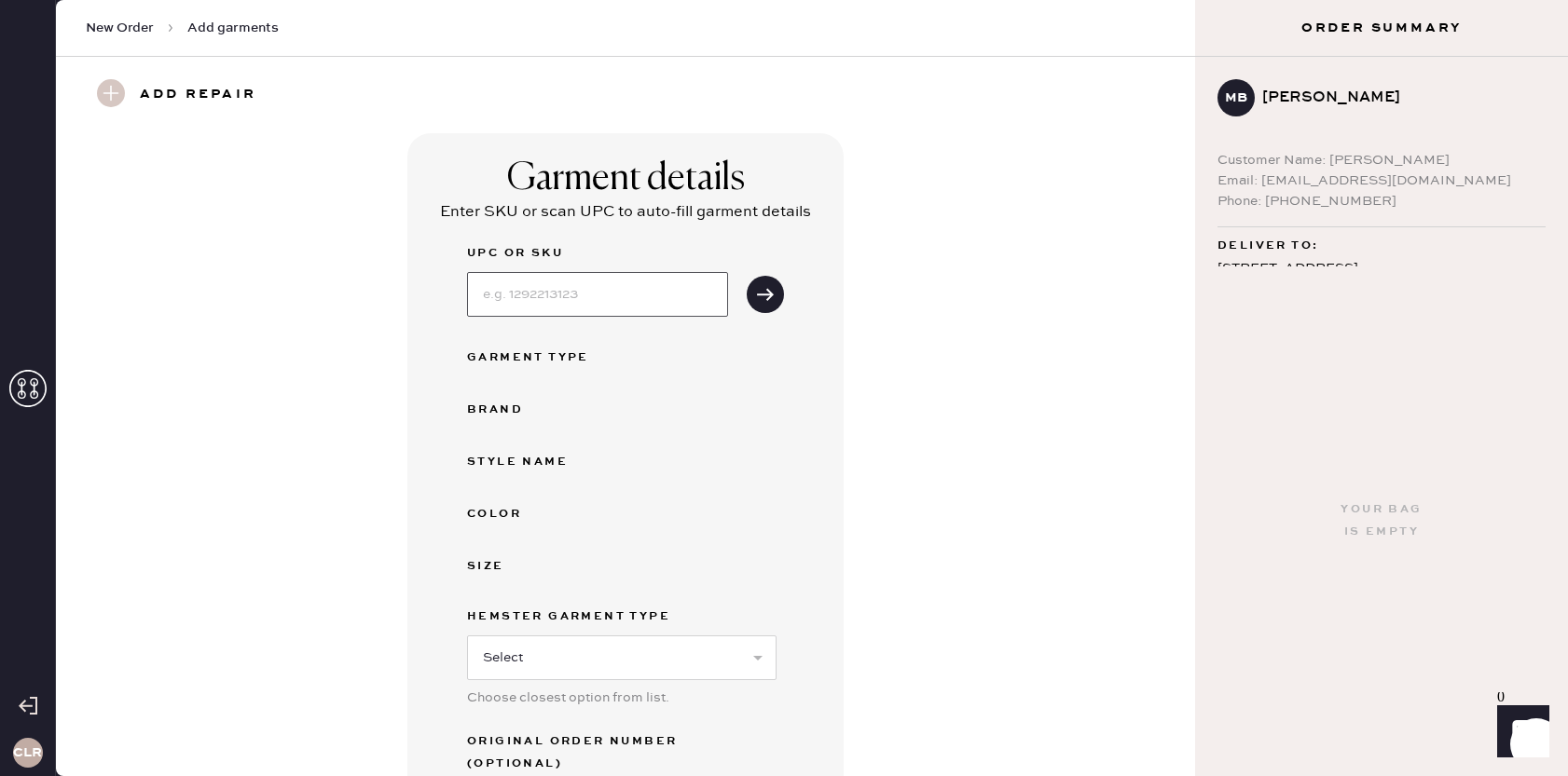
click at [610, 305] on input at bounding box center [598, 295] width 261 height 45
paste input "1312130OLO025"
type input "1312130OLO025"
click at [765, 288] on icon "submit" at bounding box center [765, 294] width 19 height 19
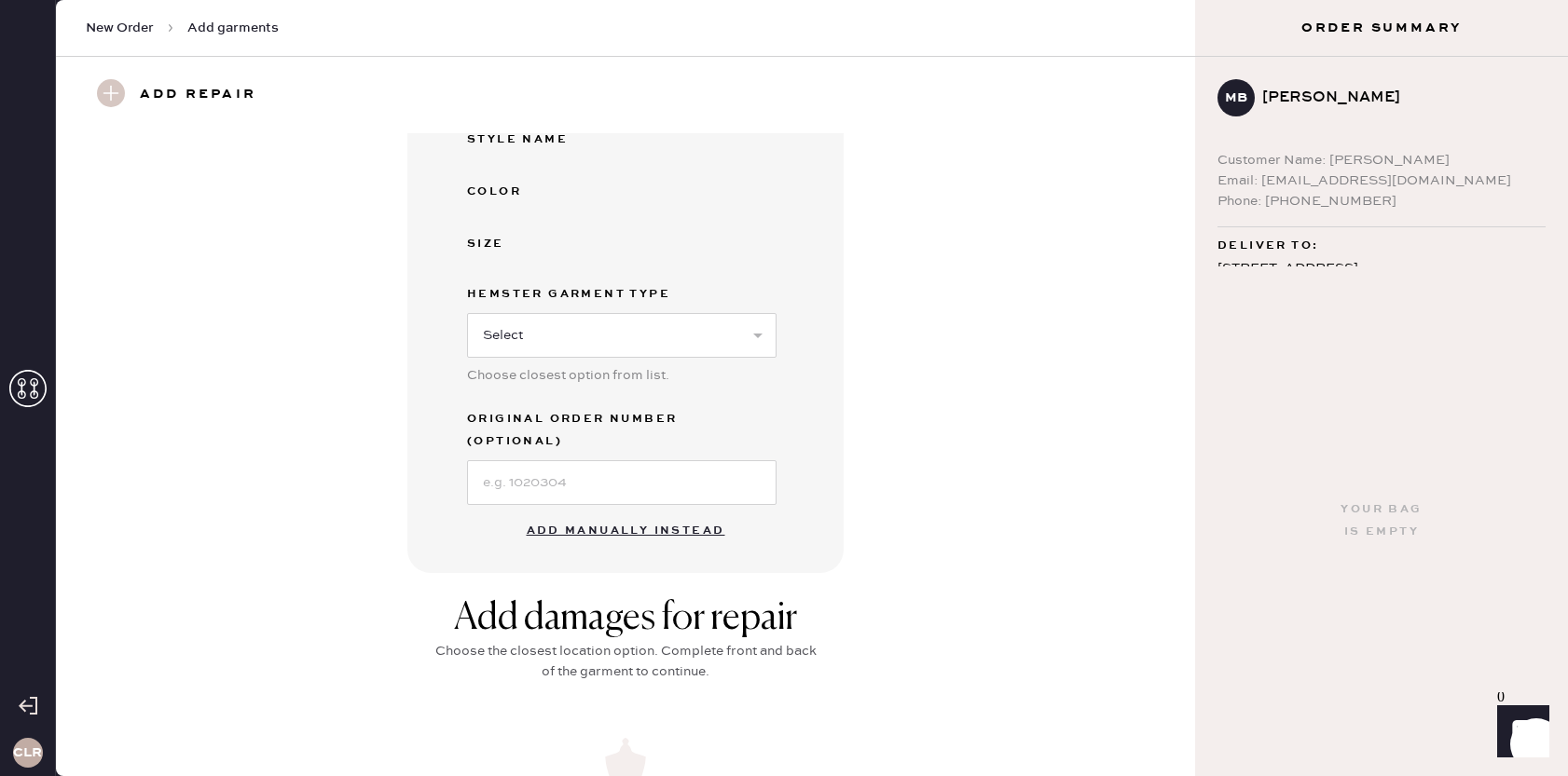
scroll to position [471, 0]
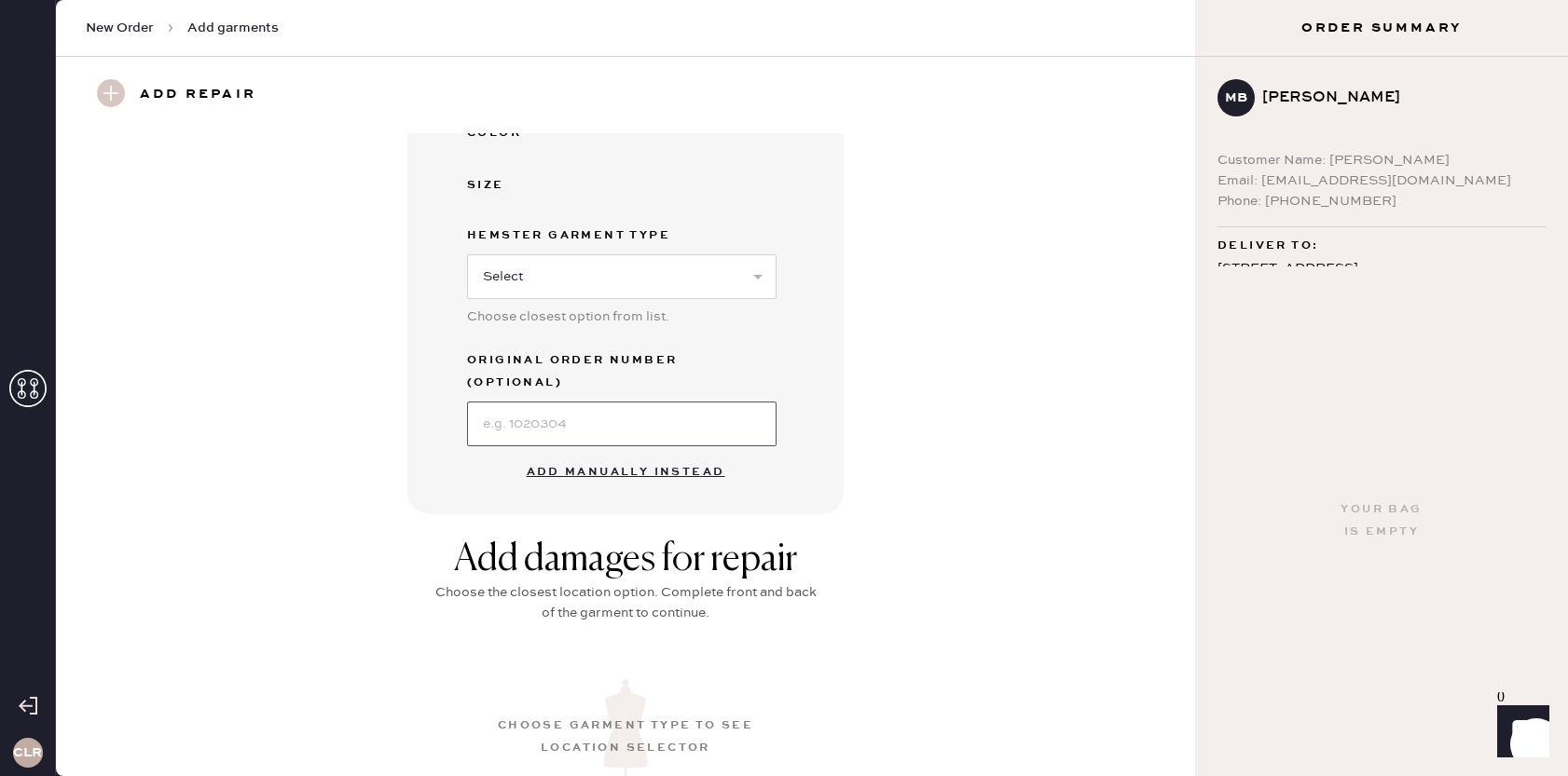
click at [579, 404] on input at bounding box center [621, 424] width 309 height 45
paste input "S11524478"
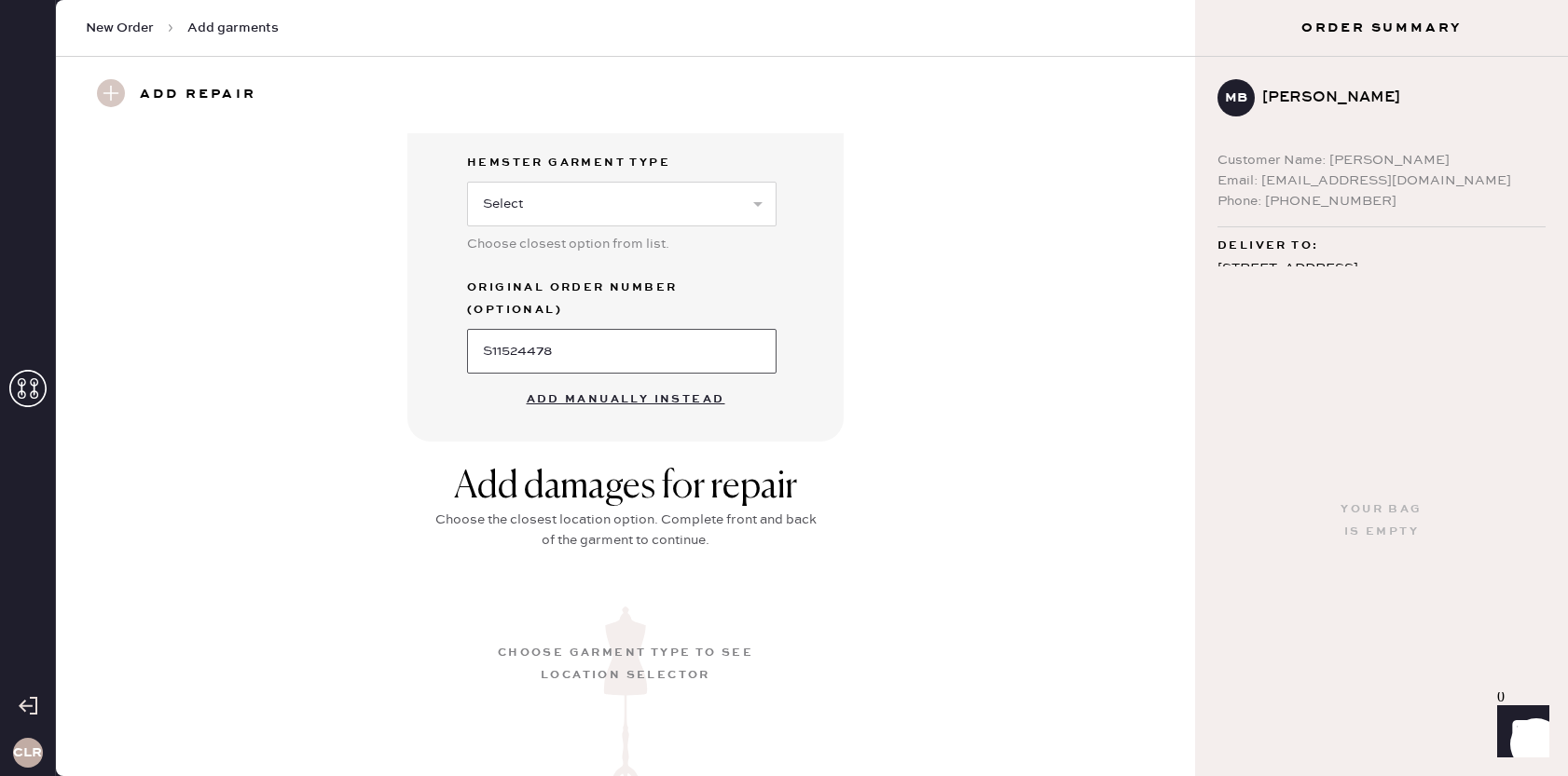
type input "S11524478"
click at [679, 387] on button "Add manually instead" at bounding box center [625, 400] width 221 height 38
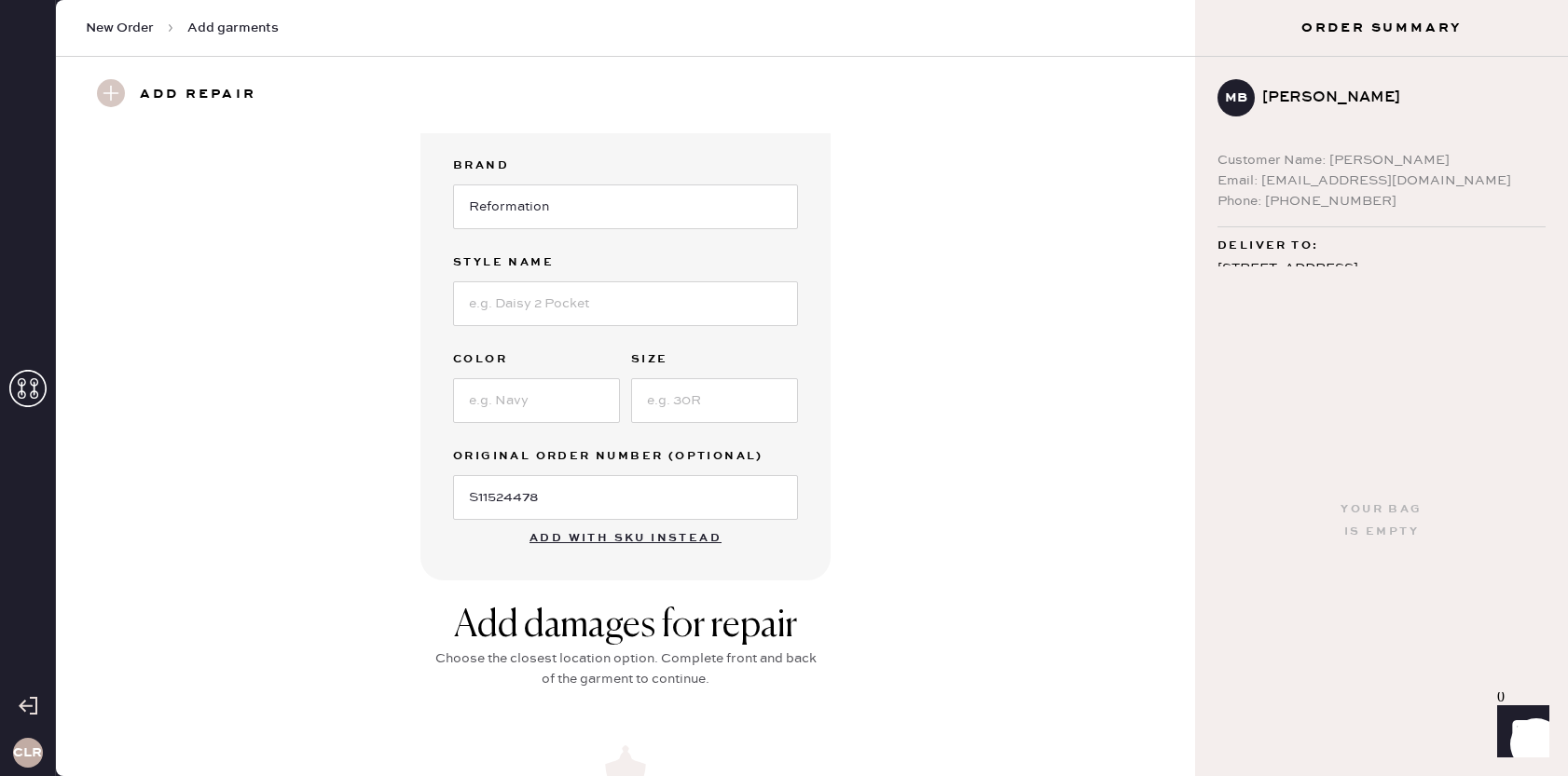
scroll to position [33, 0]
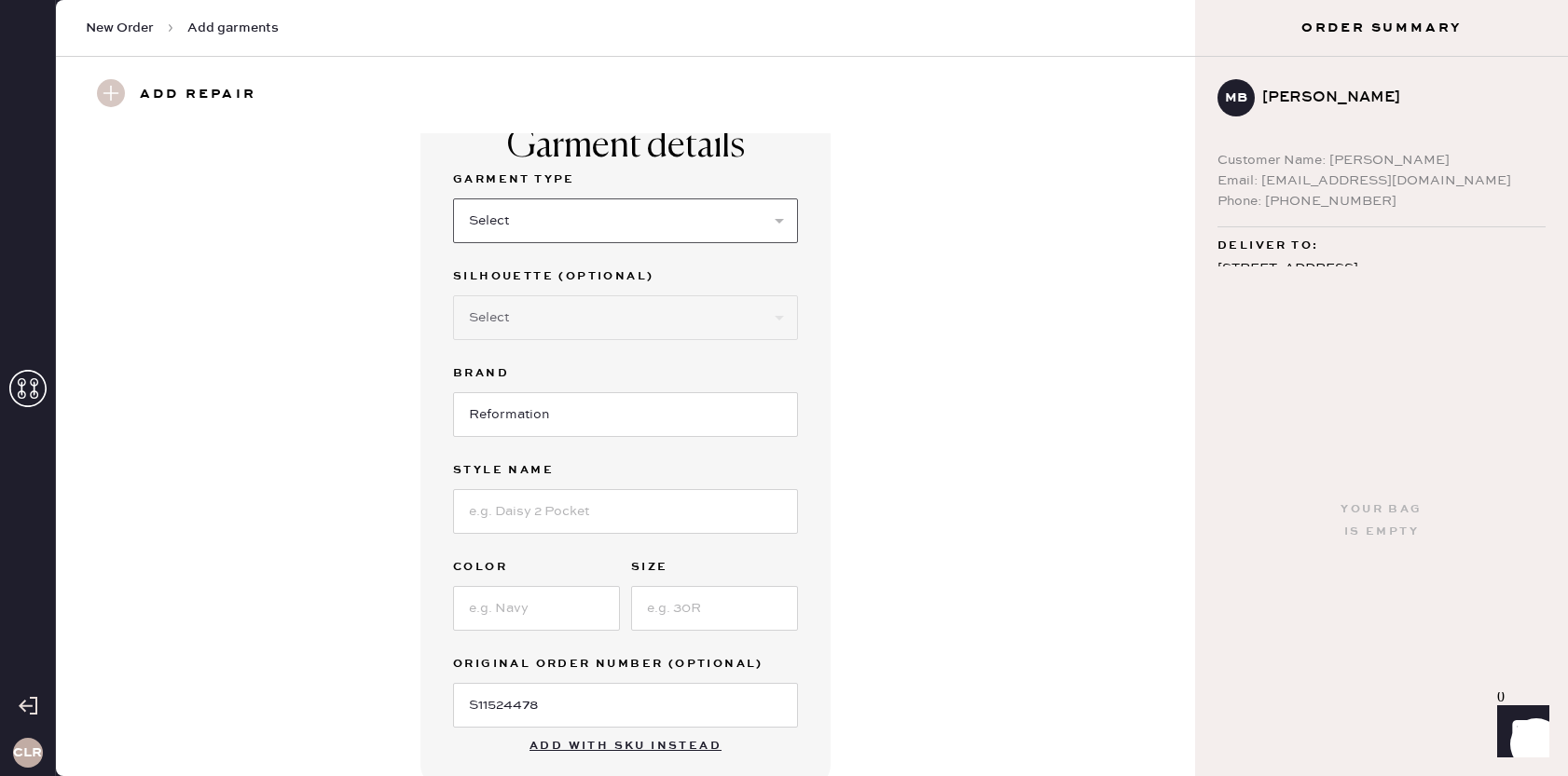
click at [561, 236] on select "Select Basic Skirt Jeans Leggings Pants Shorts Basic Sleeved Dress Basic Sleeve…" at bounding box center [625, 221] width 345 height 45
select select "2"
click at [453, 198] on select "Select Basic Skirt Jeans Leggings Pants Shorts Basic Sleeved Dress Basic Sleeve…" at bounding box center [625, 221] width 345 height 45
click at [585, 322] on select "Select Shorts Cropped Flare Boot Cut Straight Skinny Other" at bounding box center [625, 318] width 345 height 45
click at [544, 314] on select "Select Shorts Cropped Flare Boot Cut Straight Skinny Other" at bounding box center [625, 318] width 345 height 45
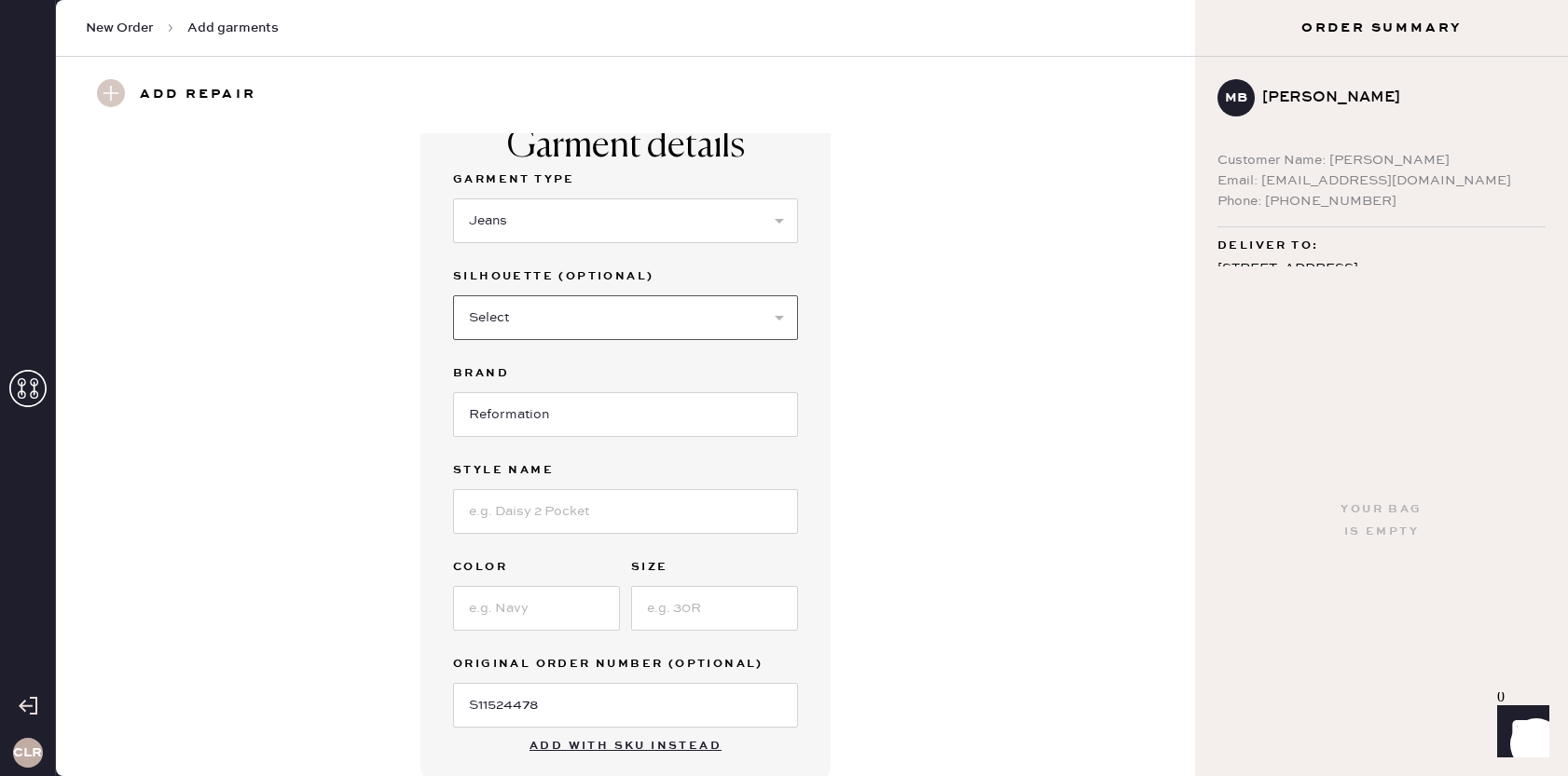
select select "5"
click at [453, 295] on select "Select Shorts Cropped Flare Boot Cut Straight Skinny Other" at bounding box center [625, 318] width 345 height 45
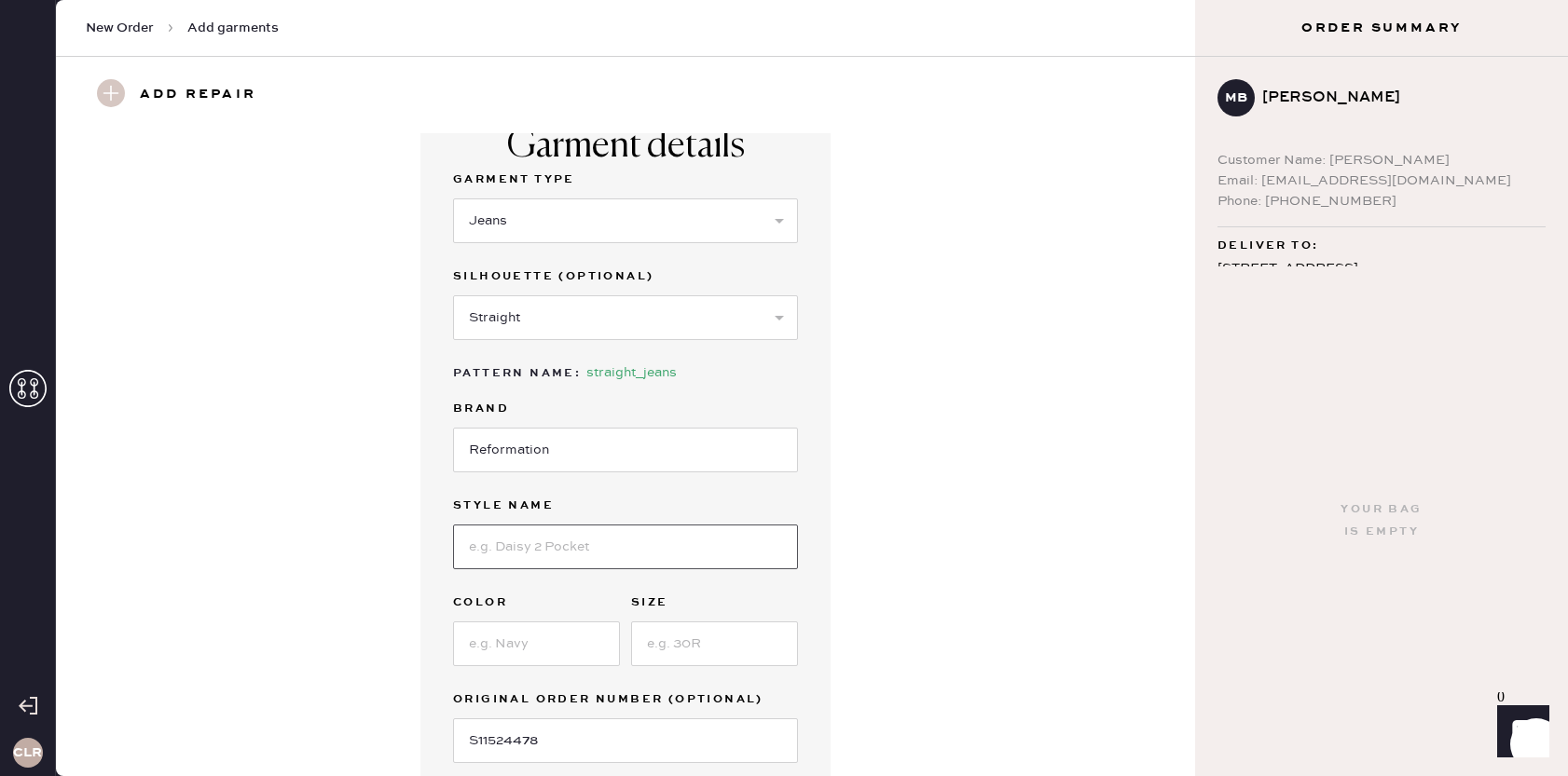
click at [542, 539] on input at bounding box center [625, 547] width 345 height 45
paste input "Val 90s Mid Rise Straight Jeans"
type input "Val 90s Mid Rise Straight Jeans"
click at [534, 640] on input at bounding box center [537, 644] width 167 height 45
paste input "[US_STATE]"
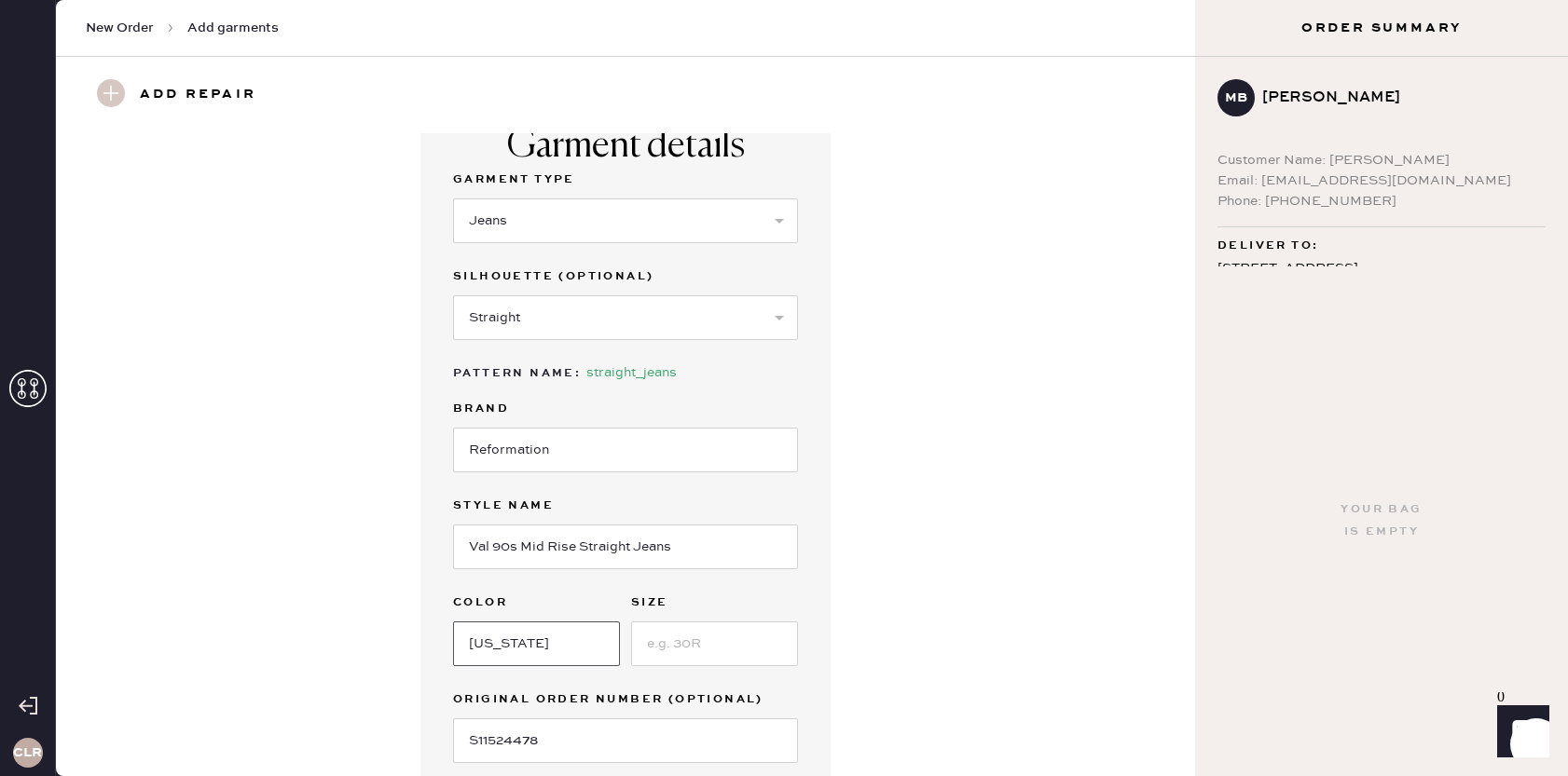
type input "[US_STATE]"
click at [671, 653] on input at bounding box center [714, 644] width 167 height 45
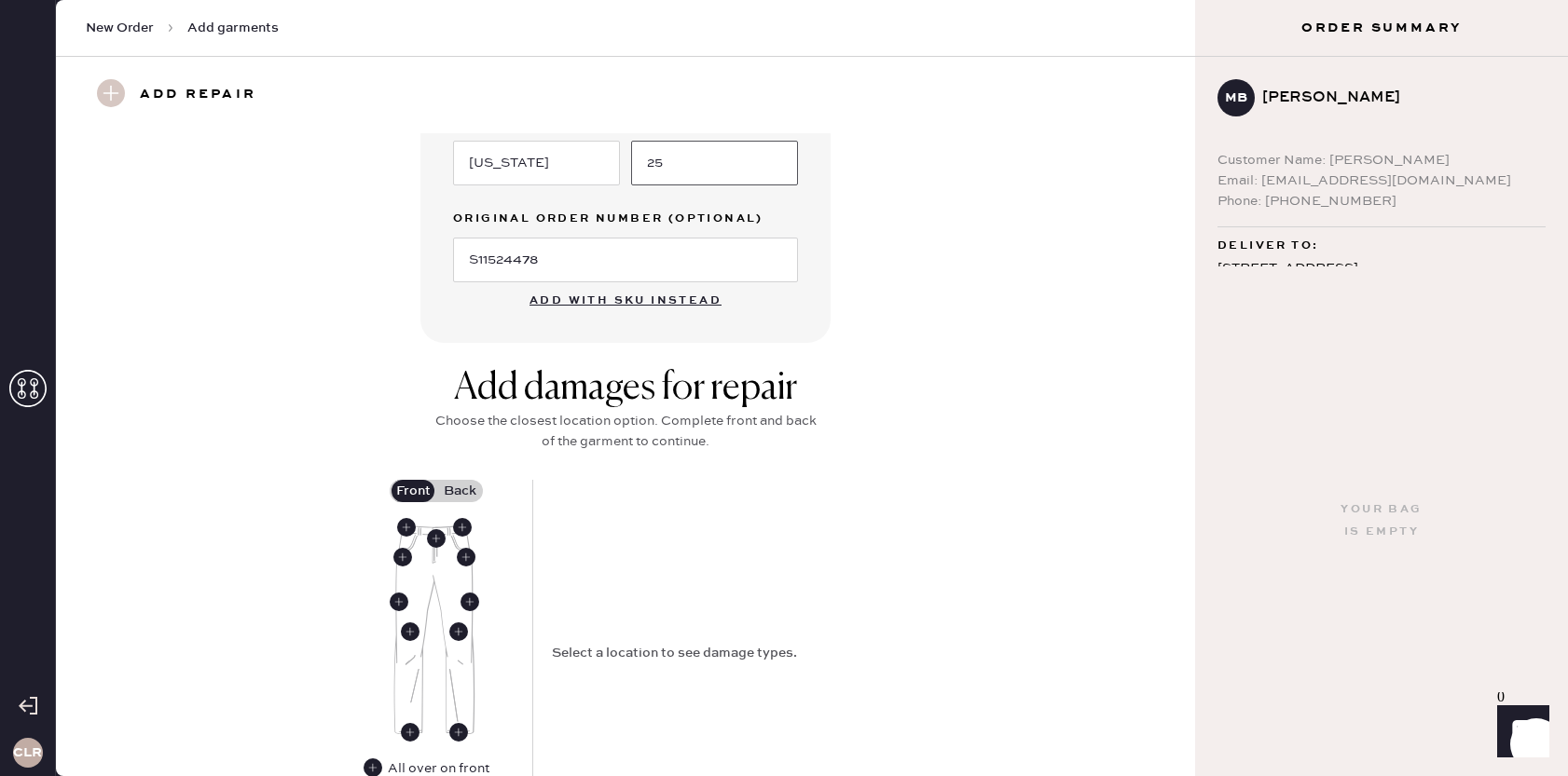
scroll to position [525, 0]
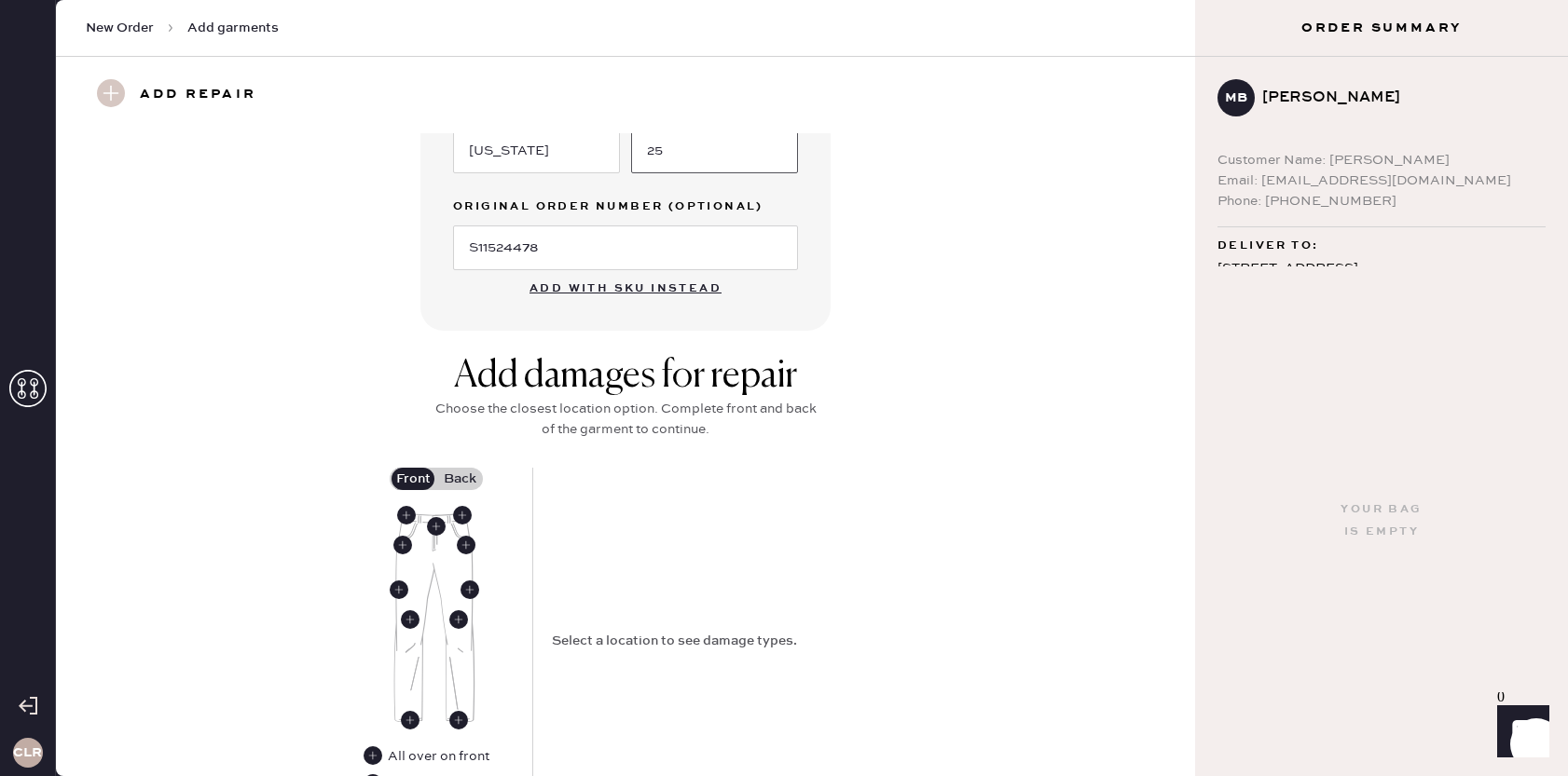
type input "25"
click at [438, 528] on use at bounding box center [436, 526] width 19 height 19
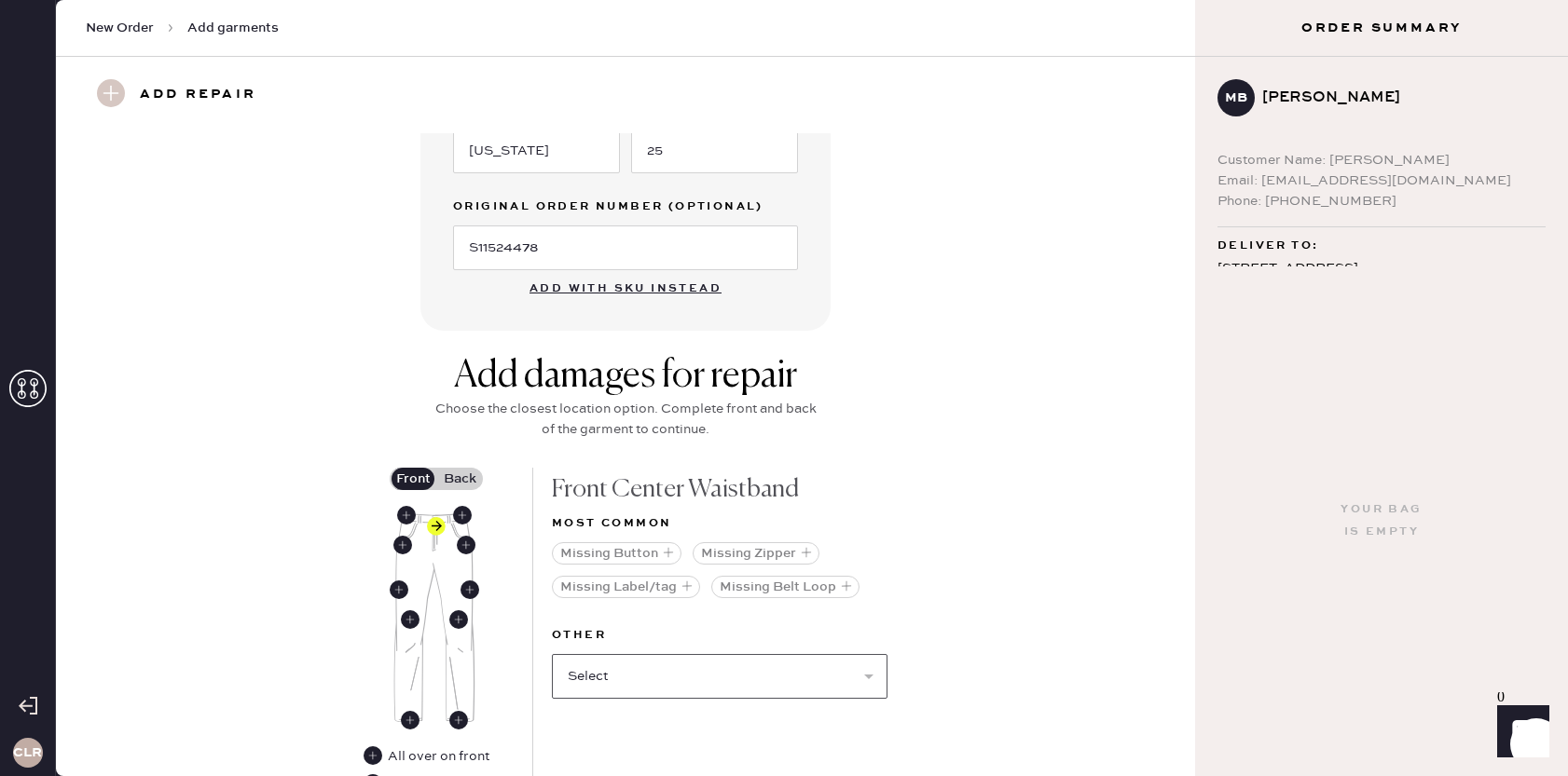
click at [695, 669] on select "Select Broken / Ripped Hem Broken Beads Broken Belt Loop Broken Button Broken E…" at bounding box center [719, 676] width 336 height 45
select select "1750"
click at [552, 654] on select "Select Broken / Ripped Hem Broken Beads Broken Belt Loop Broken Button Broken E…" at bounding box center [719, 676] width 336 height 45
select select
click at [460, 487] on label "Back" at bounding box center [460, 479] width 47 height 23
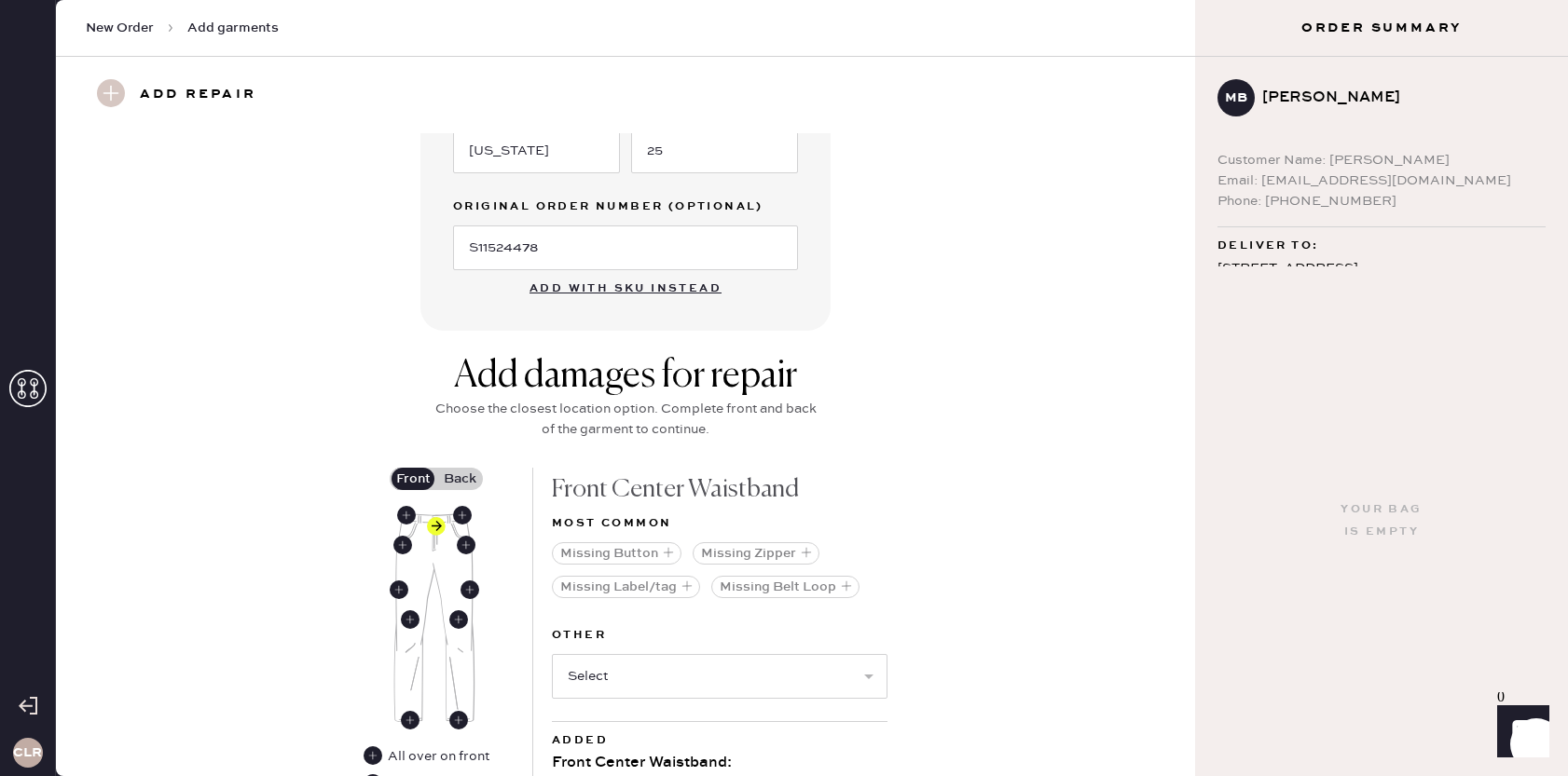
click at [460, 479] on input "Back" at bounding box center [460, 479] width 0 height 0
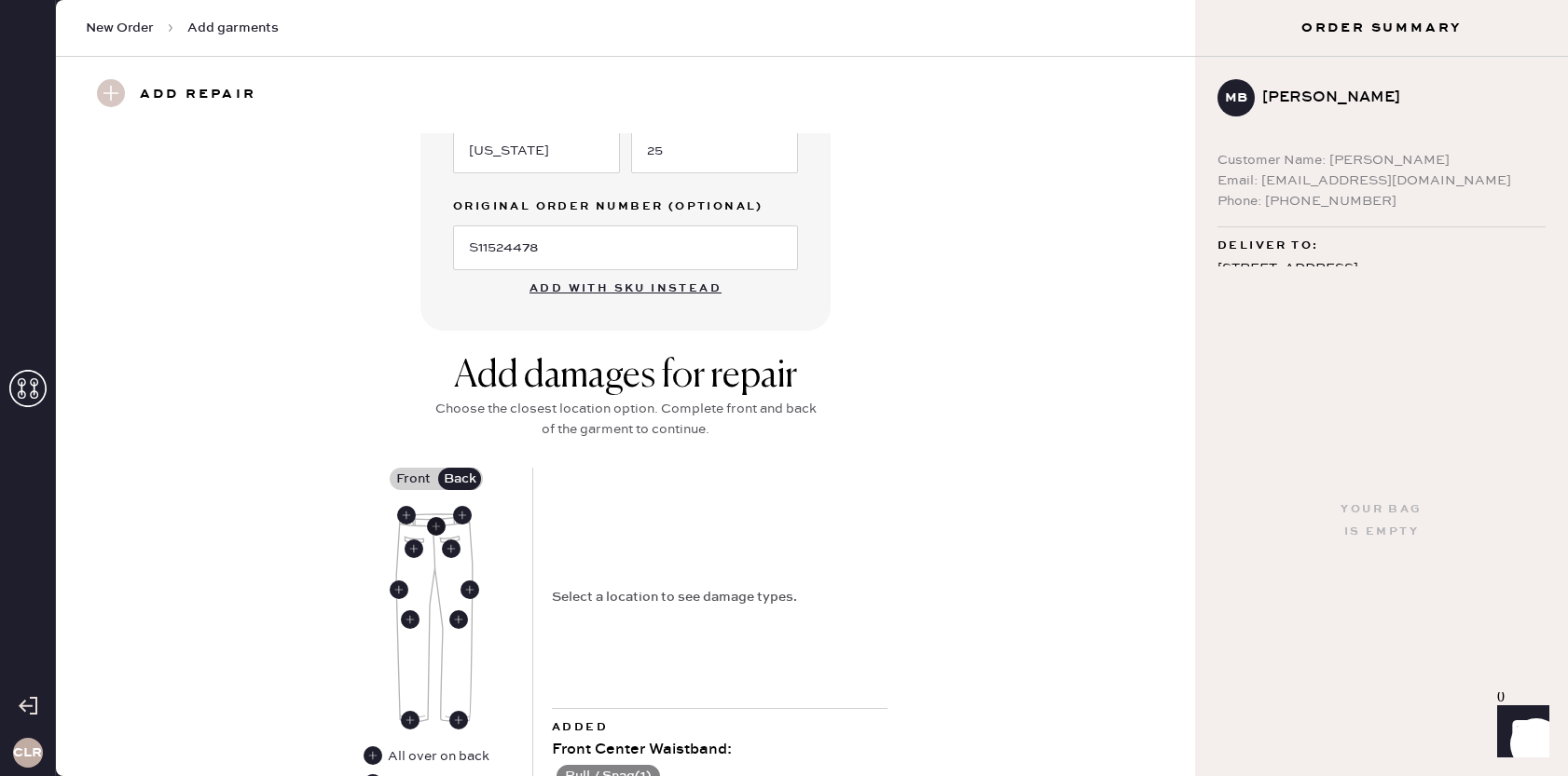
click at [434, 526] on use at bounding box center [436, 526] width 19 height 19
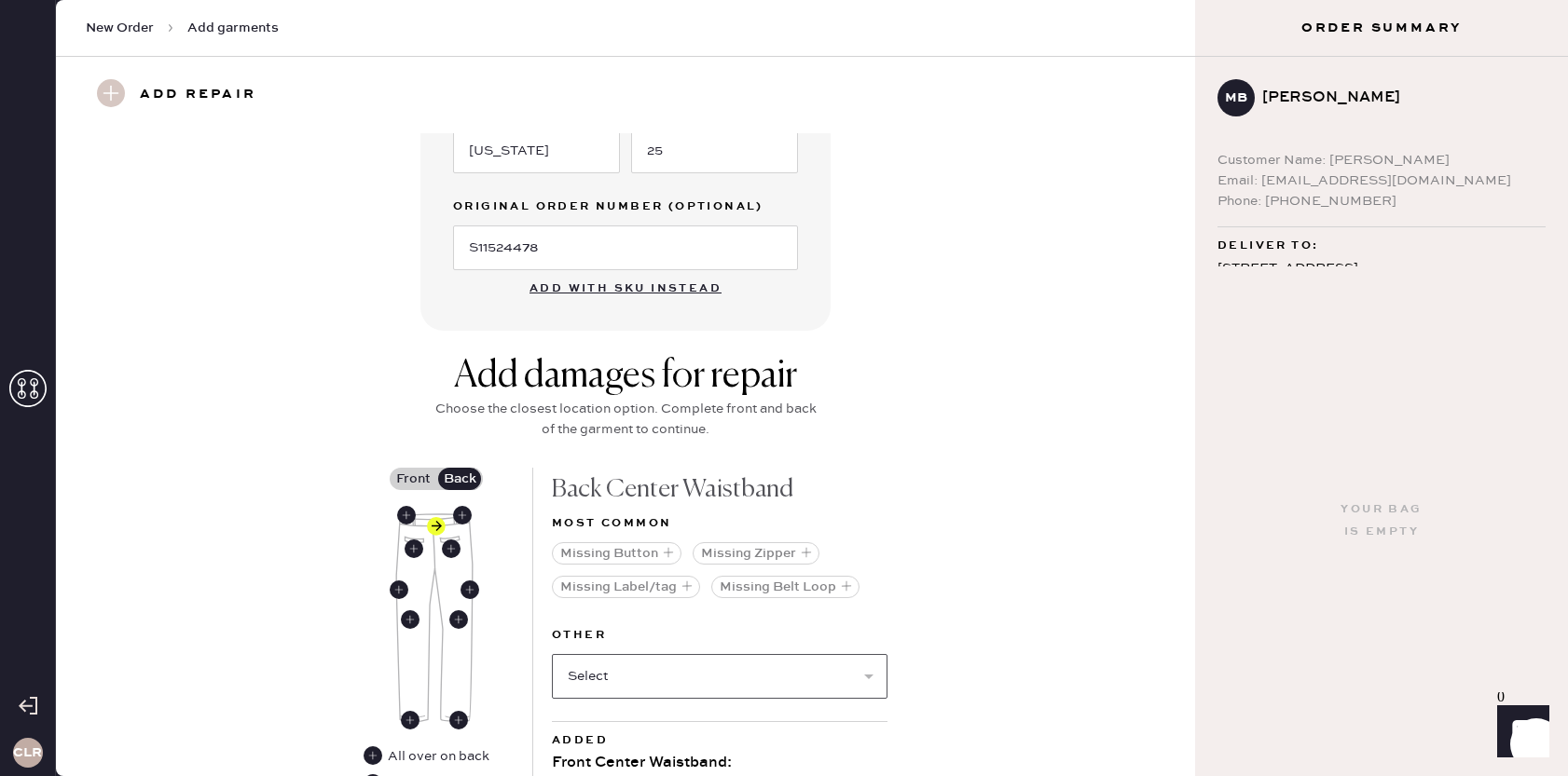
click at [659, 674] on select "Select Broken / Ripped Hem Broken Beads Broken Belt Loop Broken Button Broken E…" at bounding box center [719, 676] width 336 height 45
select select "2104"
click at [552, 654] on select "Select Broken / Ripped Hem Broken Beads Broken Belt Loop Broken Button Broken E…" at bounding box center [719, 676] width 336 height 45
select select
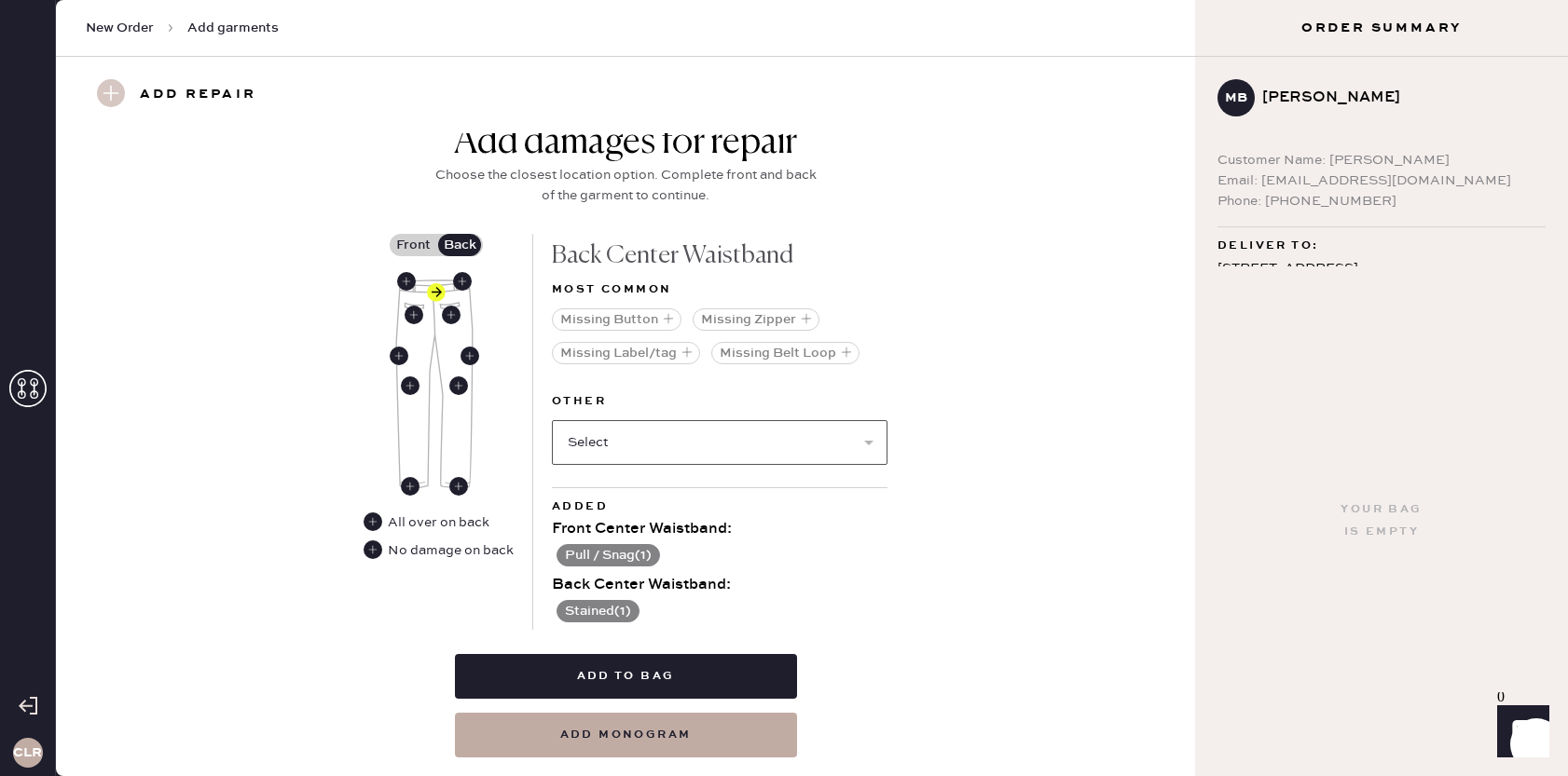
scroll to position [758, 0]
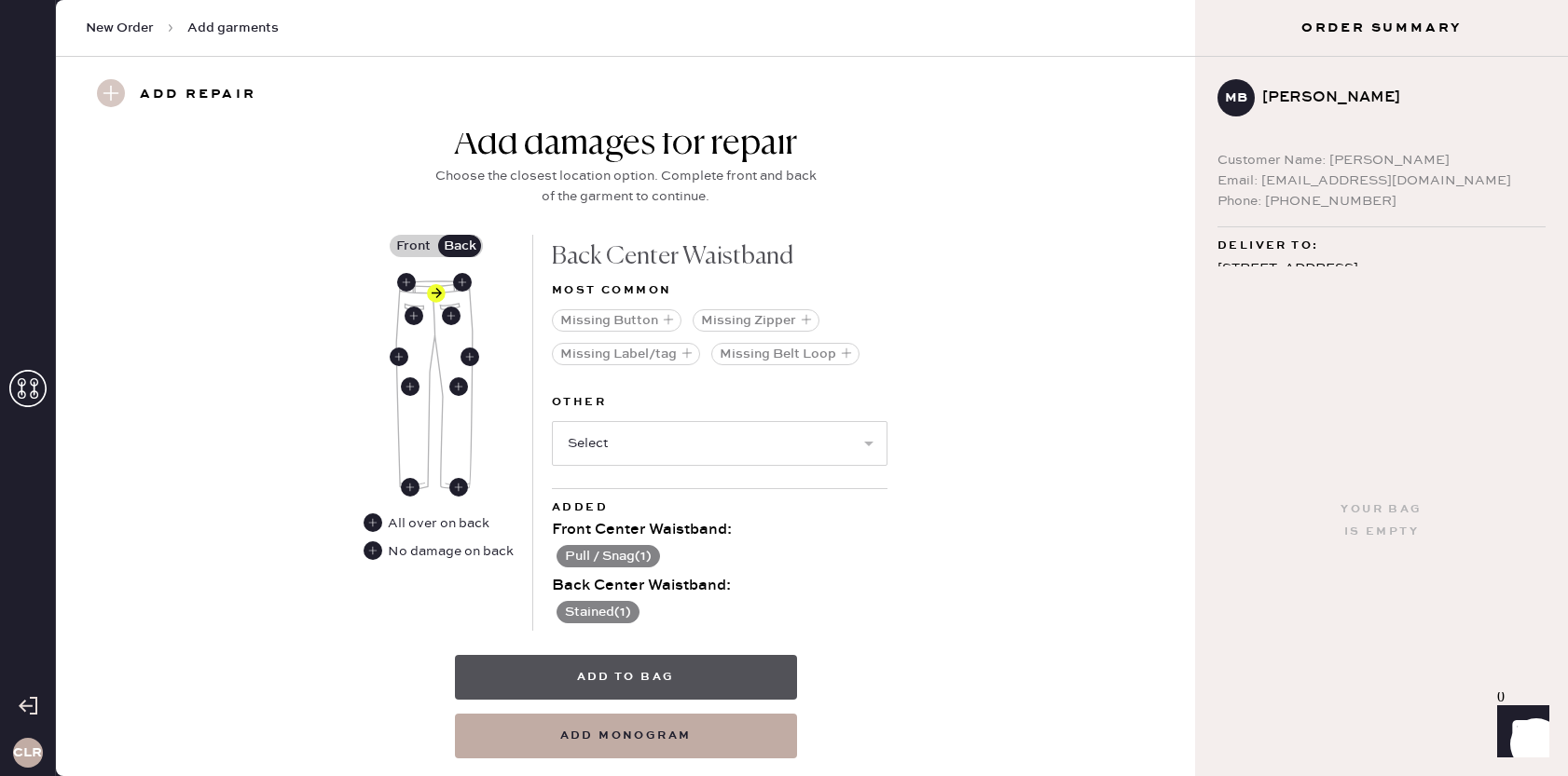
click at [604, 681] on button "Add to bag" at bounding box center [626, 677] width 342 height 45
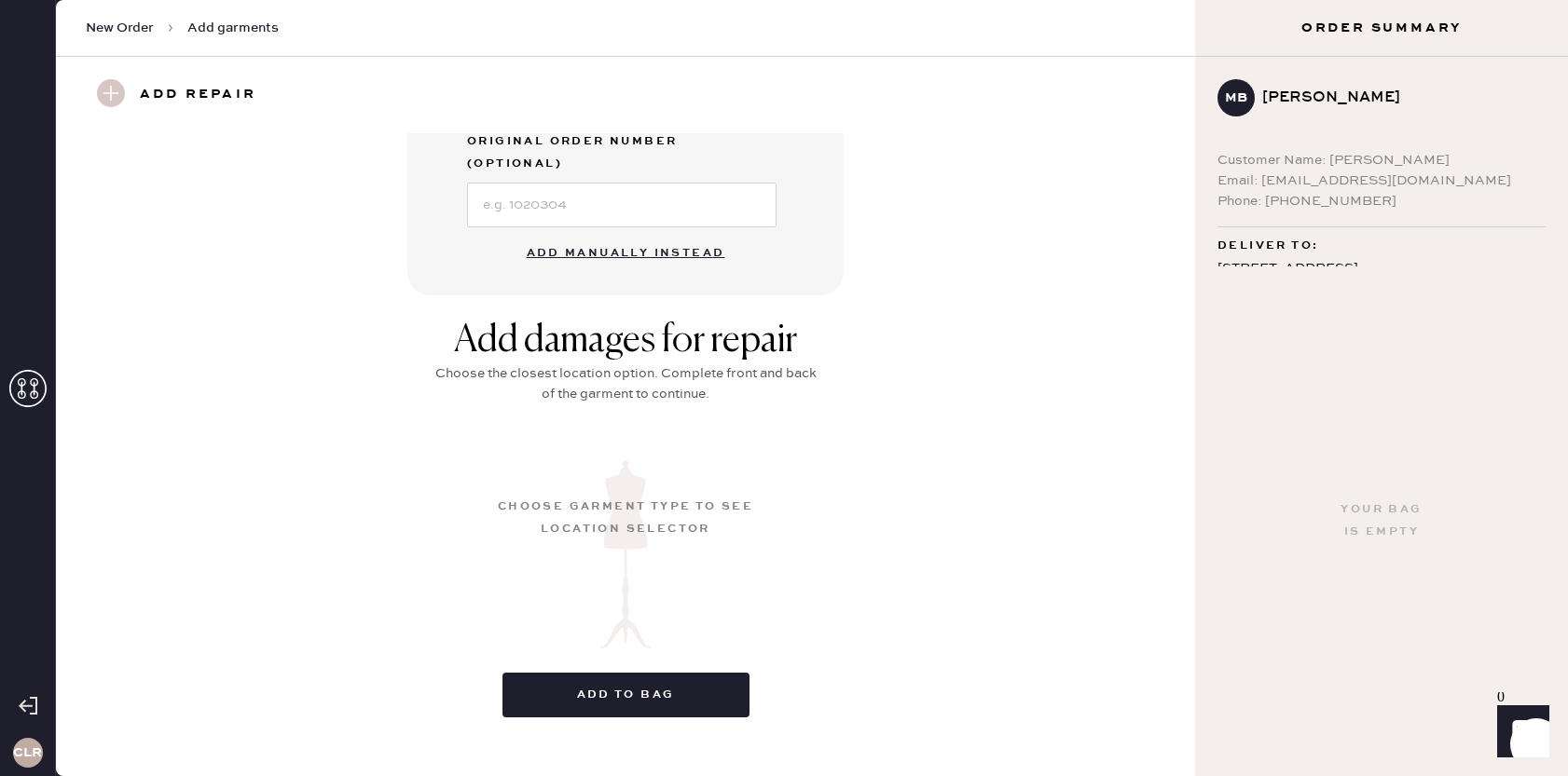
scroll to position [141, 0]
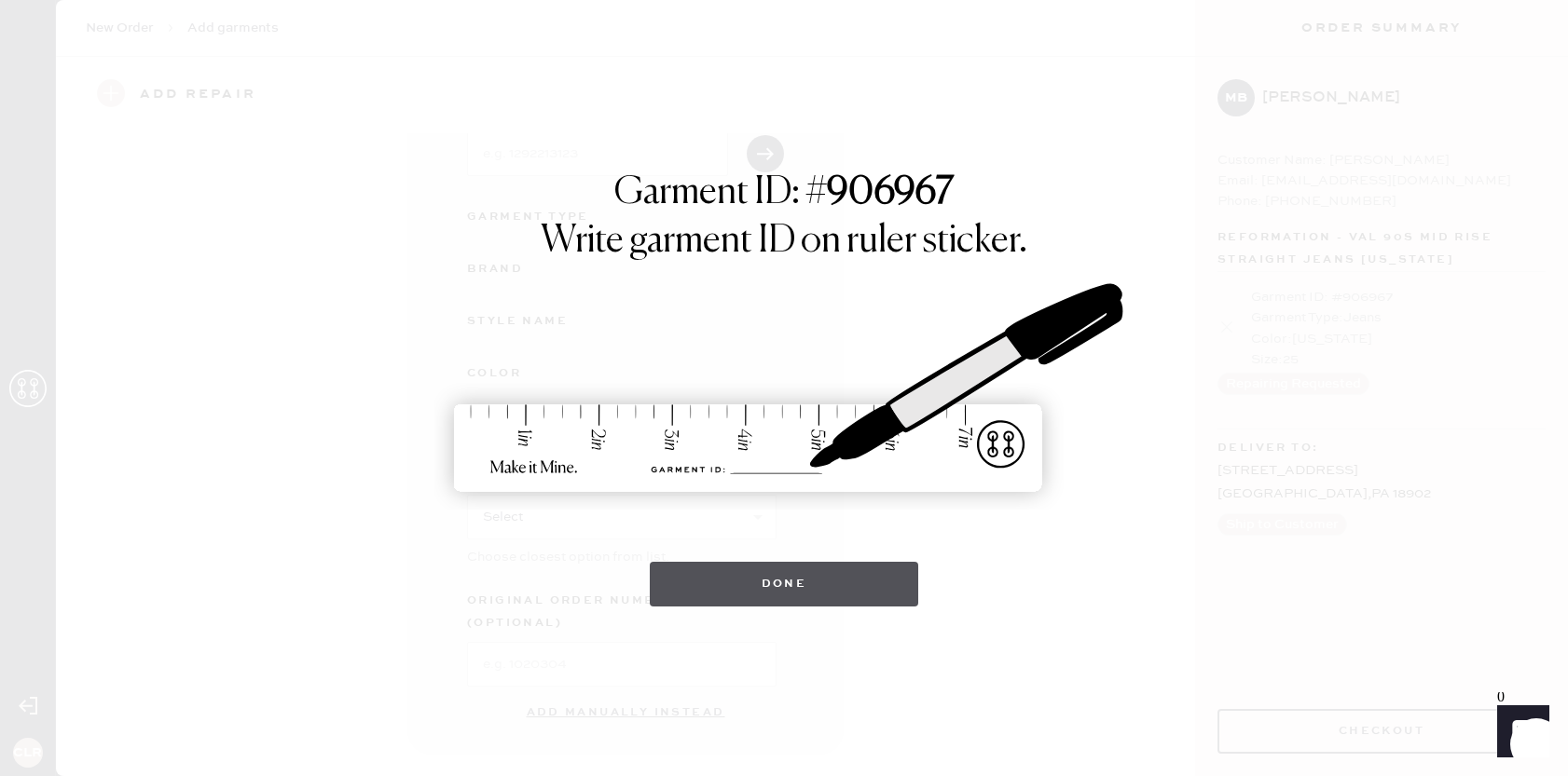
click at [814, 579] on button "Done" at bounding box center [784, 584] width 270 height 45
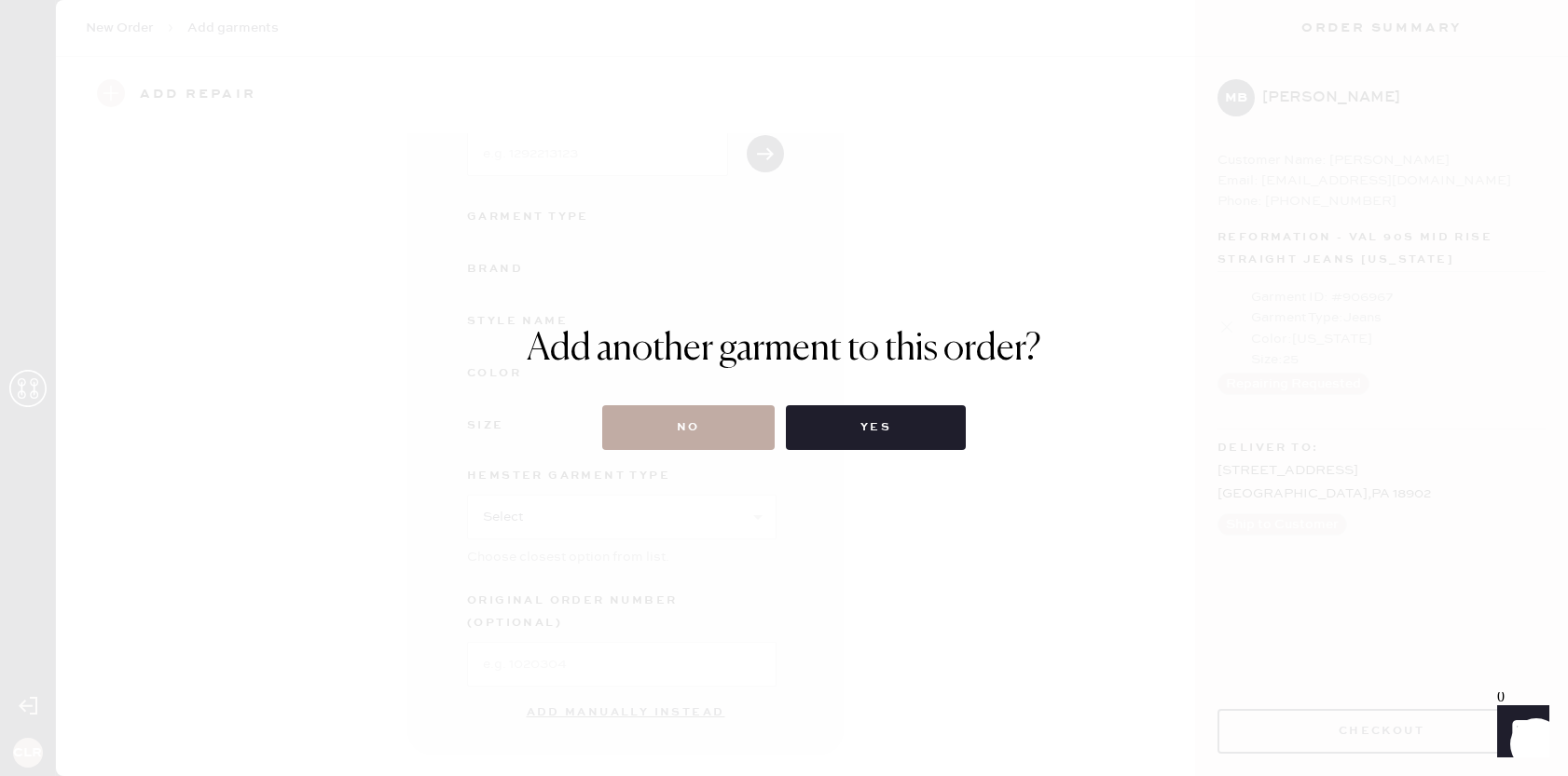
click at [700, 433] on button "No" at bounding box center [688, 427] width 172 height 45
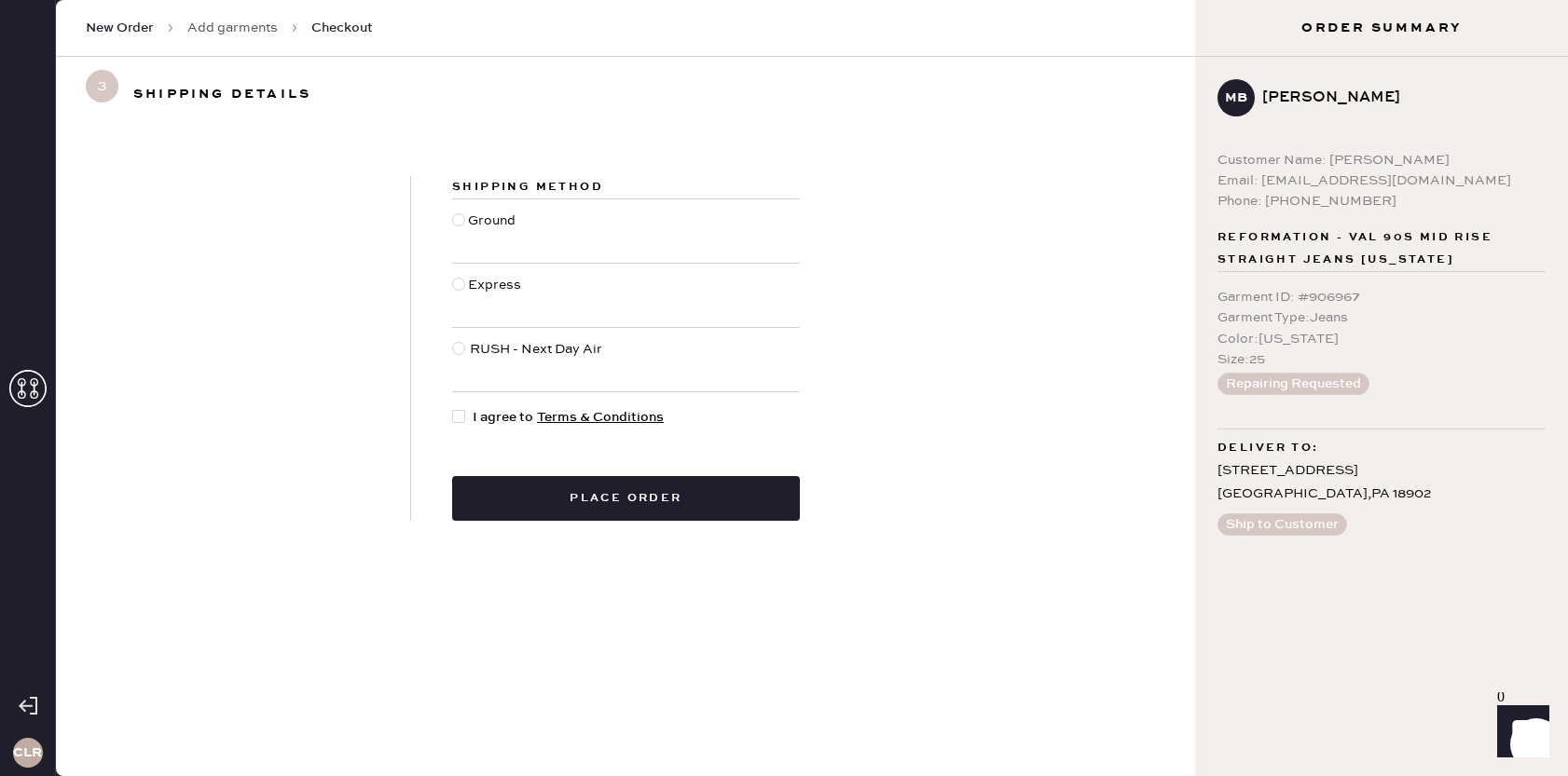
drag, startPoint x: 462, startPoint y: 218, endPoint x: 468, endPoint y: 238, distance: 20.9
click at [462, 218] on div at bounding box center [459, 220] width 13 height 13
click at [453, 211] on input "Ground" at bounding box center [452, 210] width 1 height 1
radio input "true"
click at [461, 420] on div at bounding box center [459, 416] width 13 height 13
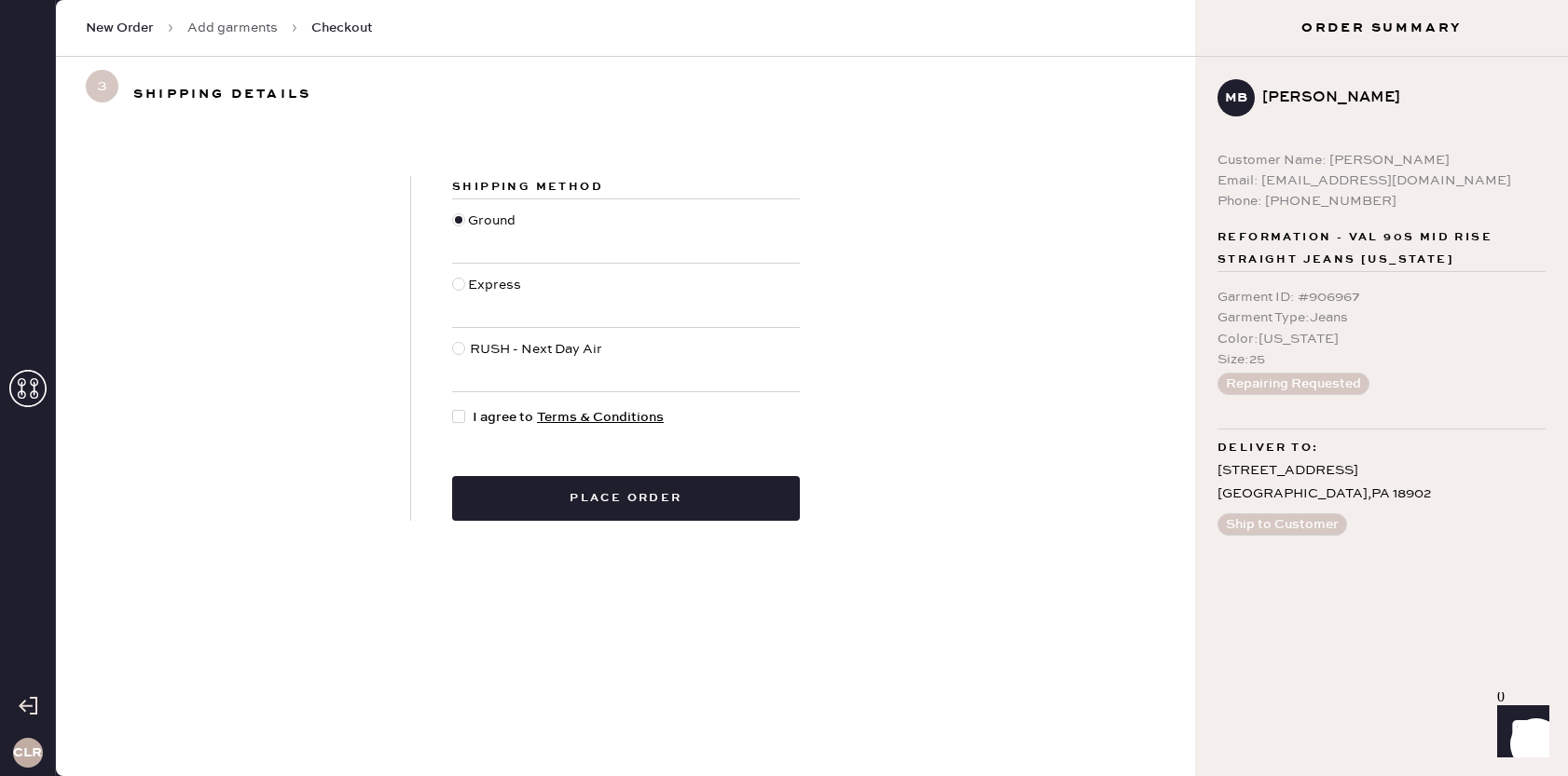
click at [453, 408] on input "I agree to Terms & Conditions" at bounding box center [452, 407] width 1 height 1
checkbox input "true"
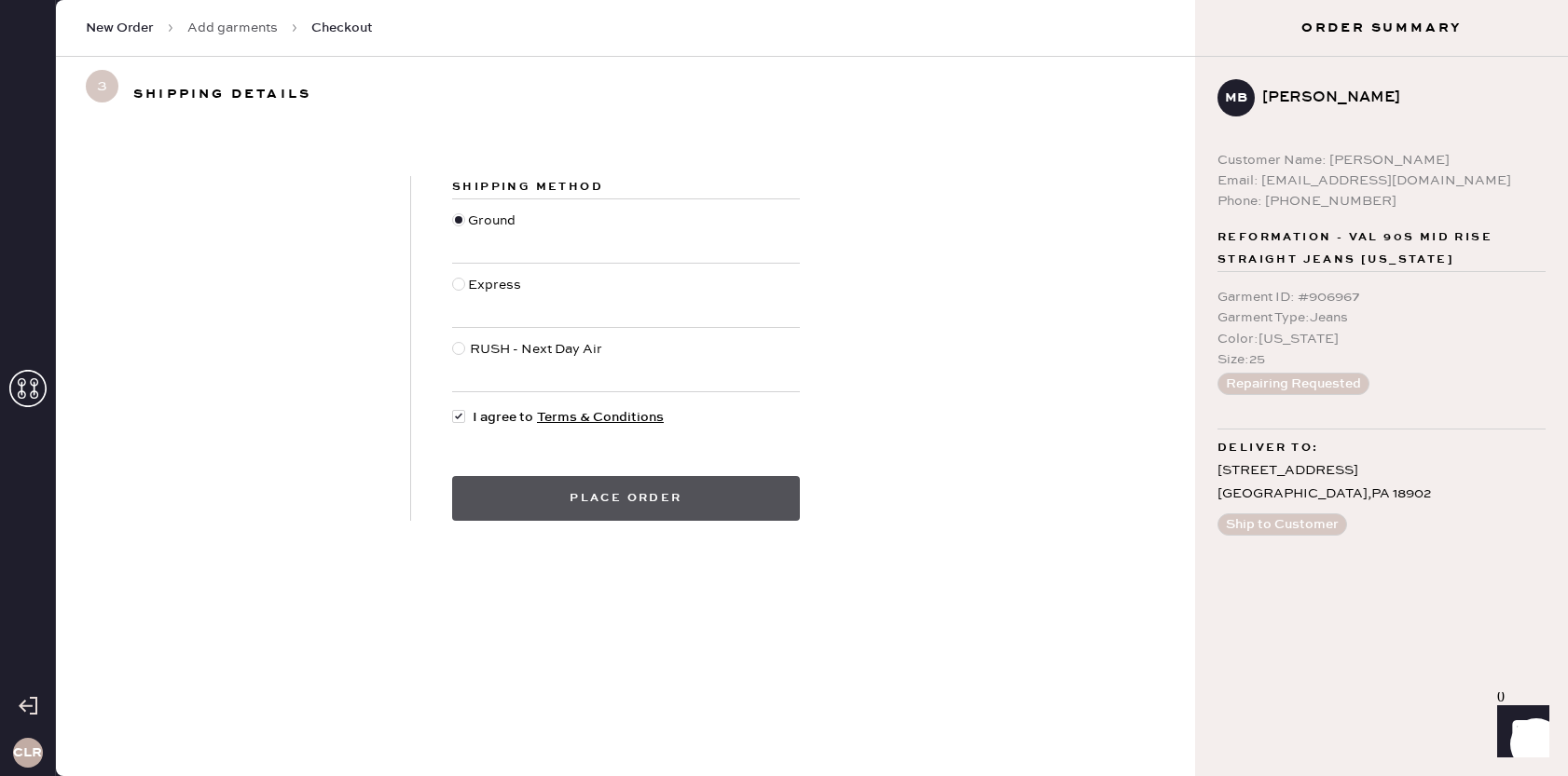
click at [578, 503] on button "Place order" at bounding box center [626, 499] width 348 height 45
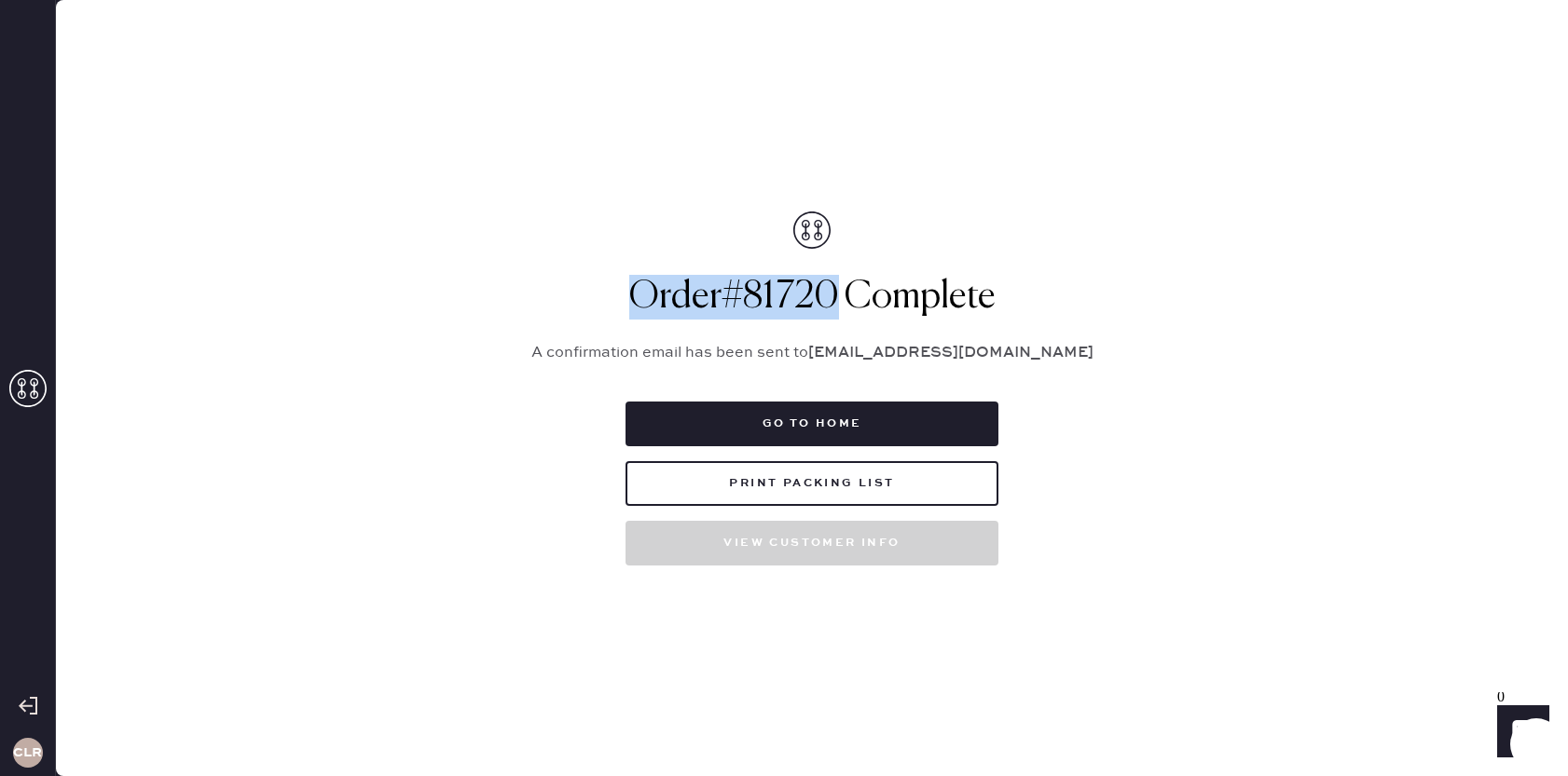
drag, startPoint x: 839, startPoint y: 293, endPoint x: 600, endPoint y: 290, distance: 239.0
click at [583, 288] on h1 "Order # 81720 Complete" at bounding box center [812, 298] width 606 height 45
copy h1 "Order # 81720"
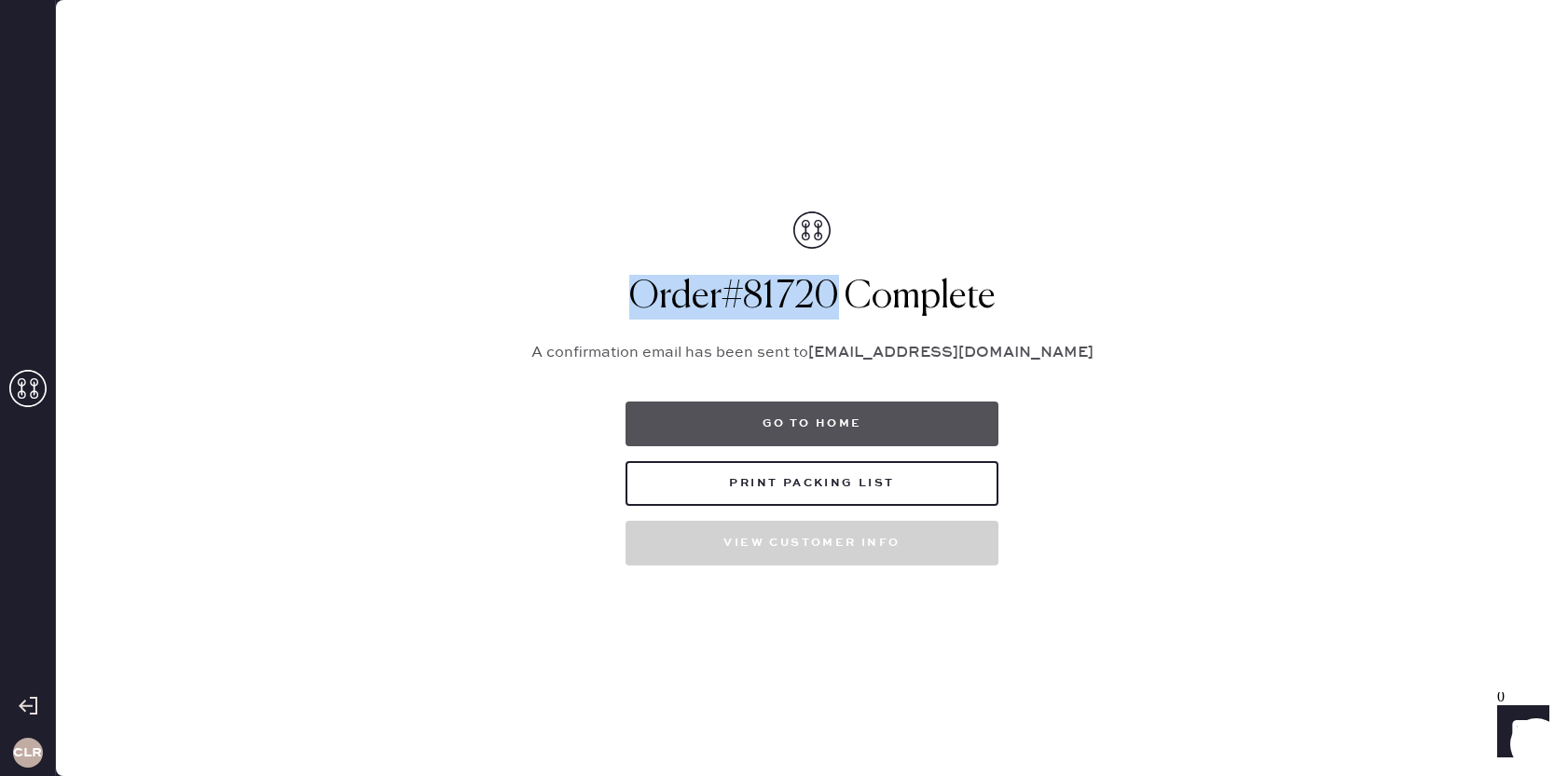
click at [798, 429] on button "Go to home" at bounding box center [812, 424] width 373 height 45
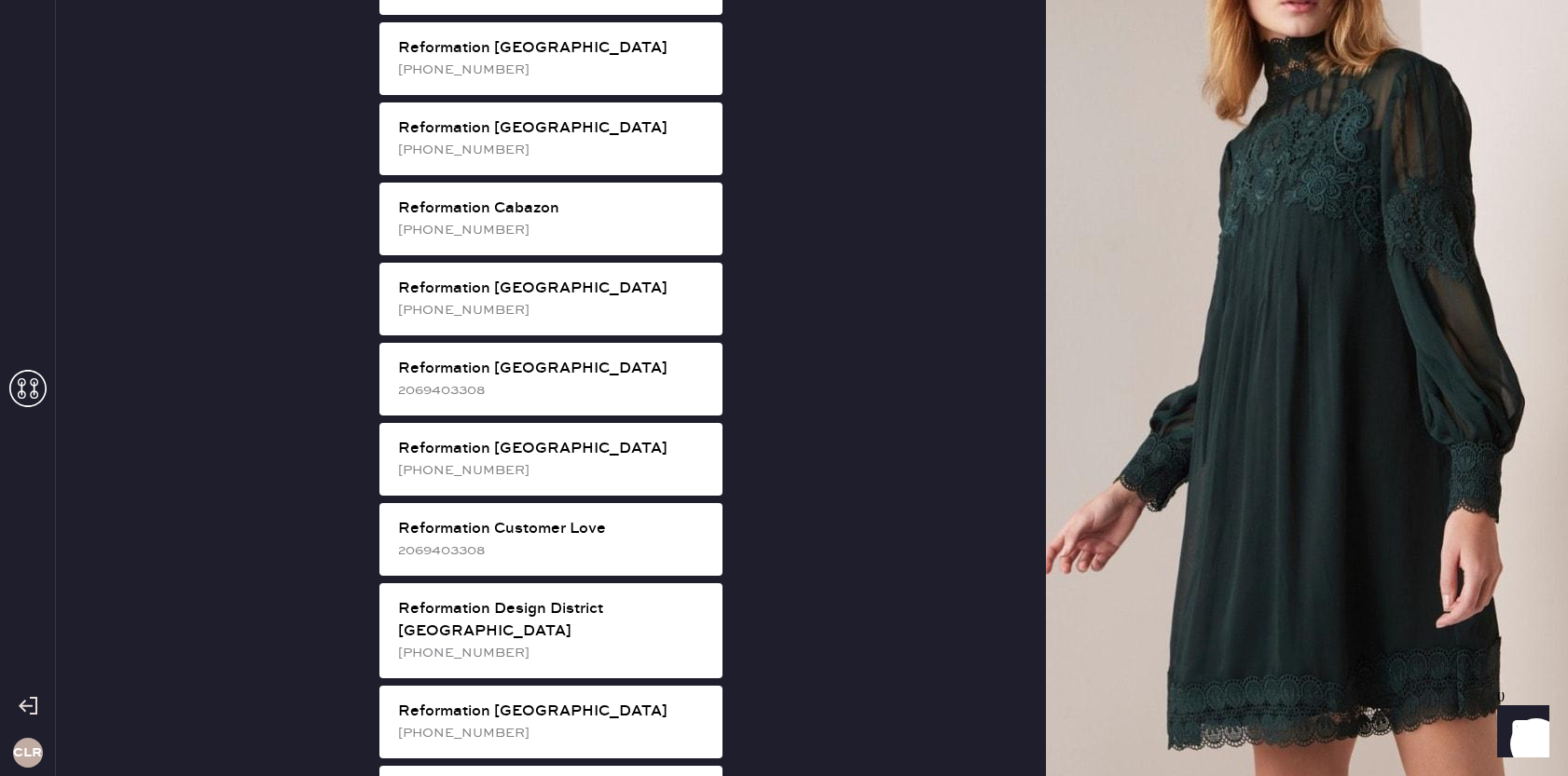
scroll to position [520, 0]
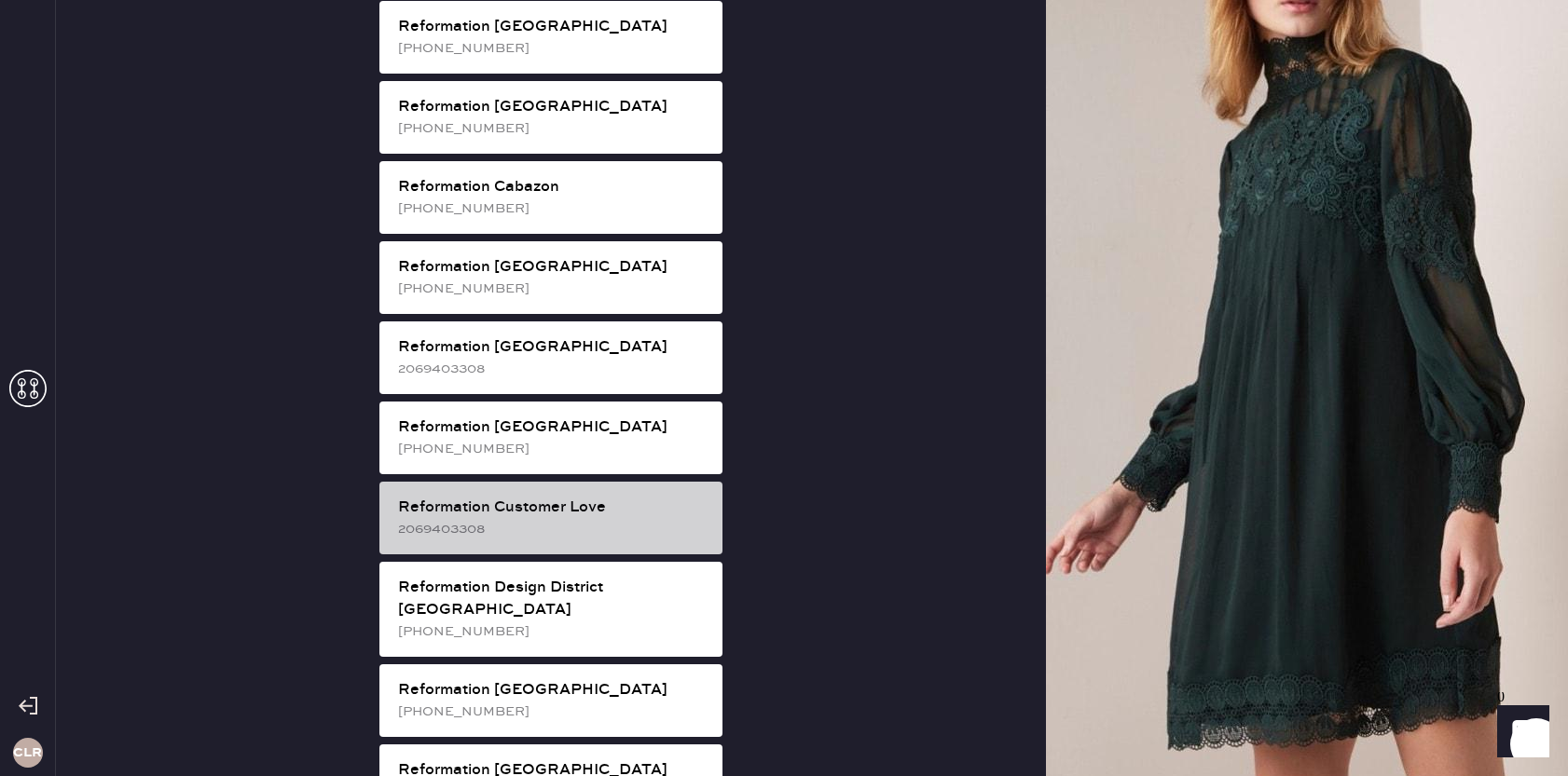
click at [577, 497] on div "Reformation Customer Love" at bounding box center [553, 508] width 309 height 23
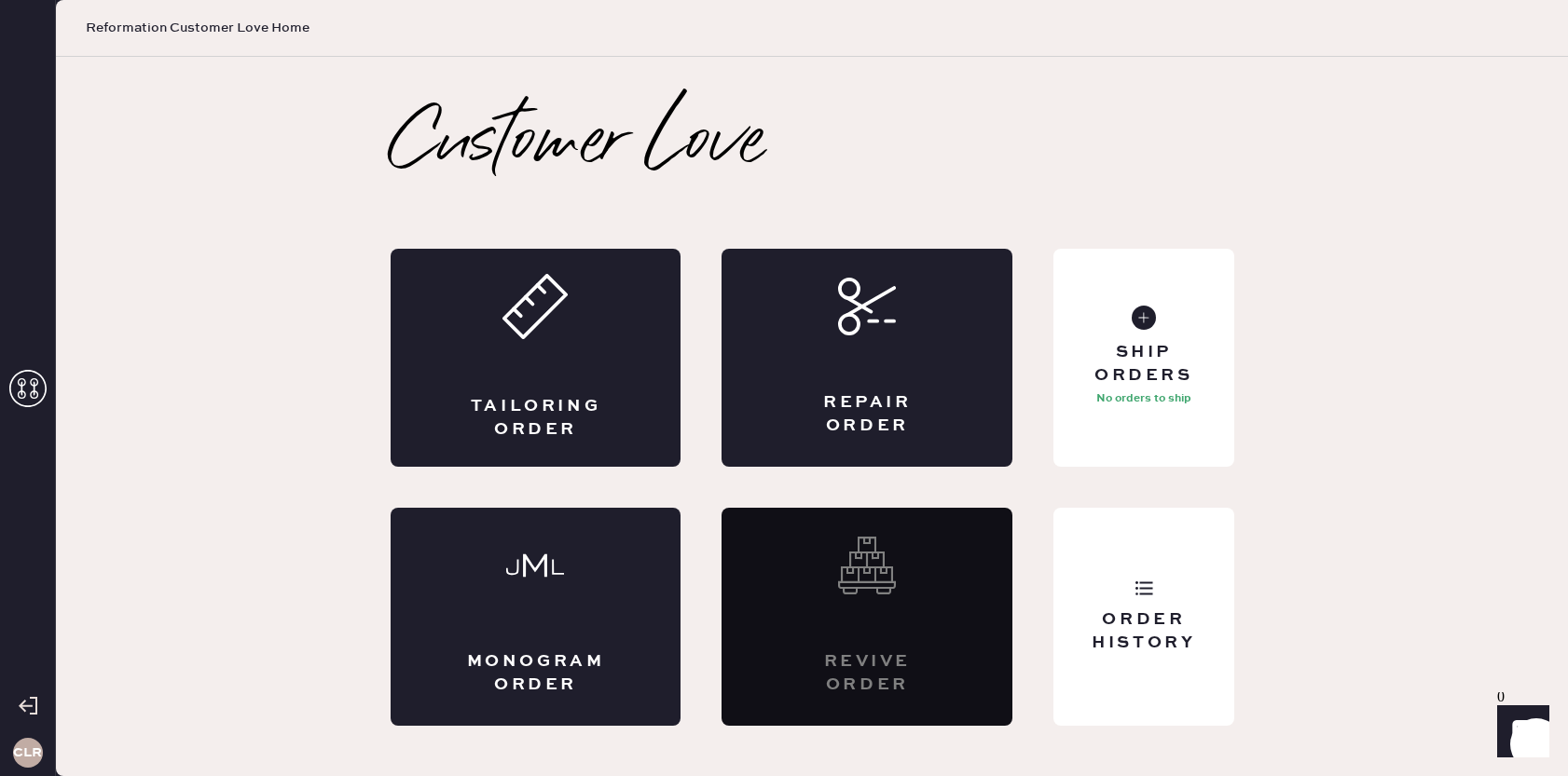
scroll to position [0, 0]
click at [1131, 436] on div "Ship Orders 1 Unshipped" at bounding box center [1143, 358] width 180 height 218
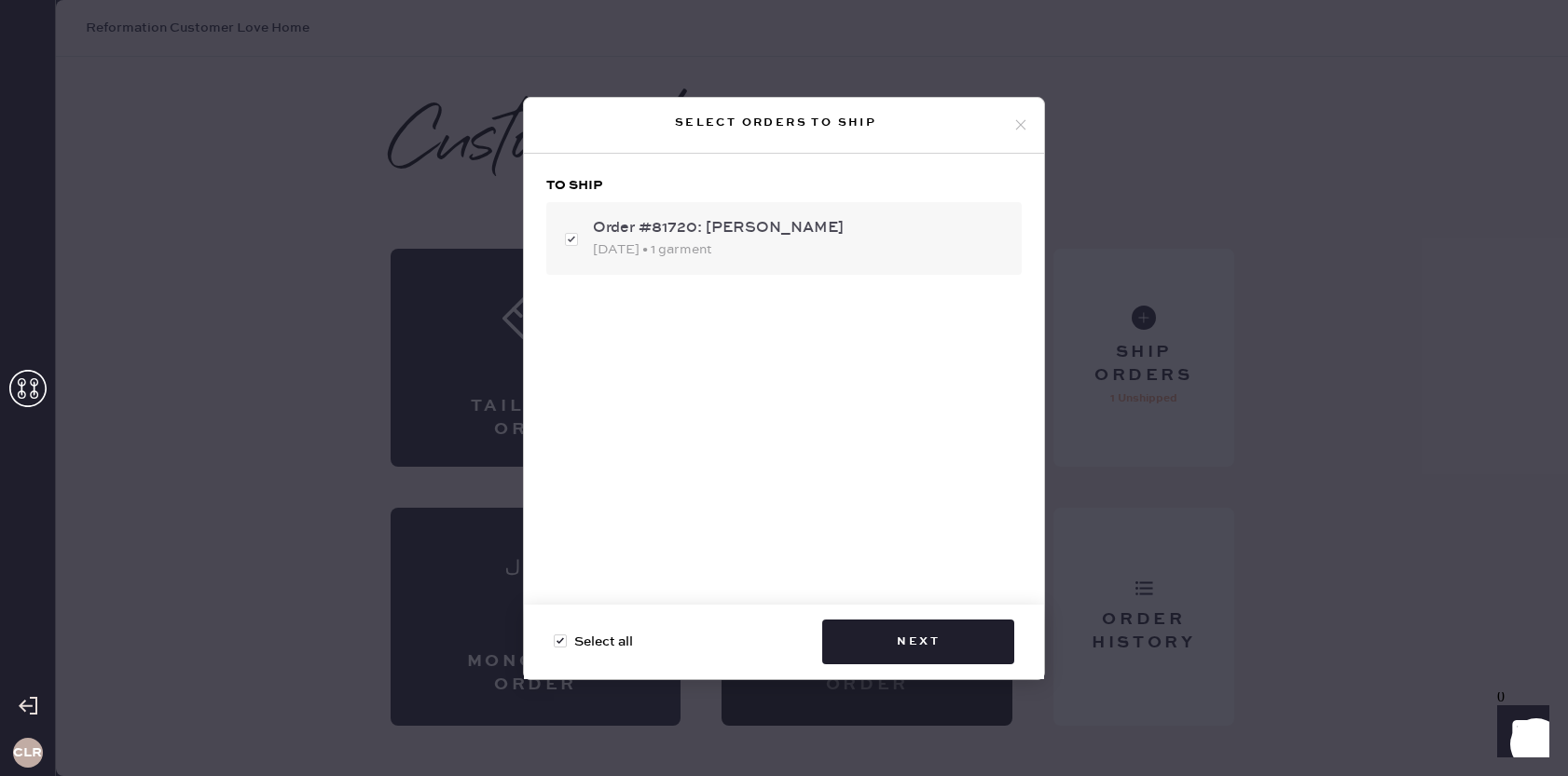
click at [876, 240] on div "[DATE] • 1 garment" at bounding box center [800, 250] width 414 height 21
checkbox input "false"
click at [876, 240] on div "[DATE] • 1 garment" at bounding box center [800, 250] width 414 height 21
checkbox input "true"
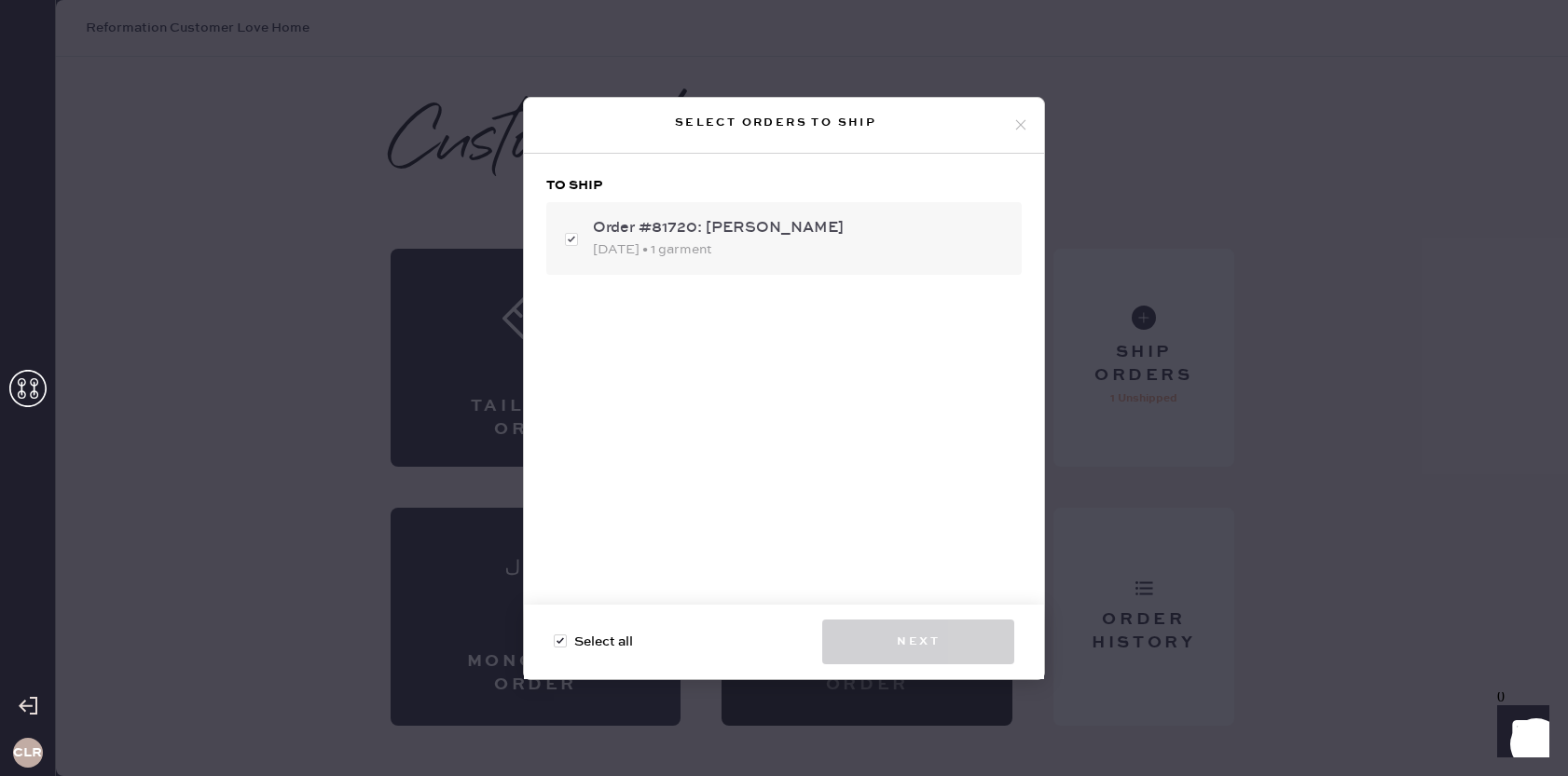
checkbox input "true"
click at [943, 626] on button "Next" at bounding box center [918, 643] width 192 height 45
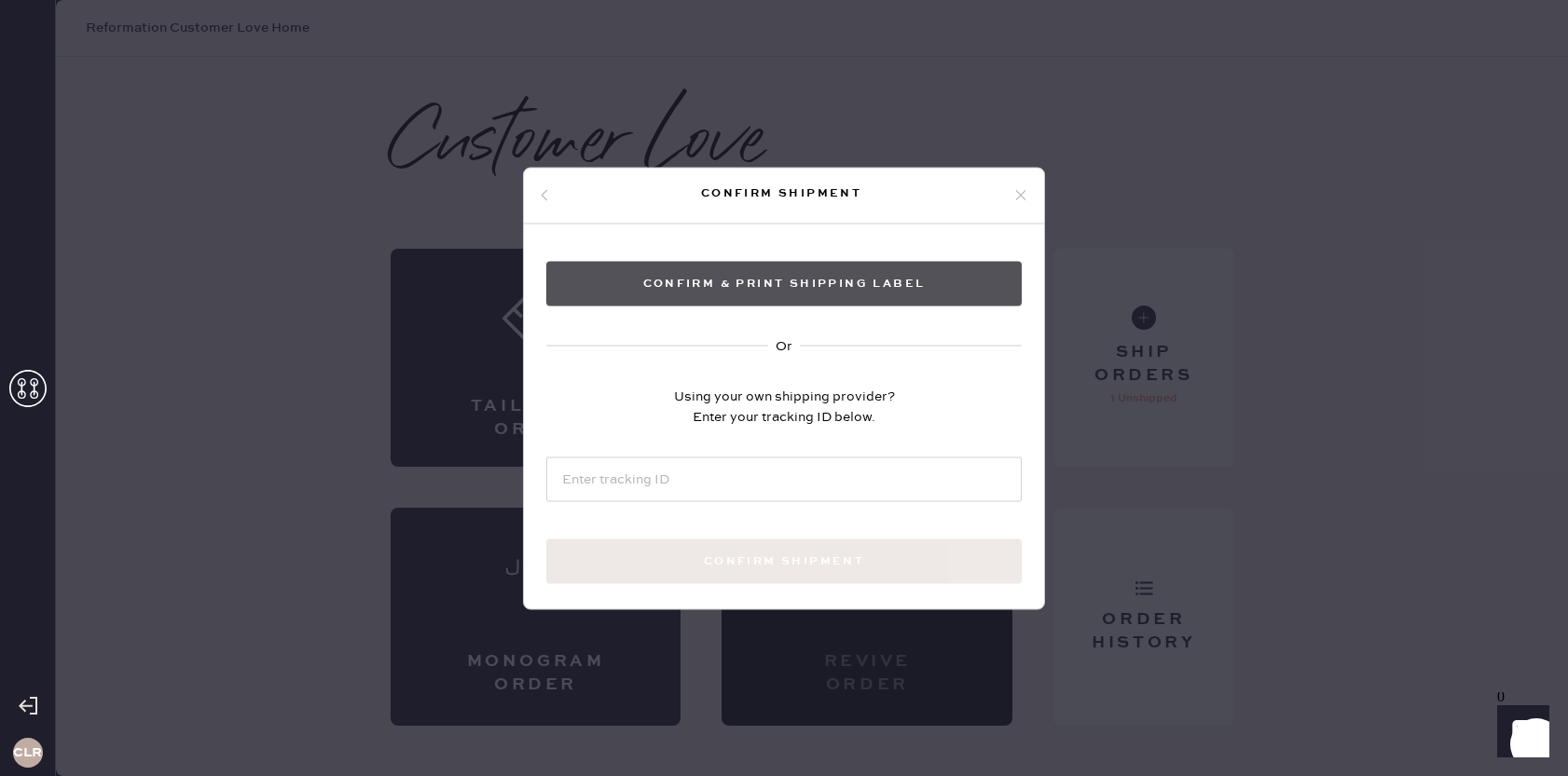
click at [805, 287] on button "Confirm & Print shipping label" at bounding box center [784, 284] width 476 height 45
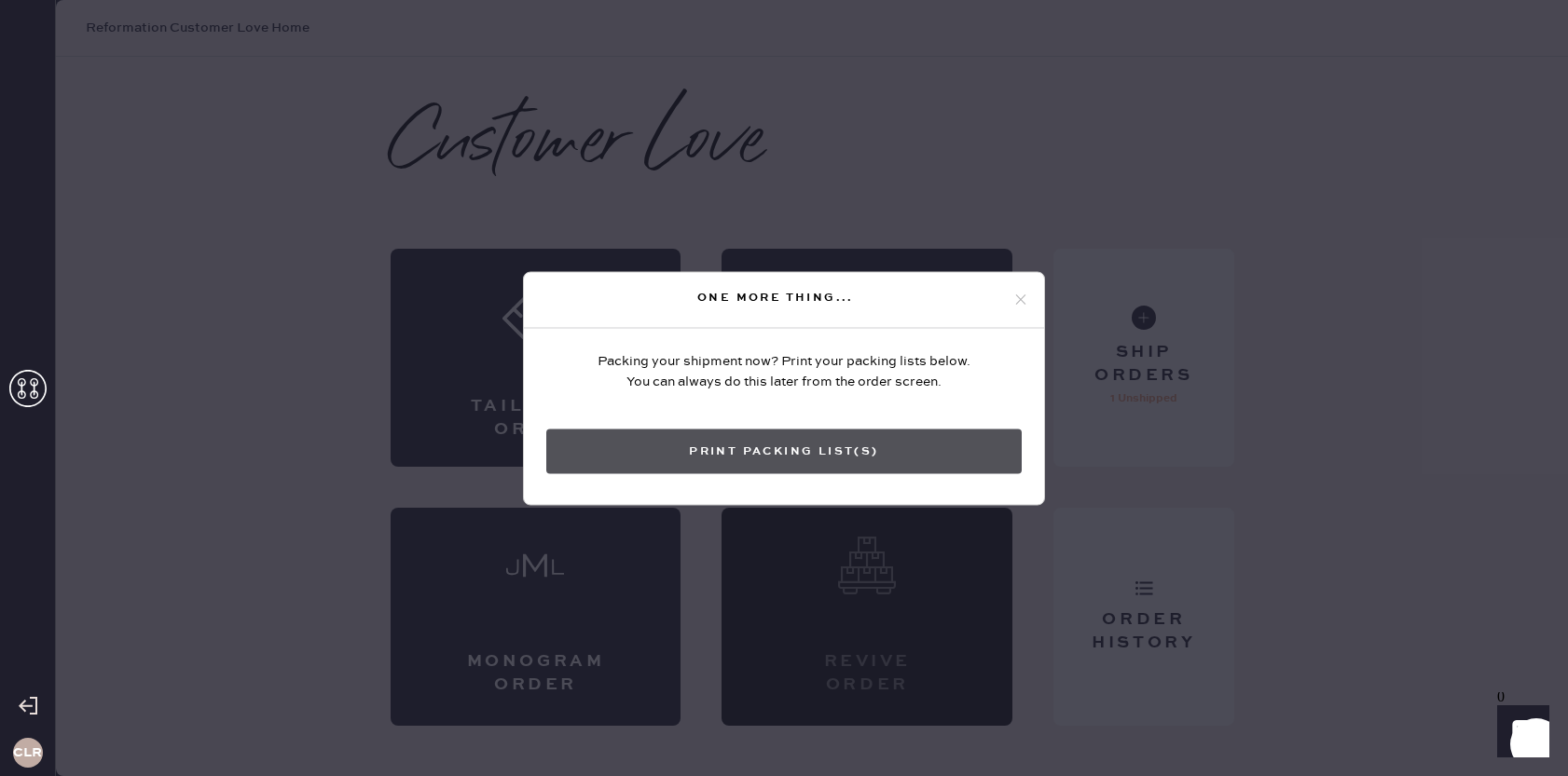
click at [791, 452] on button "Print Packing List(s)" at bounding box center [784, 451] width 476 height 45
